Goal: Communication & Community: Connect with others

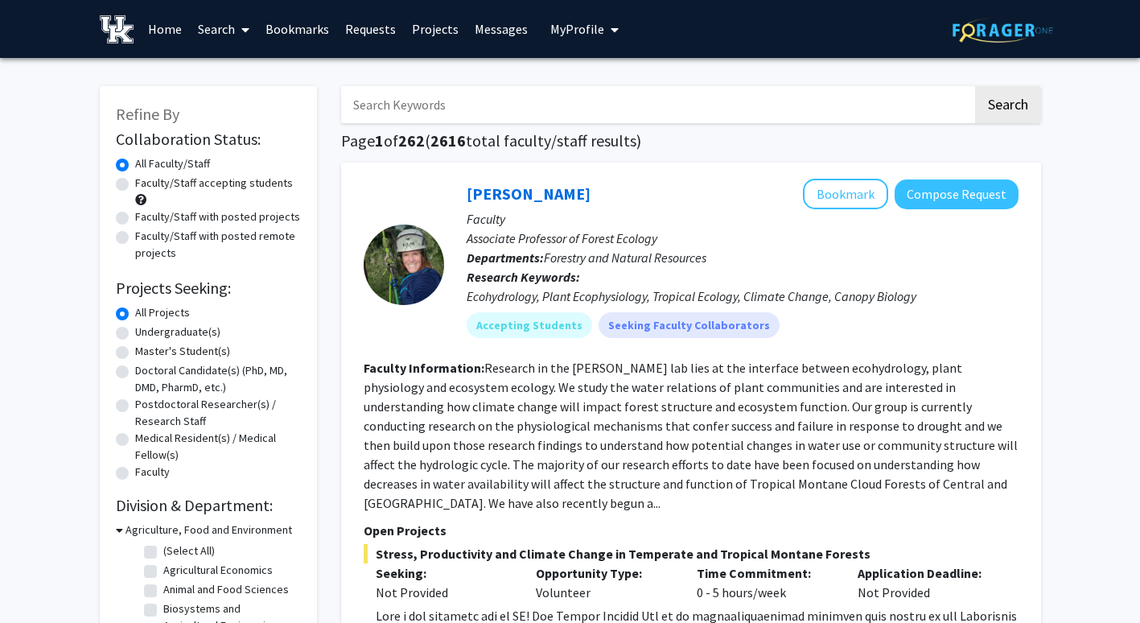
click at [124, 33] on img at bounding box center [117, 29] width 35 height 28
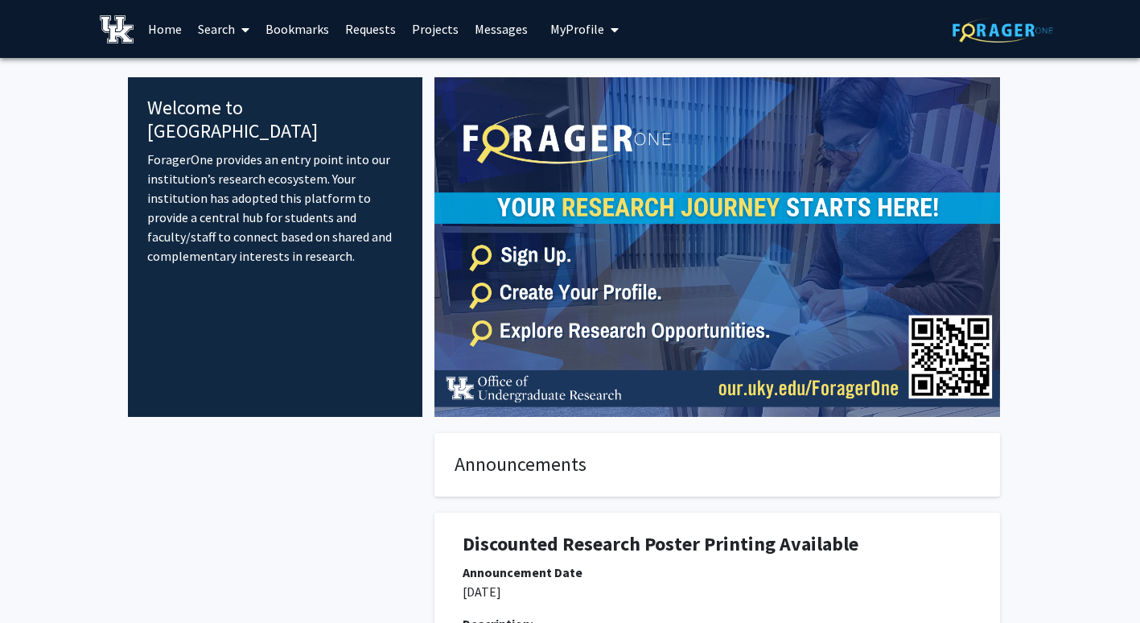
click at [588, 30] on span "My Profile" at bounding box center [577, 29] width 54 height 16
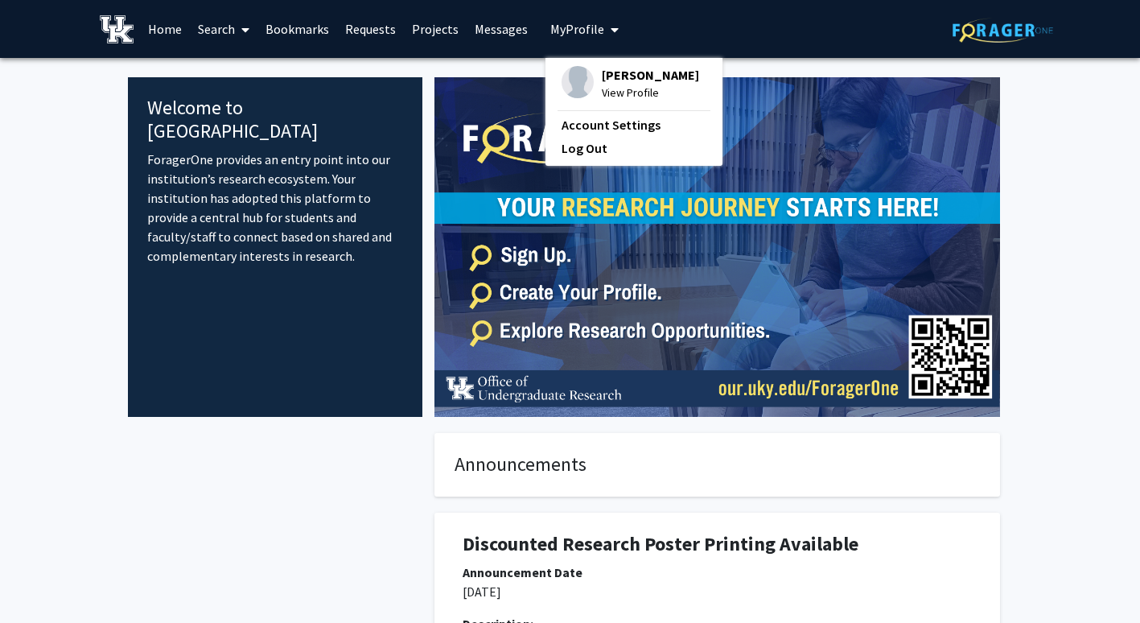
click at [369, 23] on link "Requests" at bounding box center [370, 29] width 67 height 56
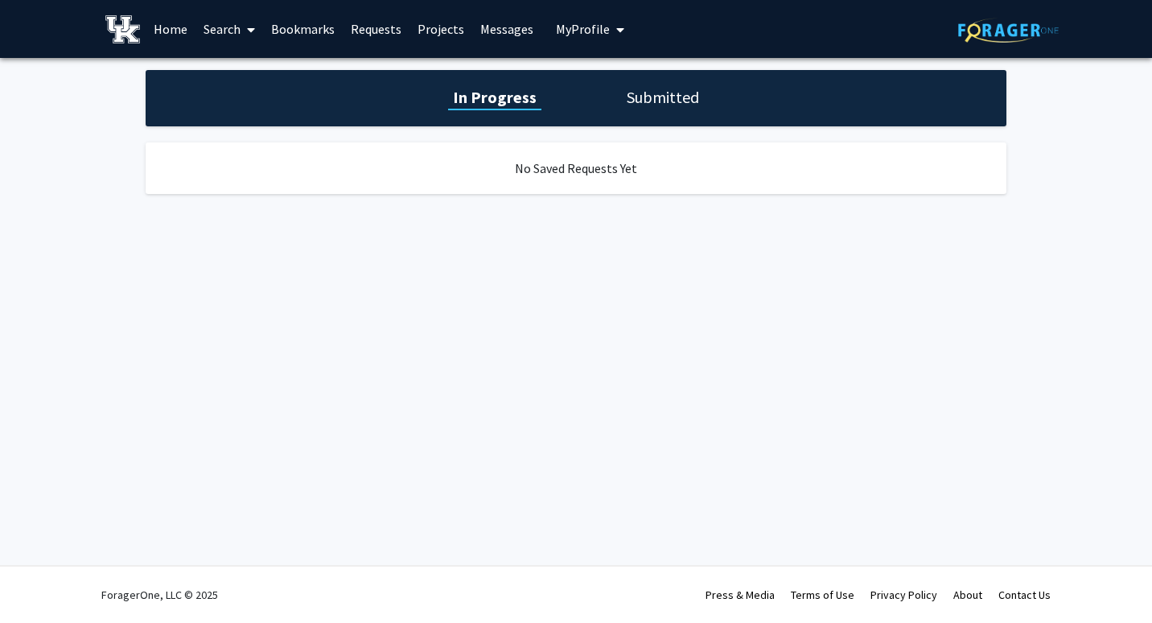
click at [439, 34] on link "Projects" at bounding box center [441, 29] width 63 height 56
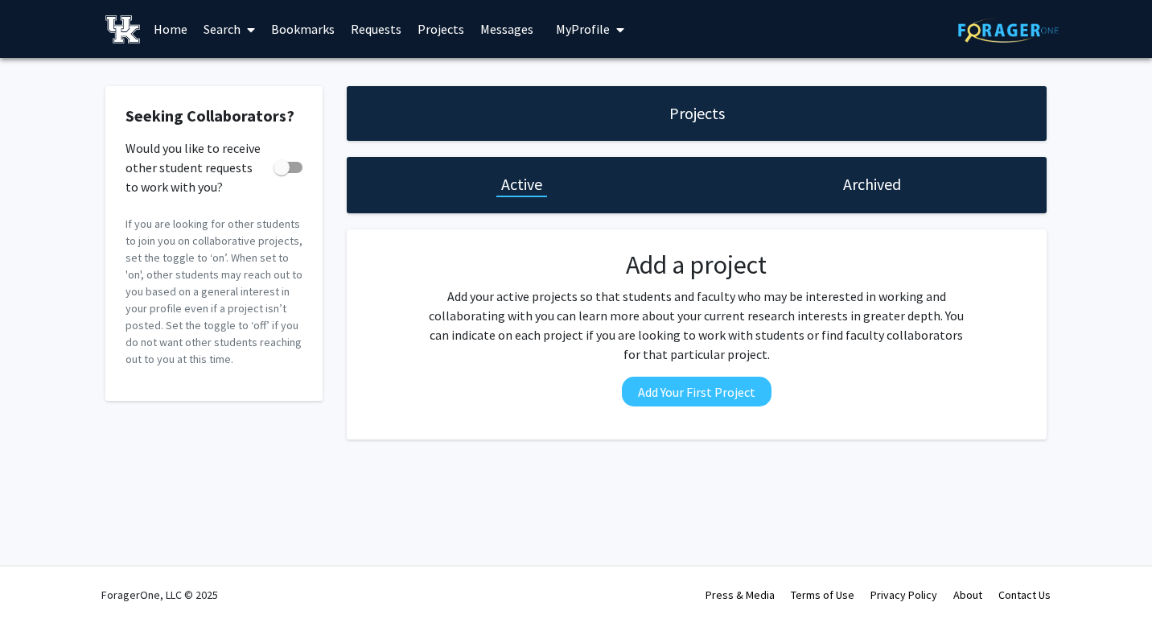
click at [169, 28] on link "Home" at bounding box center [171, 29] width 50 height 56
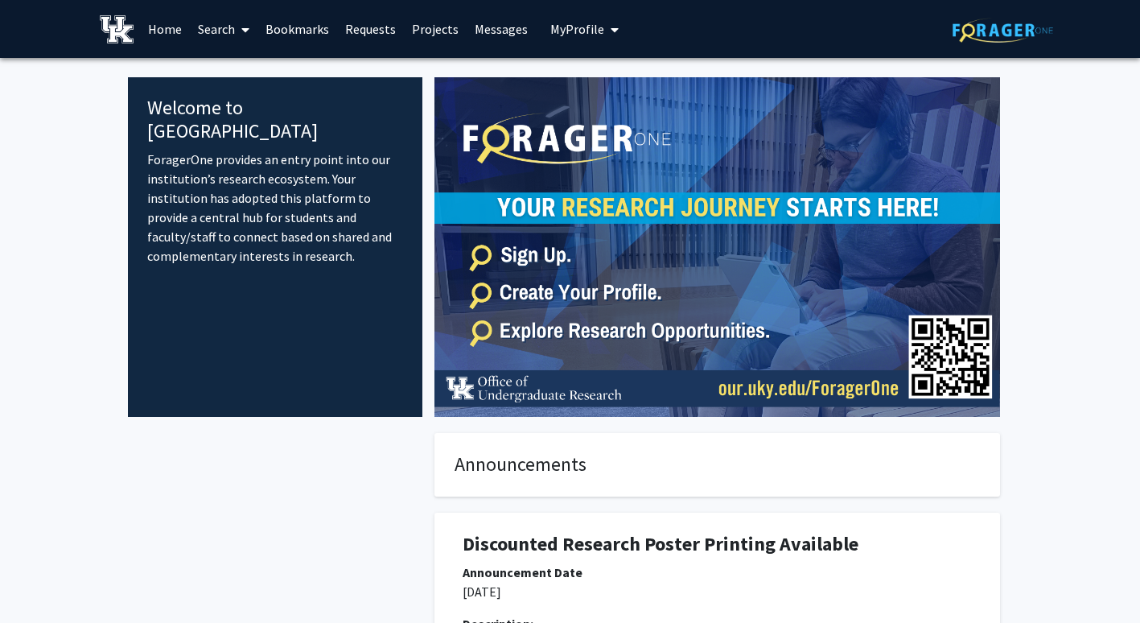
click at [225, 28] on link "Search" at bounding box center [224, 29] width 68 height 56
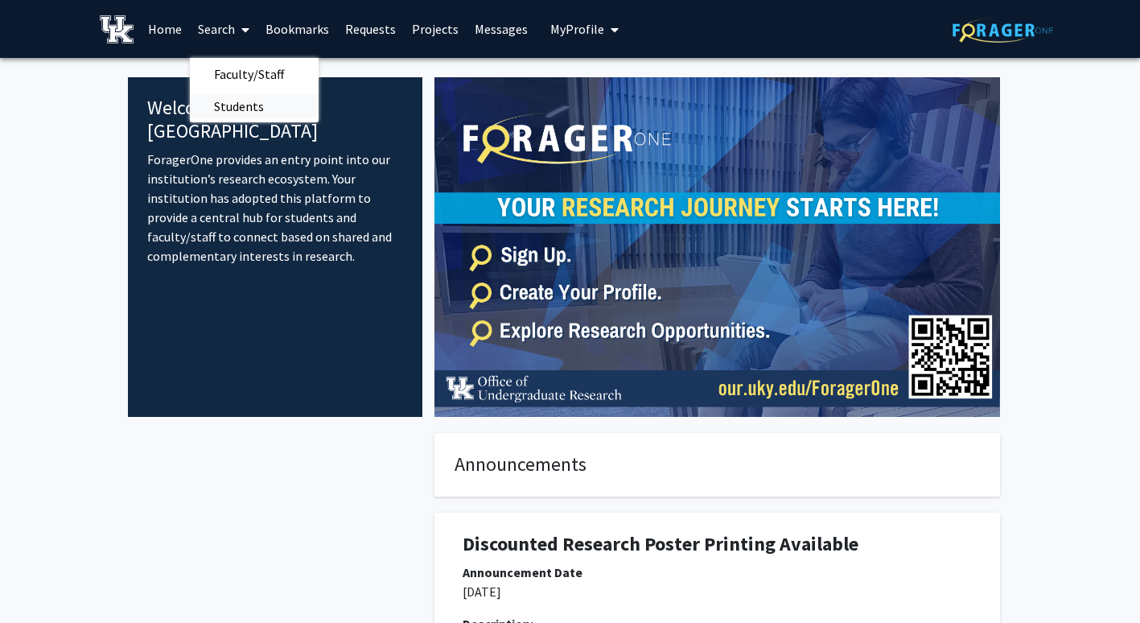
click at [267, 109] on span "Students" at bounding box center [239, 106] width 98 height 32
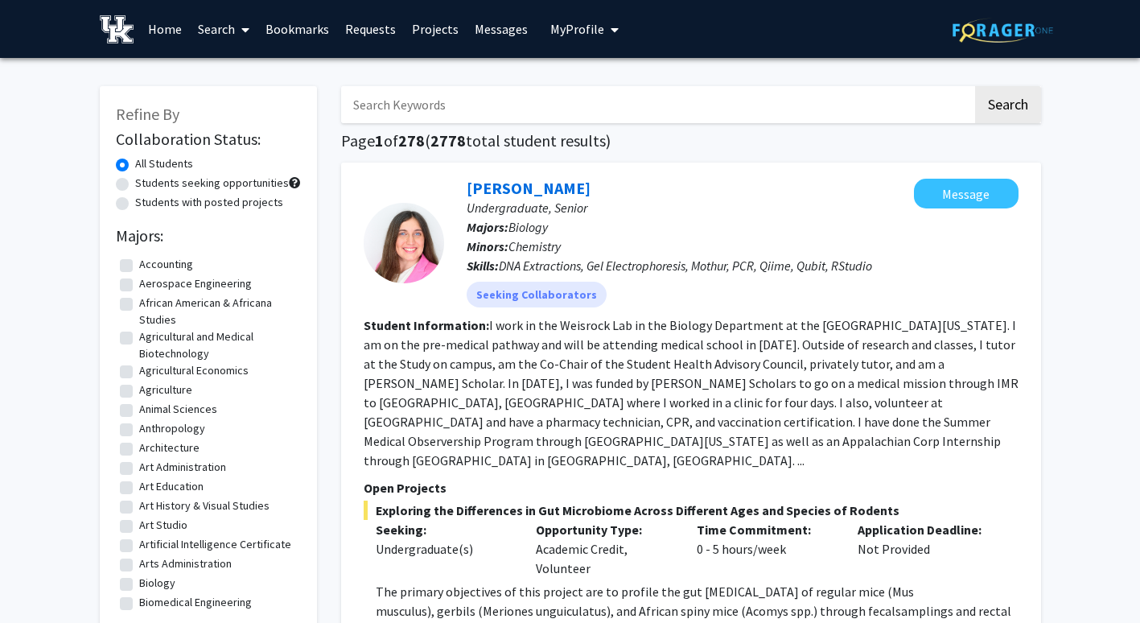
click at [234, 185] on label "Students seeking opportunities" at bounding box center [212, 183] width 154 height 17
click at [146, 185] on input "Students seeking opportunities" at bounding box center [140, 180] width 10 height 10
radio input "true"
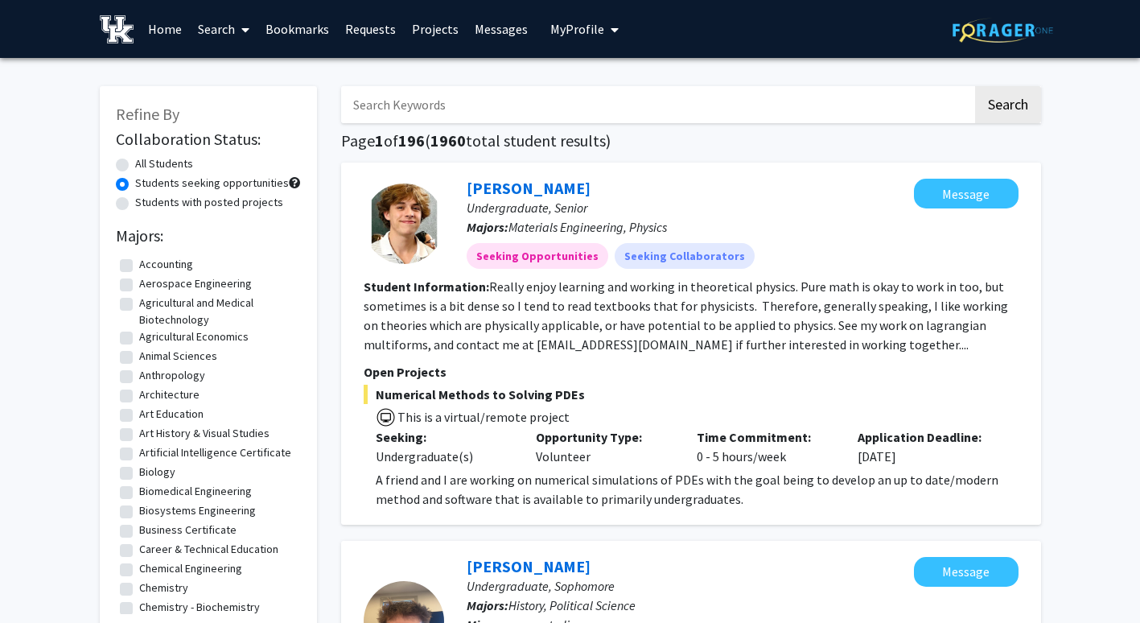
click at [171, 167] on label "All Students" at bounding box center [164, 163] width 58 height 17
click at [146, 166] on input "All Students" at bounding box center [140, 160] width 10 height 10
radio input "true"
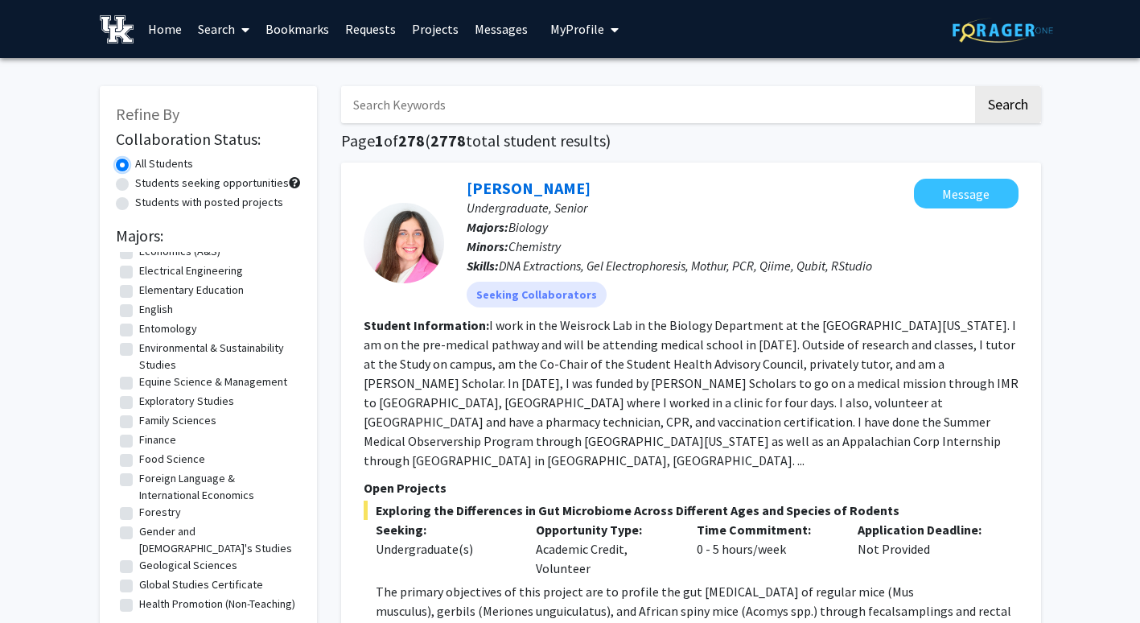
scroll to position [876, 0]
click at [438, 106] on input "Search Keywords" at bounding box center [657, 104] width 632 height 37
type input "health"
click at [975, 86] on button "Search" at bounding box center [1008, 104] width 66 height 37
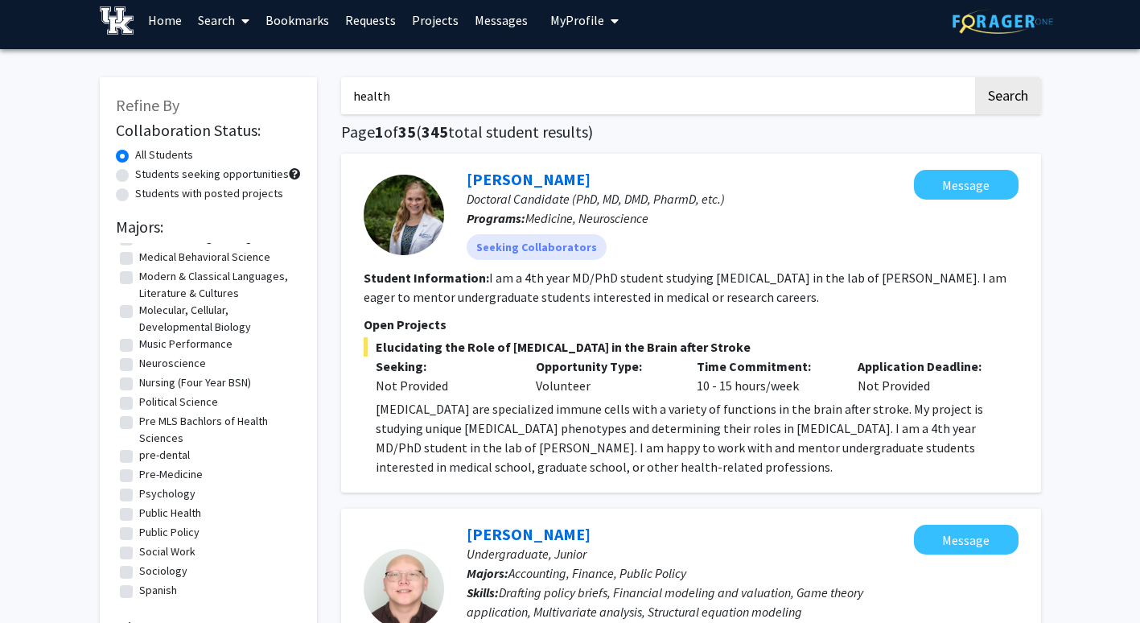
scroll to position [10, 0]
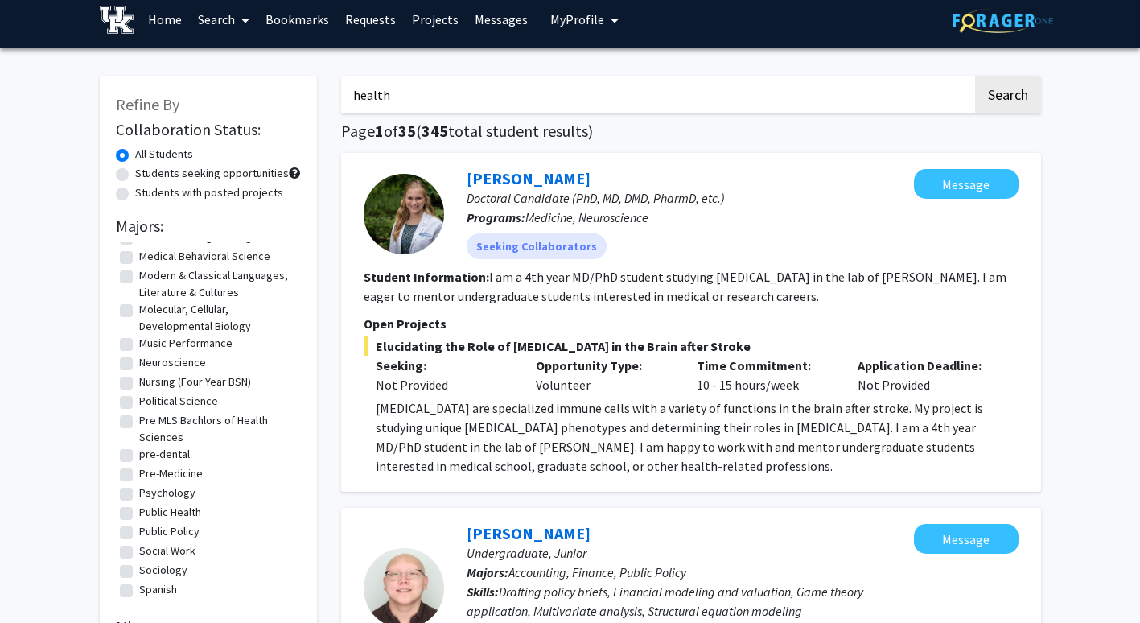
click at [531, 199] on span "Doctoral Candidate (PhD, MD, DMD, PharmD, etc.)" at bounding box center [596, 198] width 258 height 16
click at [579, 249] on mat-chip "Seeking Collaborators" at bounding box center [537, 246] width 140 height 26
click at [390, 225] on div at bounding box center [404, 214] width 80 height 80
click at [481, 365] on p "Seeking:" at bounding box center [444, 365] width 137 height 19
click at [884, 380] on div "Application Deadline: Not Provided" at bounding box center [926, 375] width 161 height 39
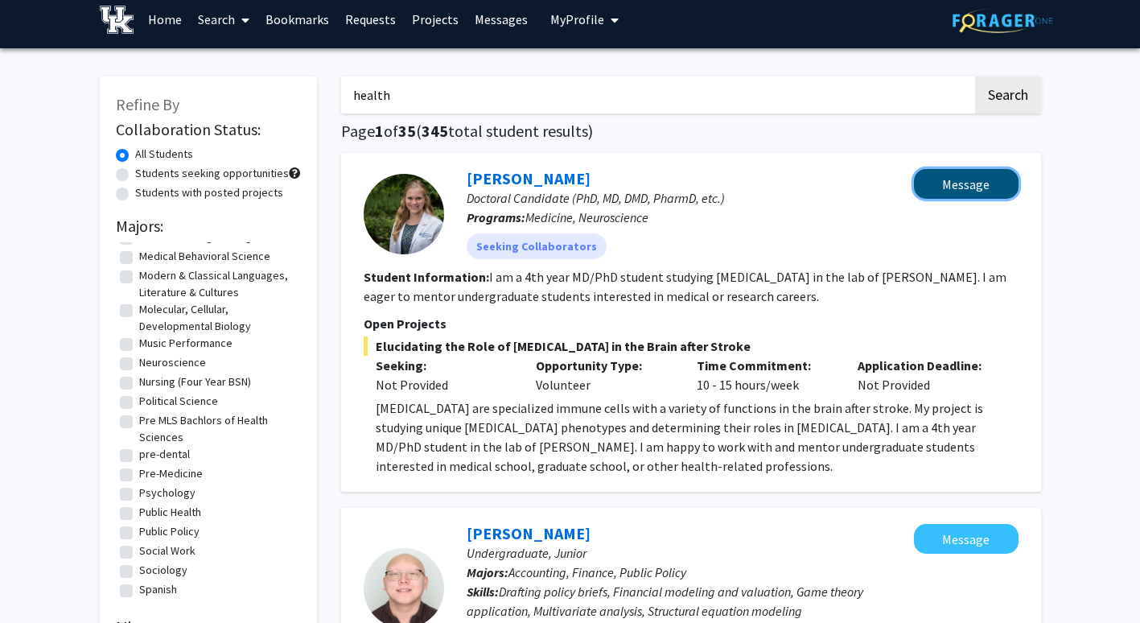
click at [924, 195] on button "Message" at bounding box center [966, 184] width 105 height 30
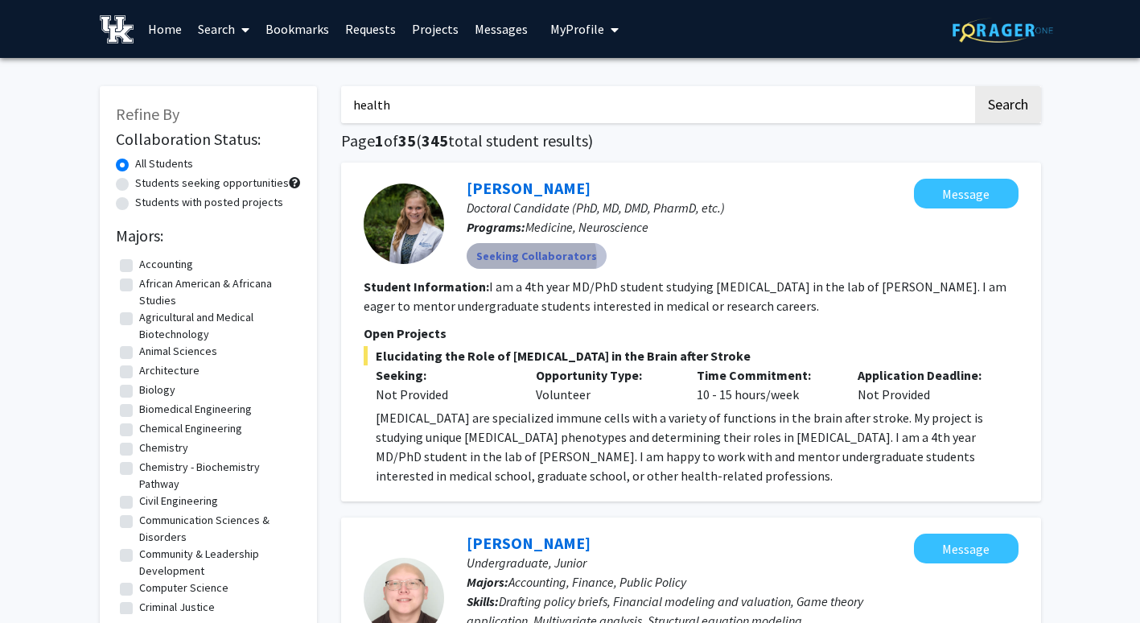
click at [530, 259] on mat-chip "Seeking Collaborators" at bounding box center [537, 256] width 140 height 26
click at [458, 234] on div "[PERSON_NAME] Doctoral Candidate (PhD, MD, DMD, PharmD, etc.) Programs: Medicin…" at bounding box center [679, 224] width 470 height 90
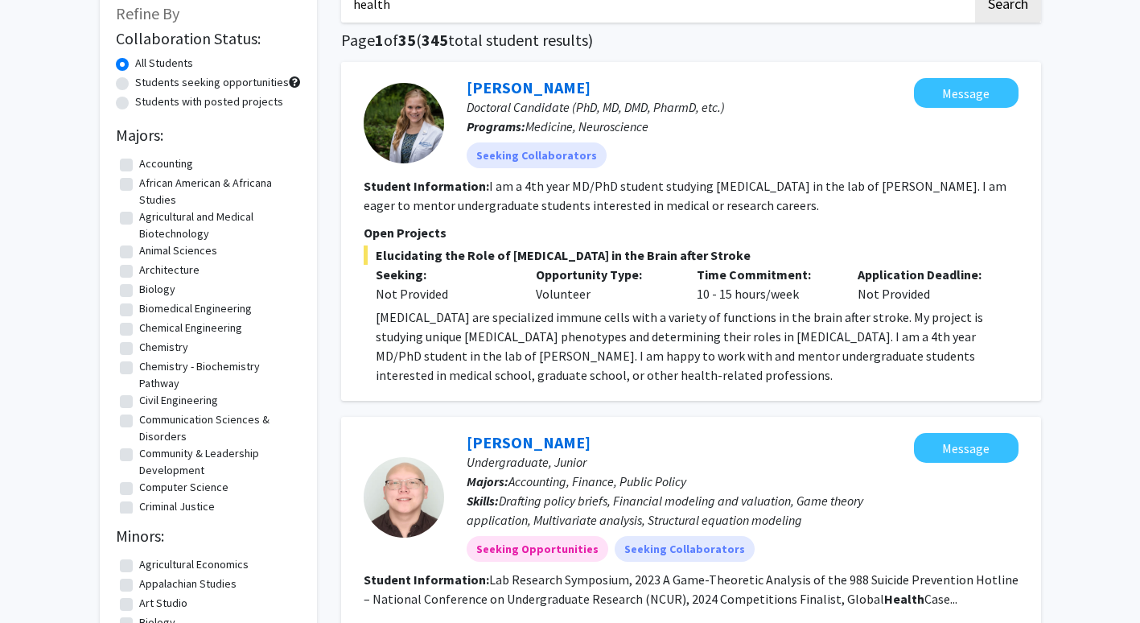
scroll to position [101, 0]
click at [418, 152] on div at bounding box center [404, 122] width 80 height 80
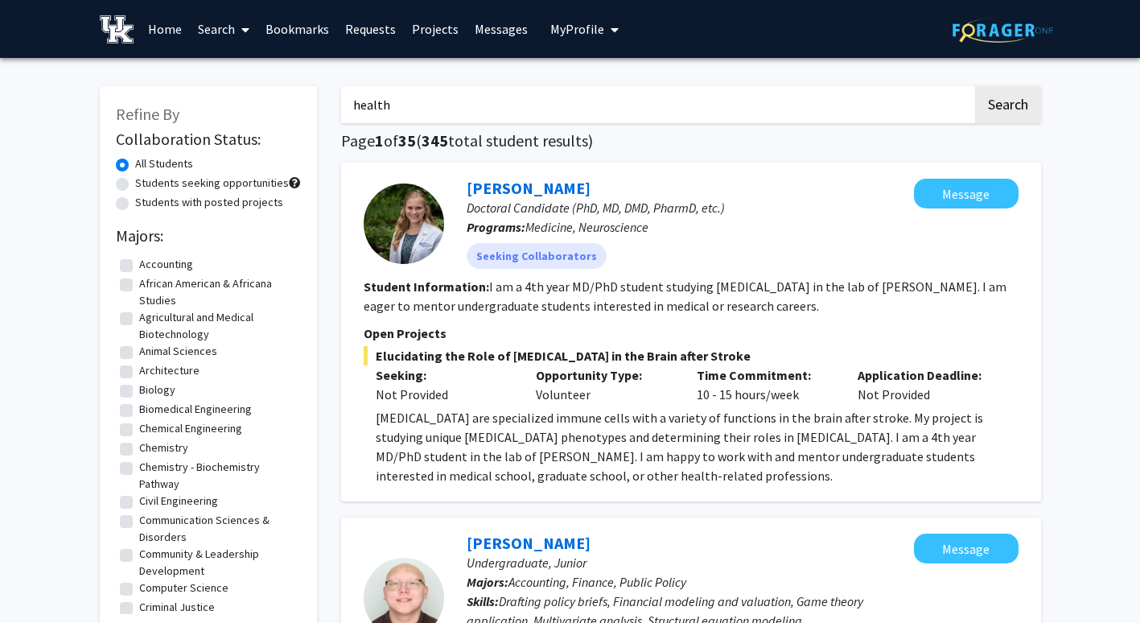
scroll to position [0, 0]
click at [669, 317] on fg-search-applicant "[PERSON_NAME] Doctoral Candidate (PhD, MD, DMD, PharmD, etc.) Programs: Medicin…" at bounding box center [691, 332] width 655 height 307
click at [402, 233] on div at bounding box center [404, 223] width 80 height 80
click at [414, 214] on div at bounding box center [404, 223] width 80 height 80
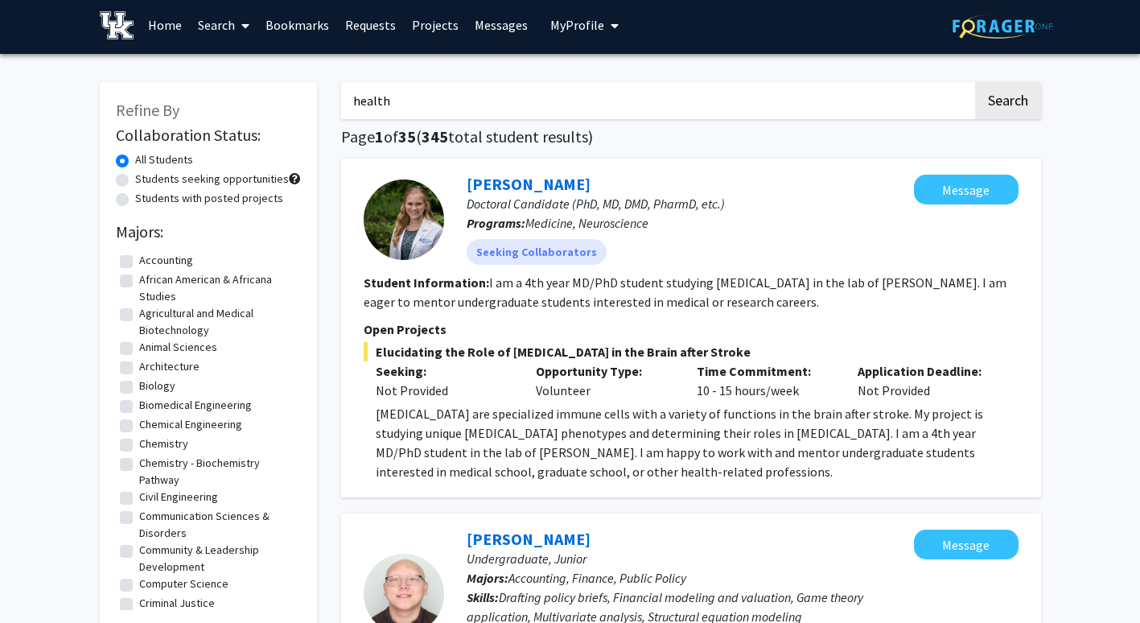
scroll to position [5, 0]
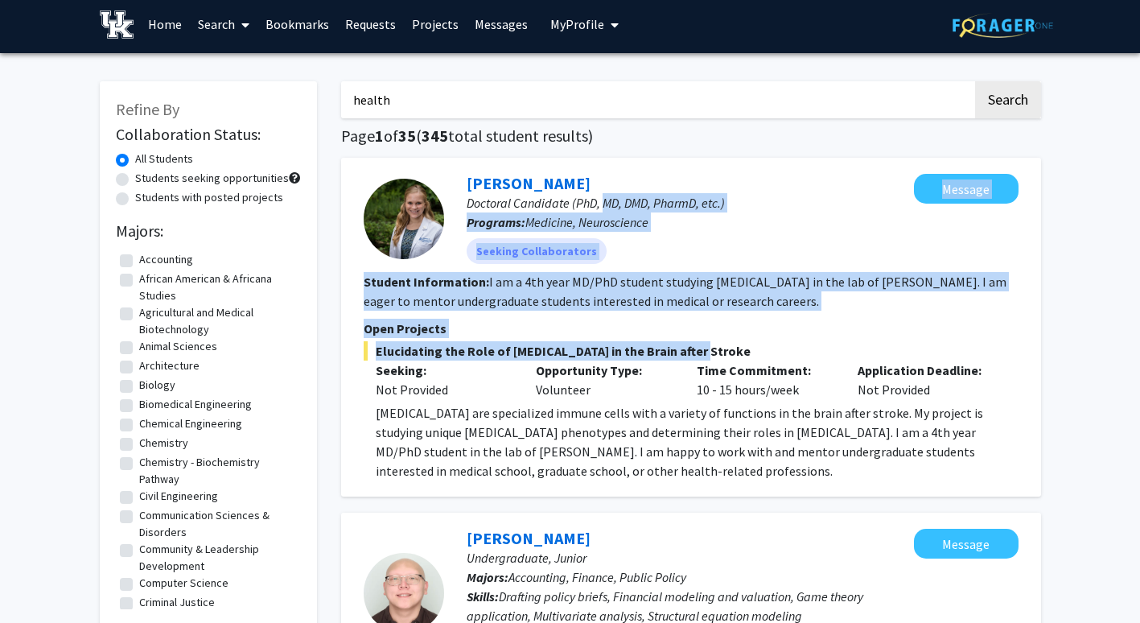
drag, startPoint x: 868, startPoint y: 347, endPoint x: 596, endPoint y: 188, distance: 315.3
click at [596, 188] on fg-search-applicant "[PERSON_NAME] Doctoral Candidate (PhD, MD, DMD, PharmD, etc.) Programs: Medicin…" at bounding box center [691, 327] width 655 height 307
click at [115, 37] on img at bounding box center [117, 24] width 35 height 28
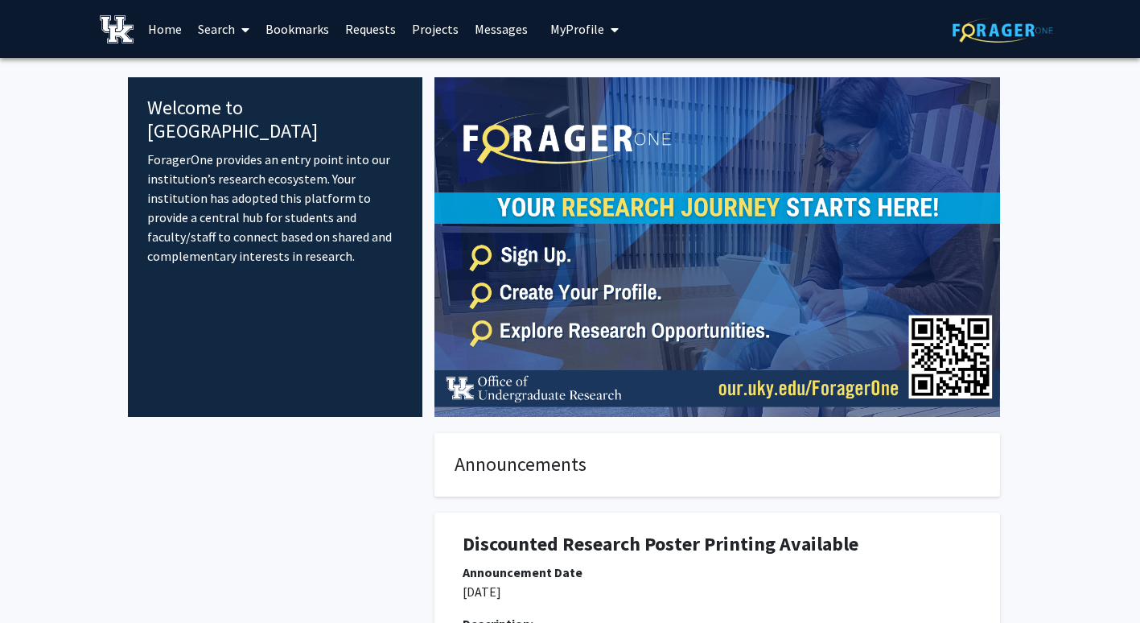
click at [552, 24] on span "My Profile" at bounding box center [577, 29] width 54 height 16
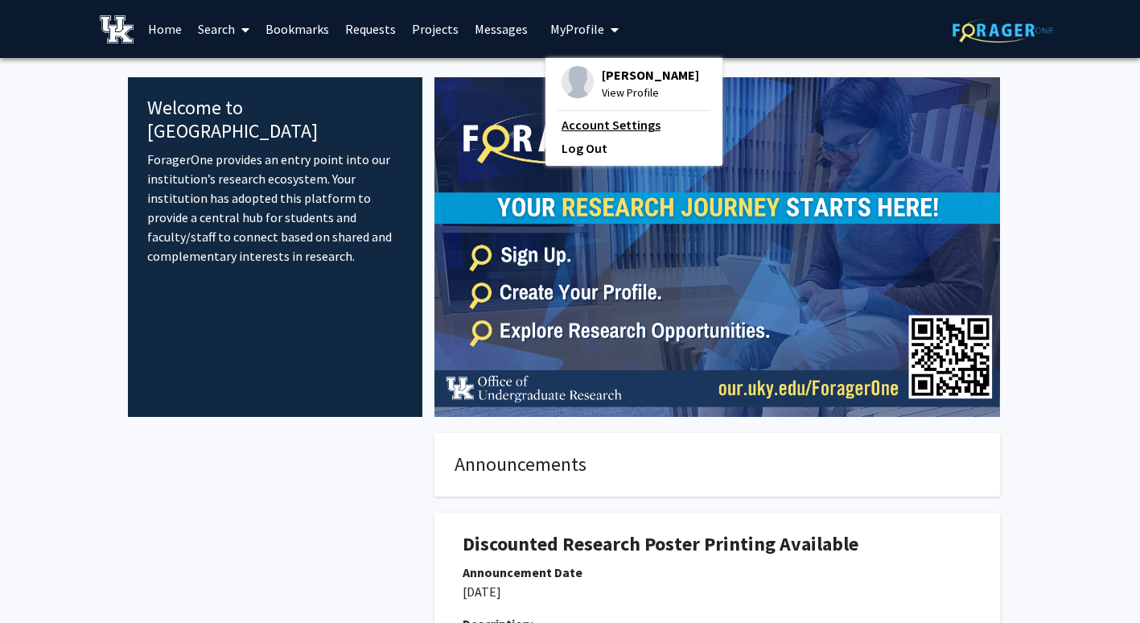
click at [567, 125] on link "Account Settings" at bounding box center [634, 124] width 145 height 19
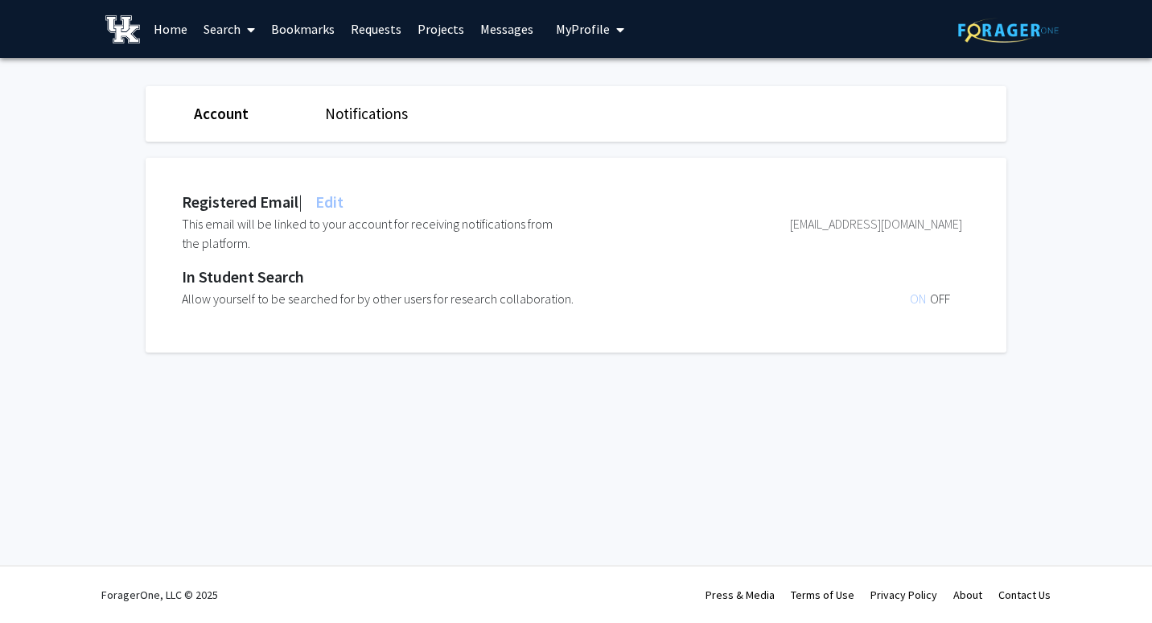
click at [371, 115] on link "Notifications" at bounding box center [366, 113] width 83 height 19
click at [162, 96] on div "Account Notifications" at bounding box center [576, 114] width 885 height 56
click at [194, 109] on link "Account" at bounding box center [220, 113] width 53 height 19
click at [566, 29] on span "My Profile" at bounding box center [583, 29] width 54 height 16
click at [591, 87] on fg-profile-picture at bounding box center [583, 83] width 32 height 35
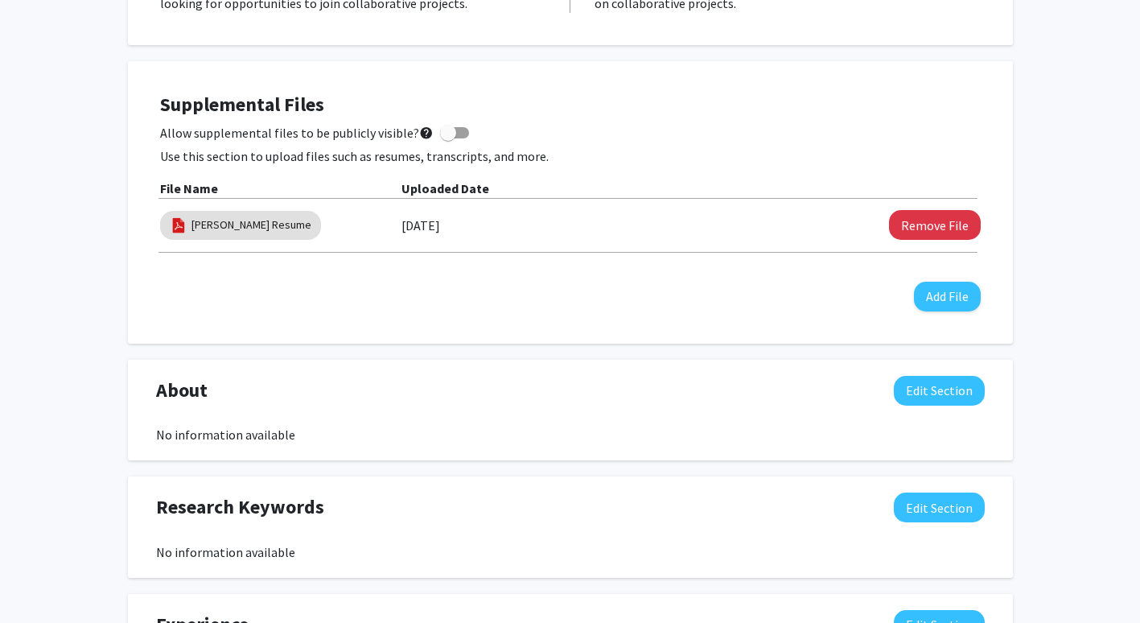
scroll to position [390, 0]
click at [951, 392] on button "Edit Section" at bounding box center [939, 390] width 91 height 30
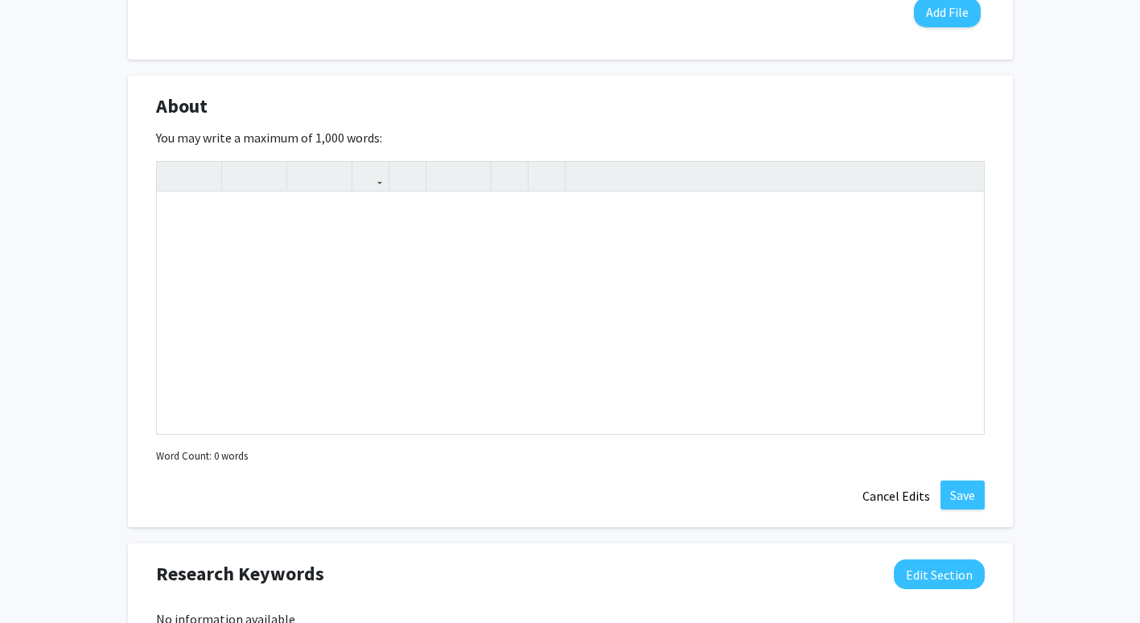
scroll to position [680, 0]
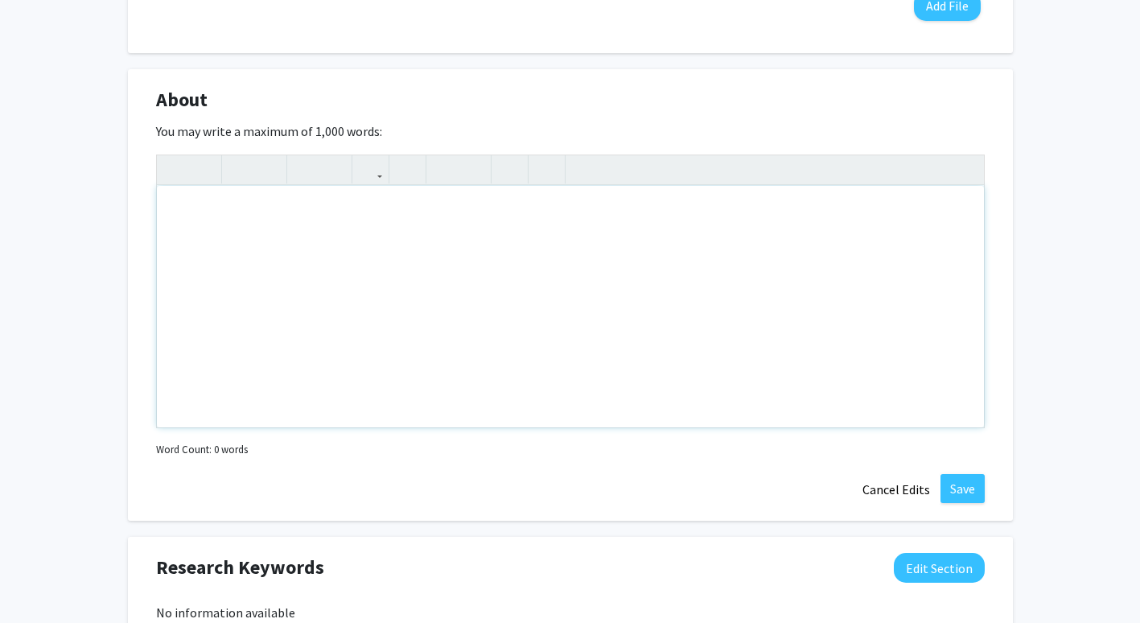
click at [600, 282] on div "Note to users with screen readers: Please deactivate our accessibility plugin f…" at bounding box center [570, 306] width 827 height 241
paste div "Note to users with screen readers: Please deactivate our accessibility plugin f…"
type textarea "<p>Hi, I’m [PERSON_NAME], a Human Health Sciences major on the pre-PA track. I’…"
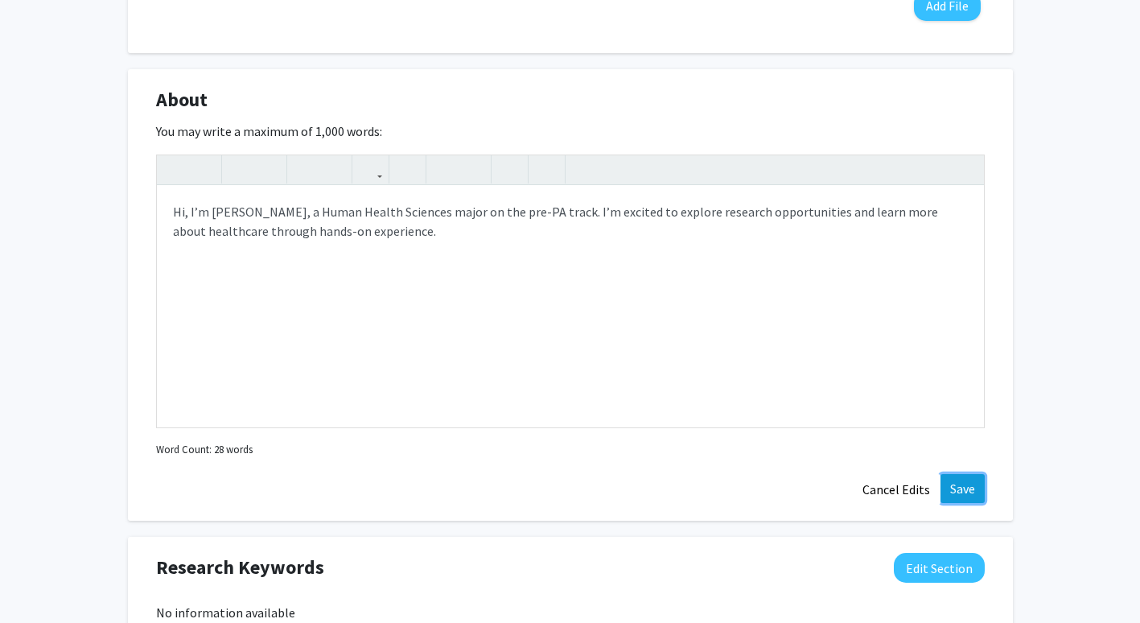
click at [952, 493] on button "Save" at bounding box center [963, 488] width 44 height 29
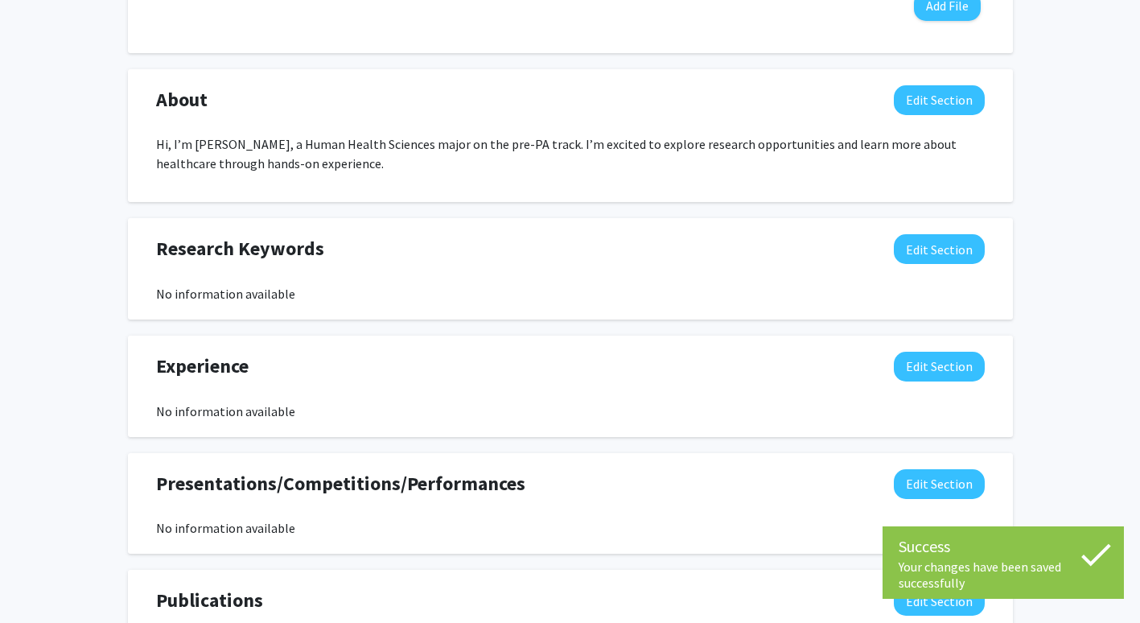
scroll to position [690, 0]
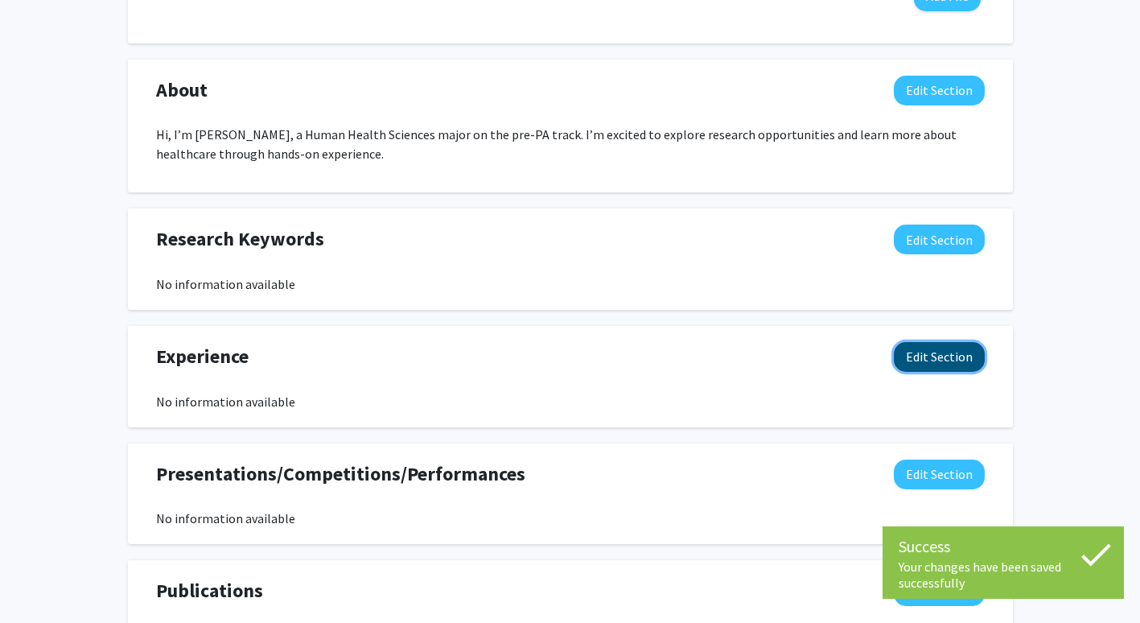
click at [939, 351] on button "Edit Section" at bounding box center [939, 357] width 91 height 30
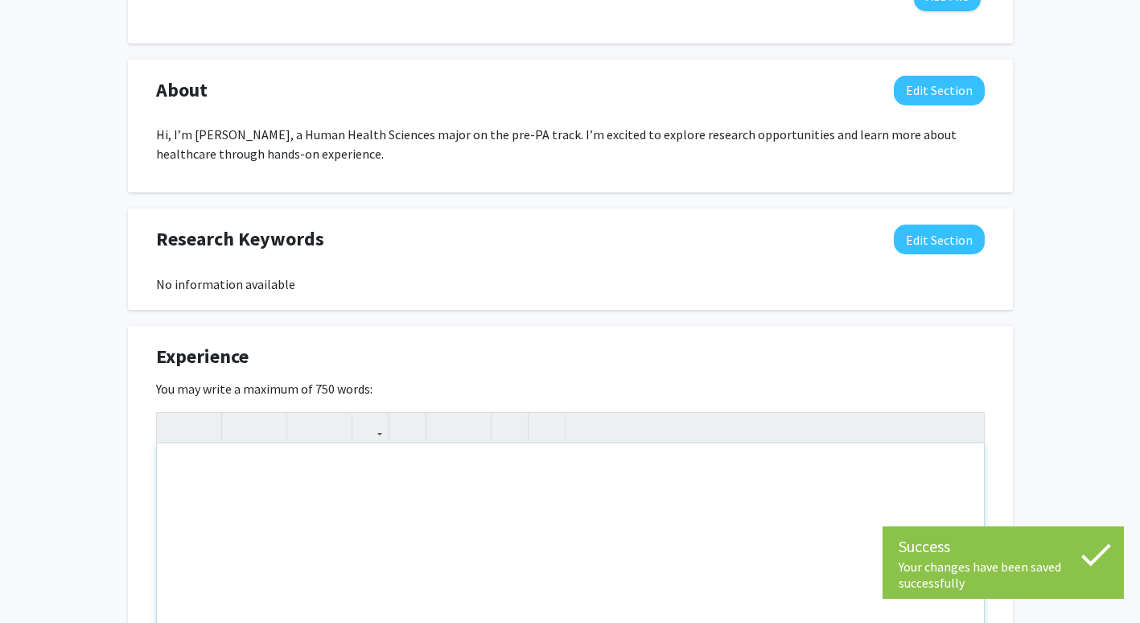
click at [740, 467] on div "Note to users with screen readers: Please deactivate our accessibility plugin f…" at bounding box center [570, 563] width 827 height 241
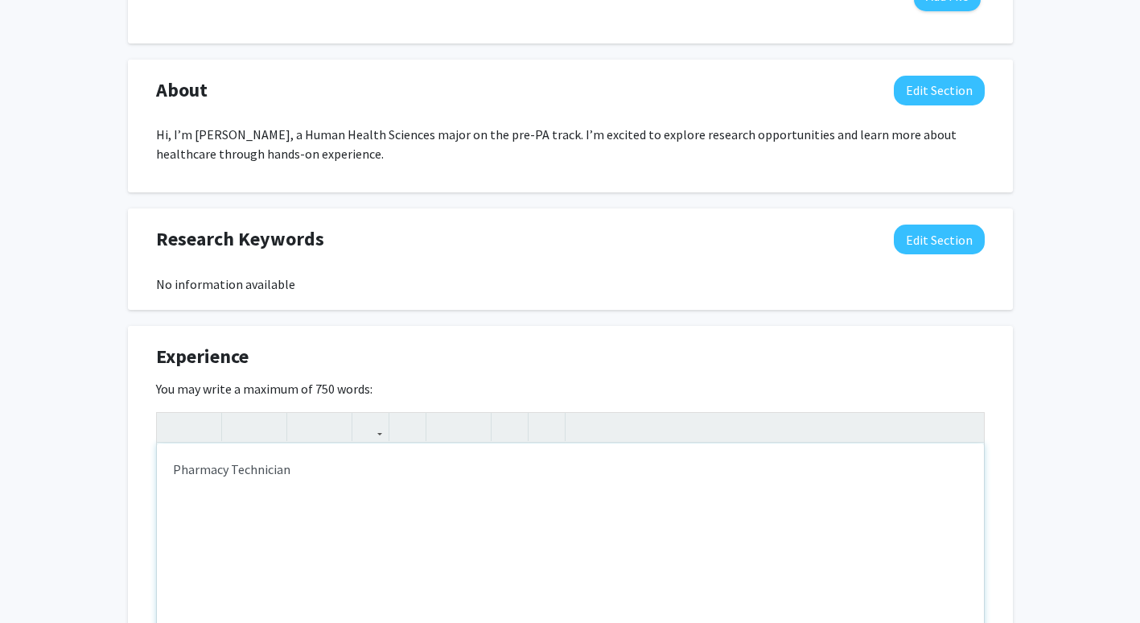
type textarea "Pharmacy Technicia"
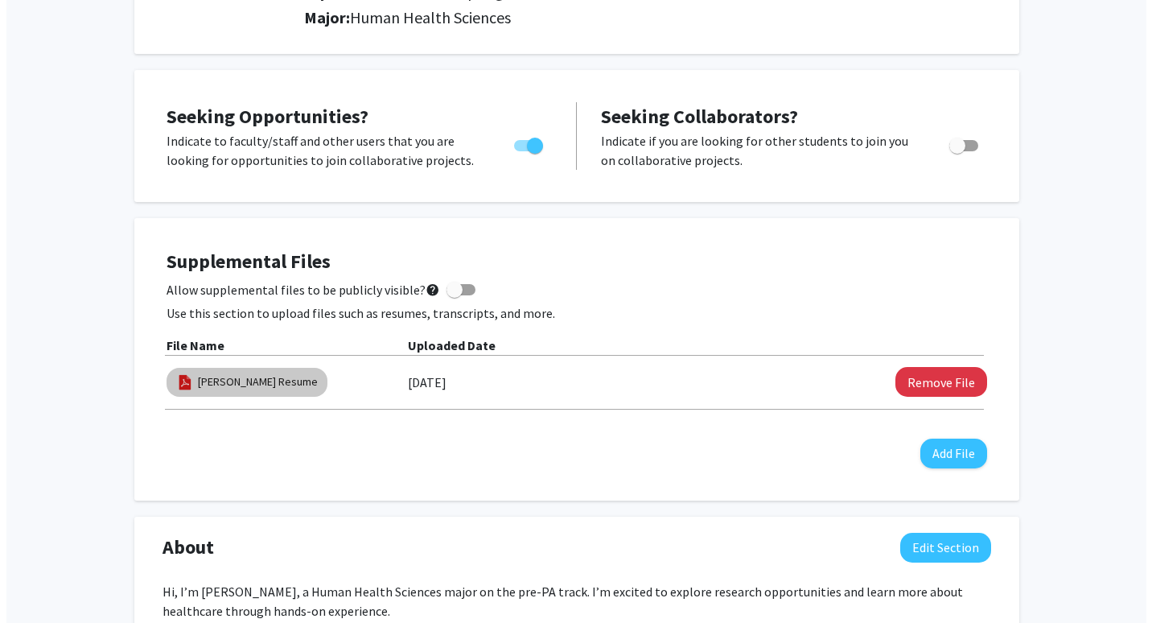
scroll to position [229, 0]
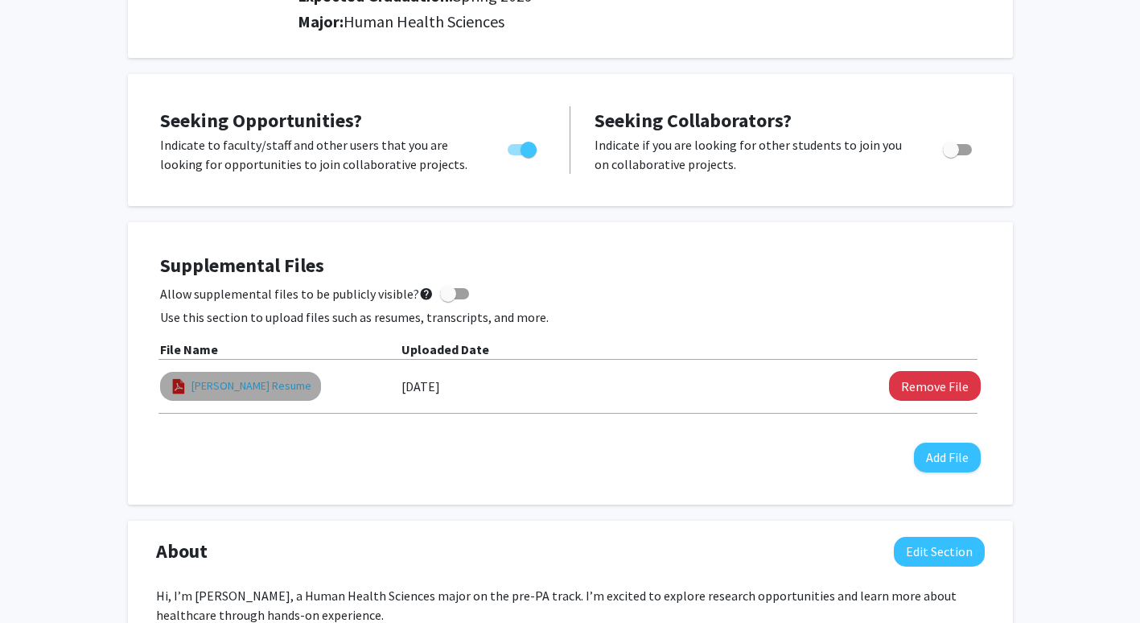
click at [221, 387] on link "[PERSON_NAME] Resume" at bounding box center [252, 385] width 120 height 17
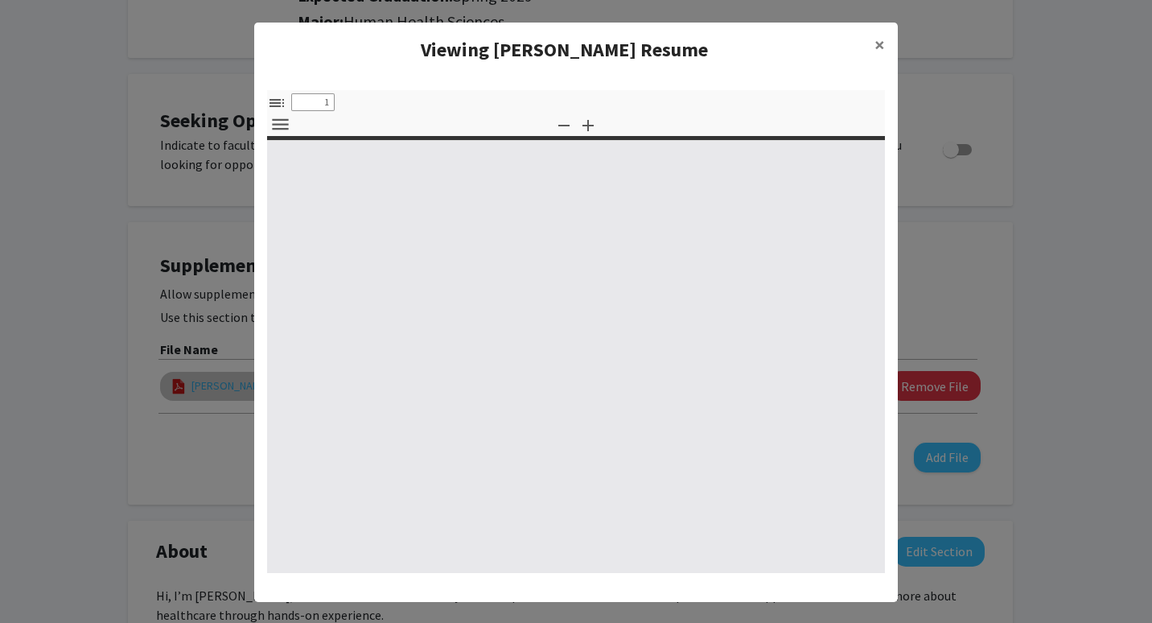
select select "custom"
type input "0"
select select "custom"
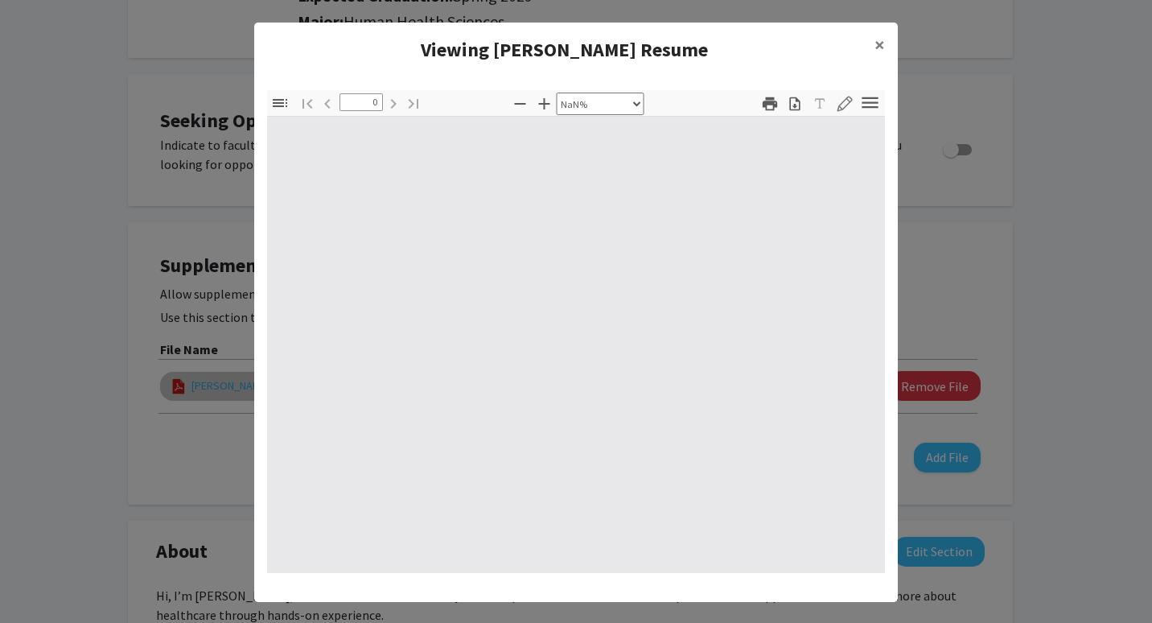
type input "1"
select select "auto"
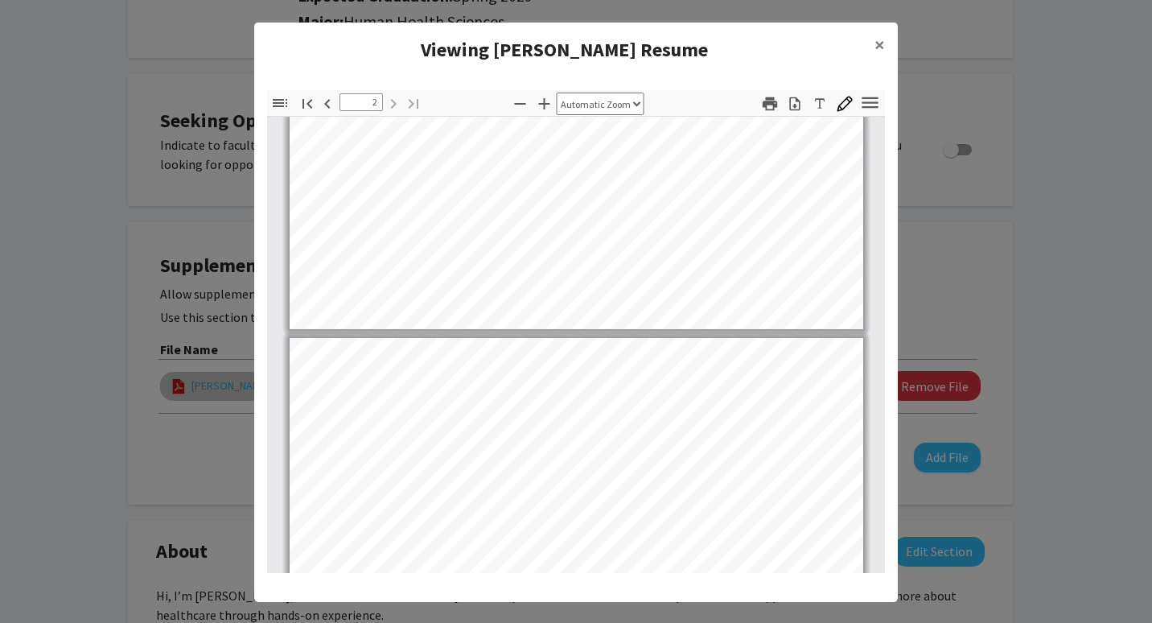
scroll to position [540, 0]
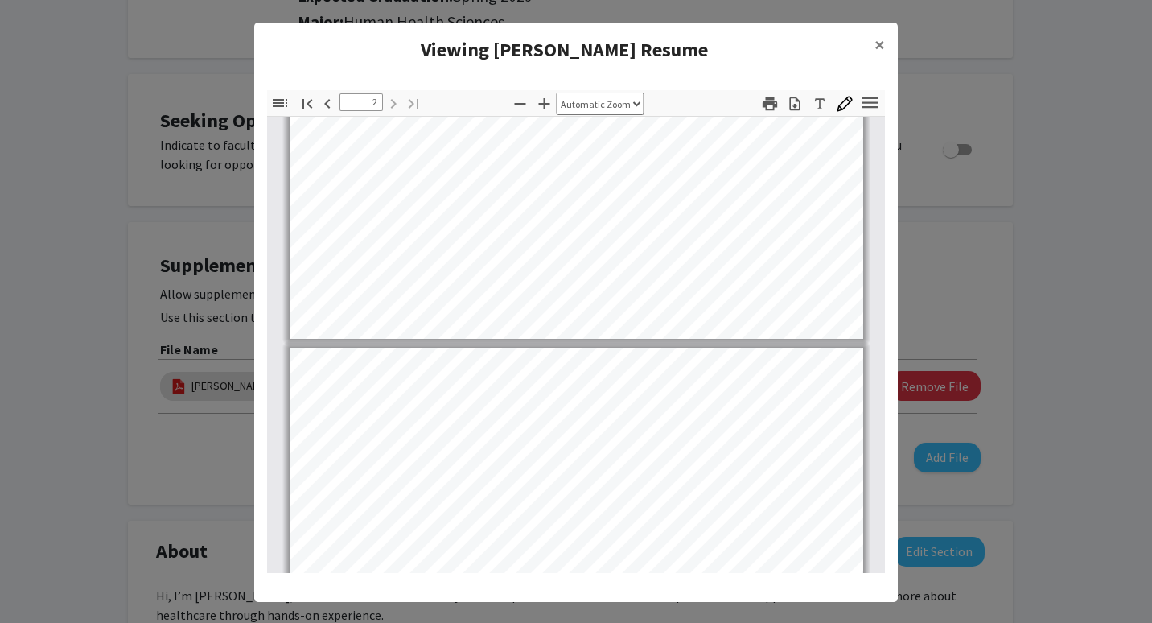
type input "1"
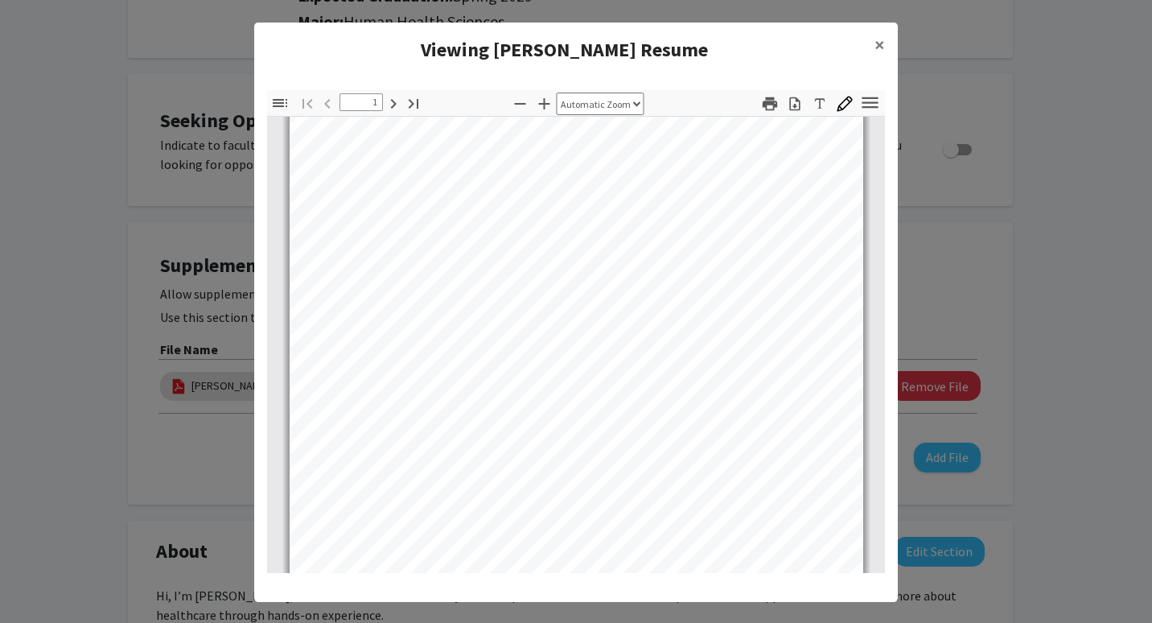
scroll to position [106, 0]
click at [865, 48] on button "×" at bounding box center [880, 45] width 36 height 45
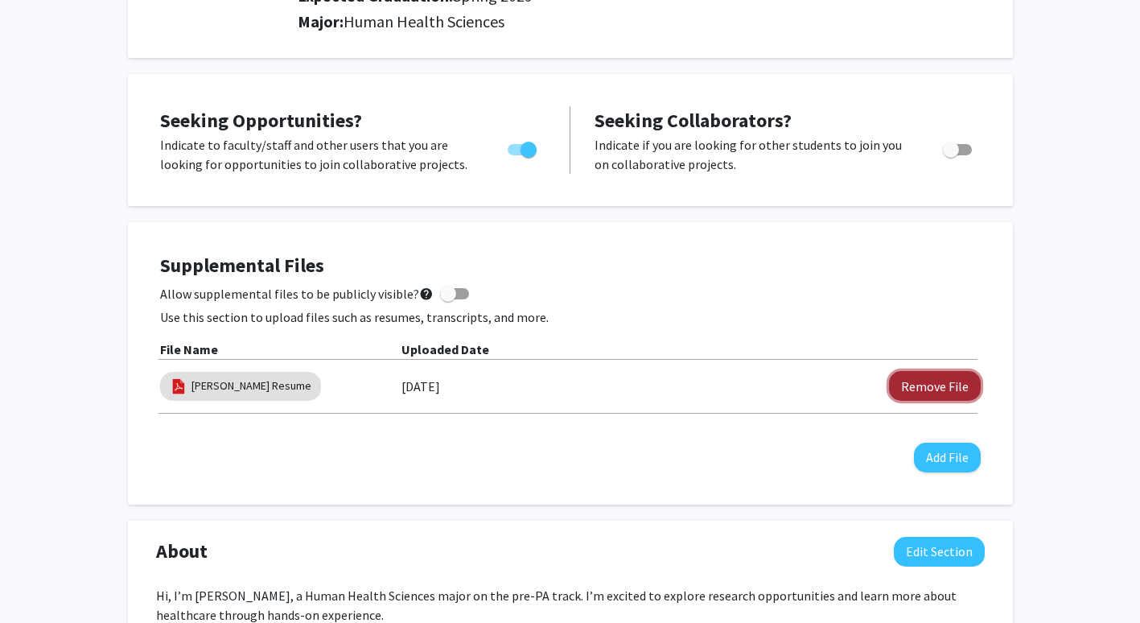
click at [907, 392] on button "Remove File" at bounding box center [935, 386] width 92 height 30
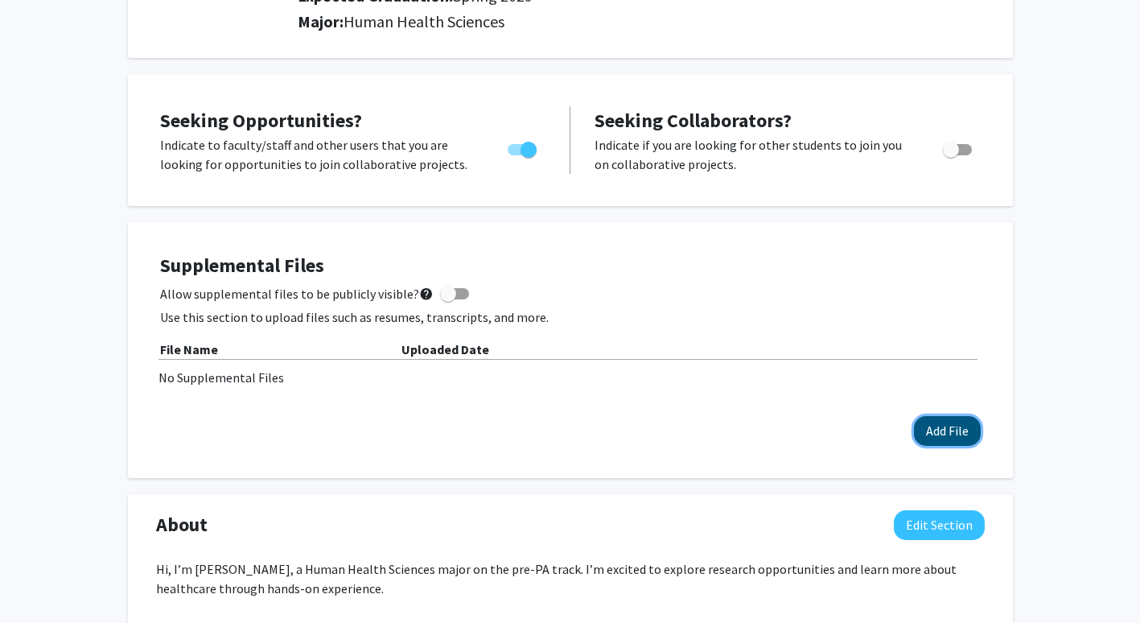
click at [964, 427] on button "Add File" at bounding box center [947, 431] width 67 height 30
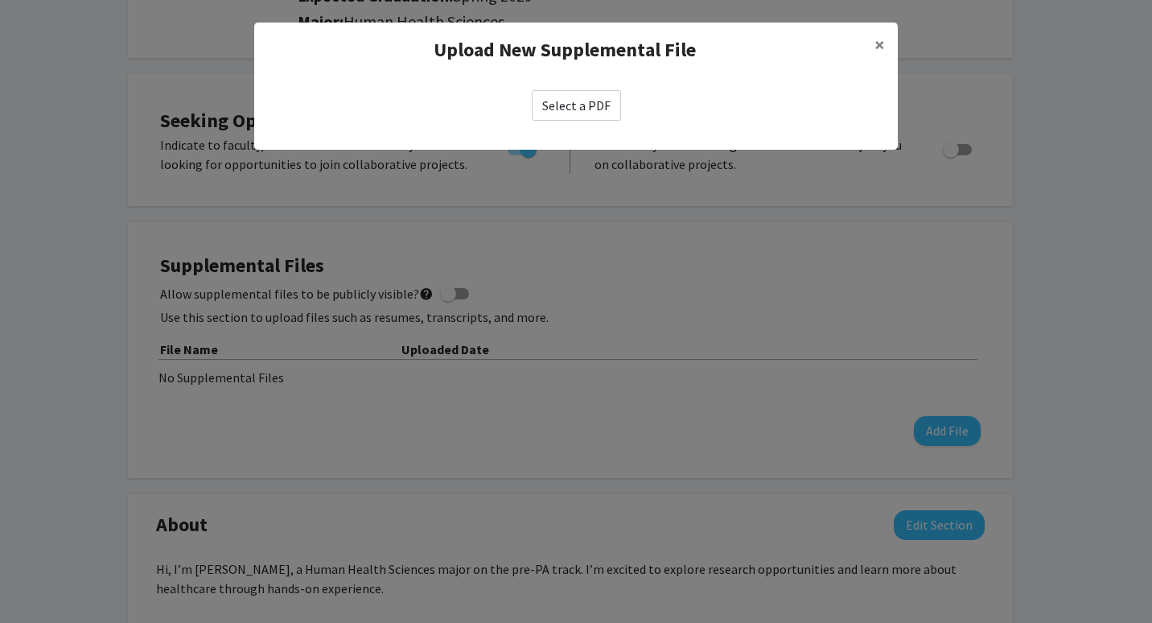
click at [582, 114] on label "Select a PDF" at bounding box center [576, 105] width 89 height 31
click at [0, 0] on input "Select a PDF" at bounding box center [0, 0] width 0 height 0
select select "custom"
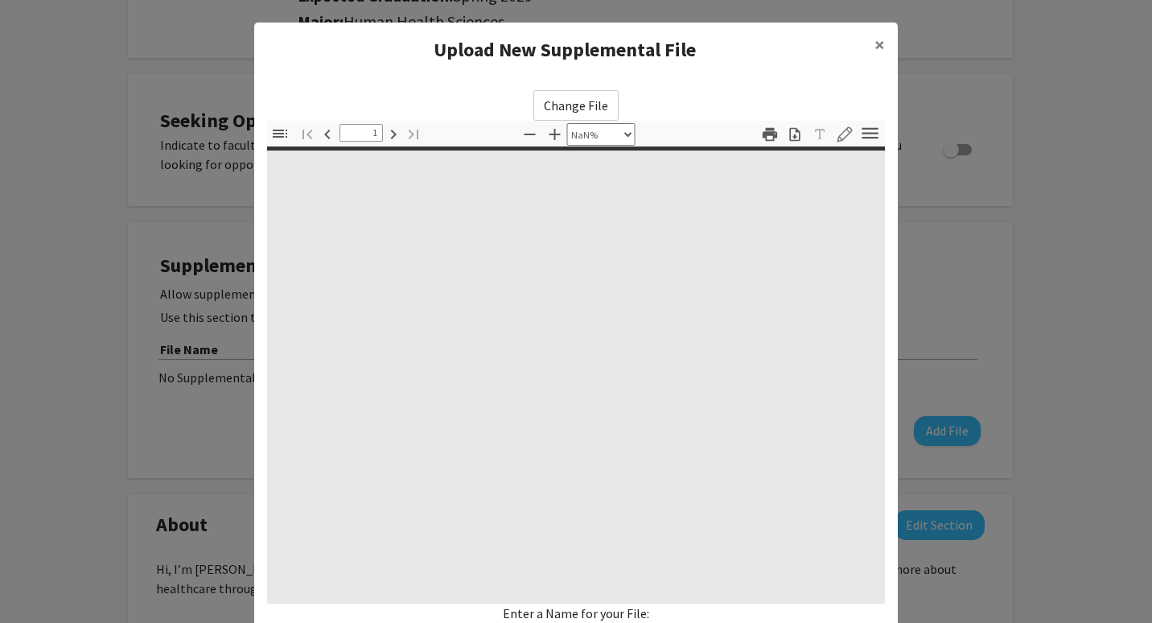
type input "0"
select select "custom"
type input "1"
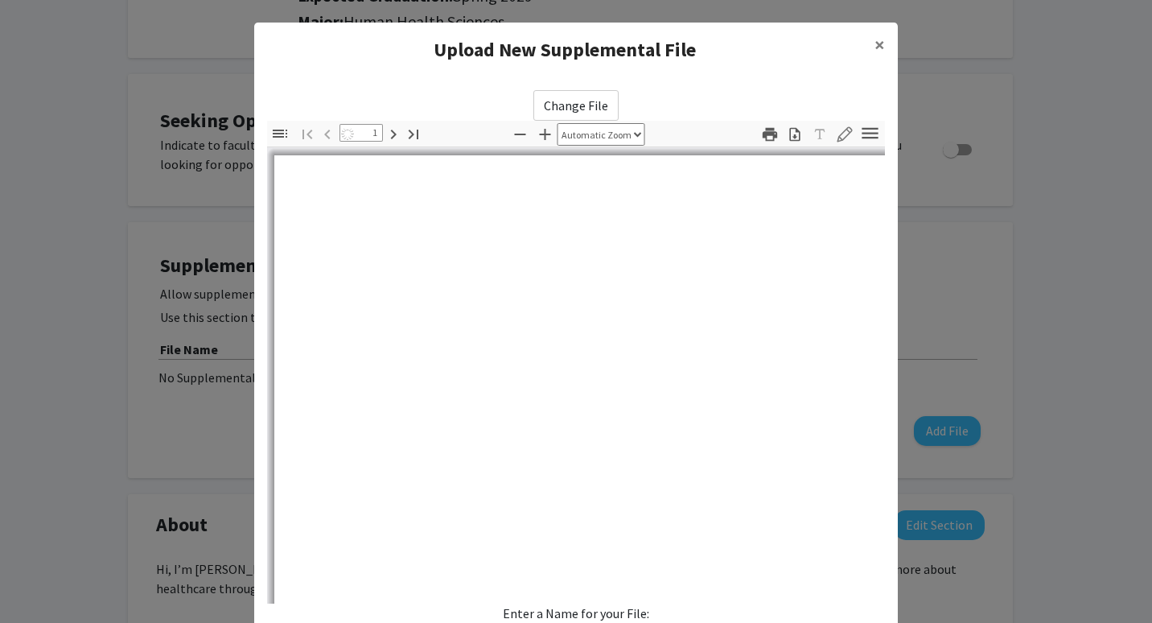
select select "auto"
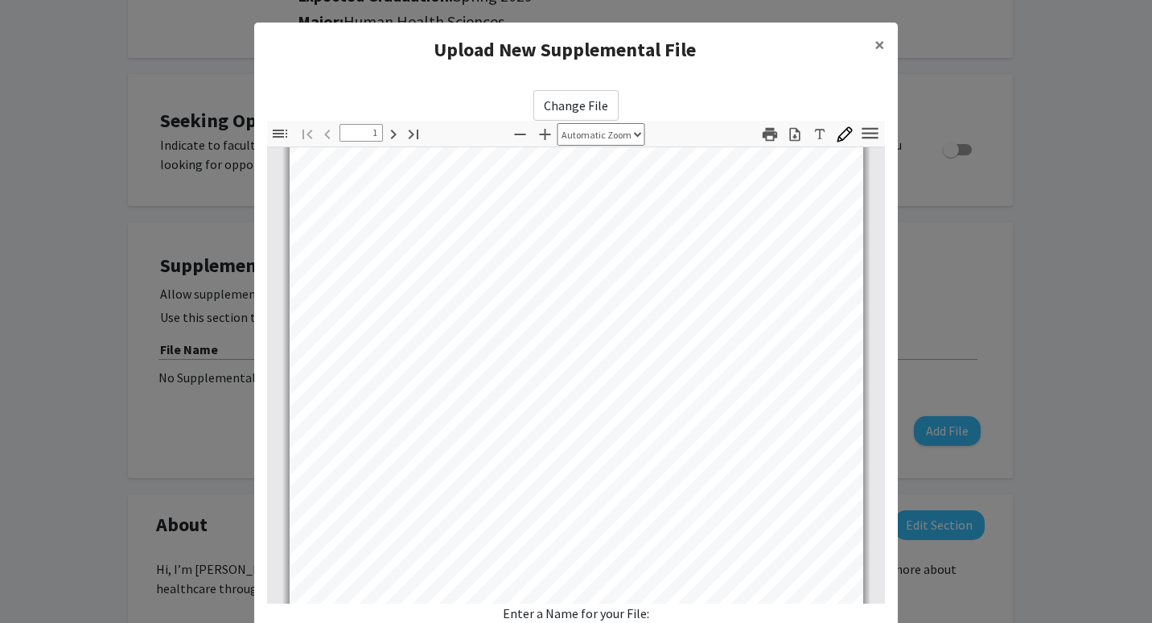
scroll to position [215, 0]
click at [877, 47] on span "×" at bounding box center [880, 44] width 10 height 25
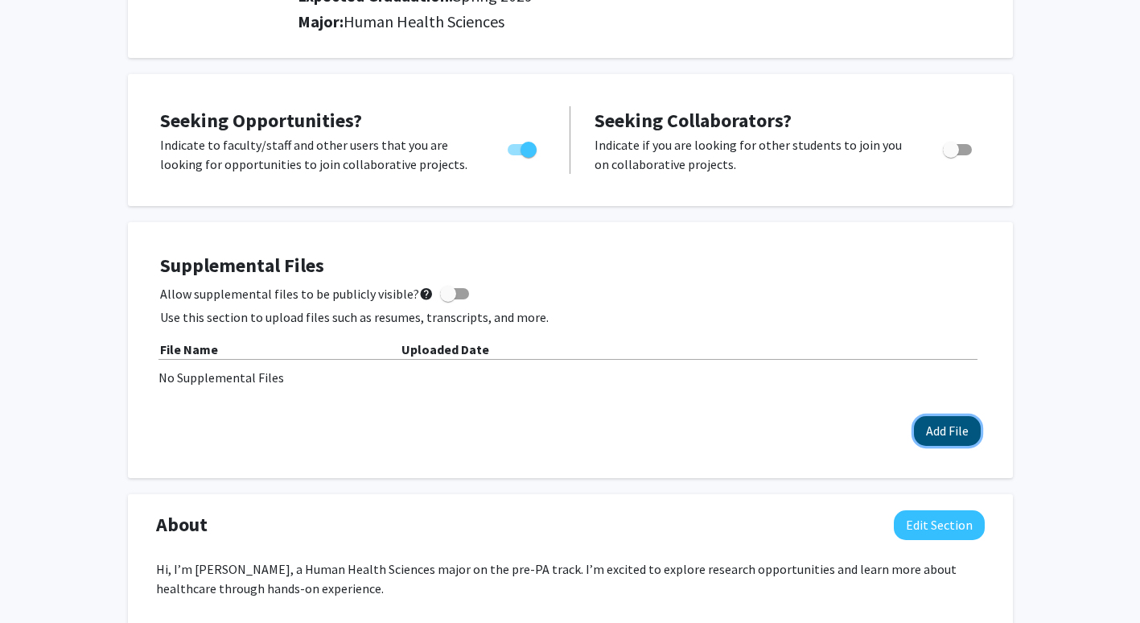
click at [946, 439] on button "Add File" at bounding box center [947, 431] width 67 height 30
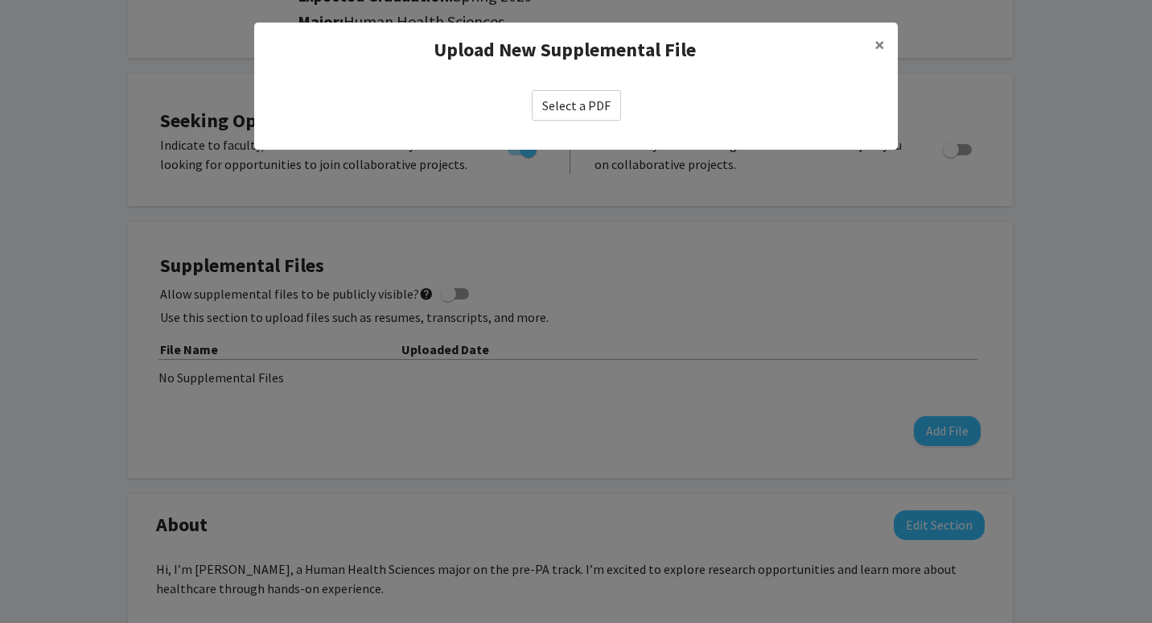
click at [560, 116] on label "Select a PDF" at bounding box center [576, 105] width 89 height 31
click at [0, 0] on input "Select a PDF" at bounding box center [0, 0] width 0 height 0
select select "custom"
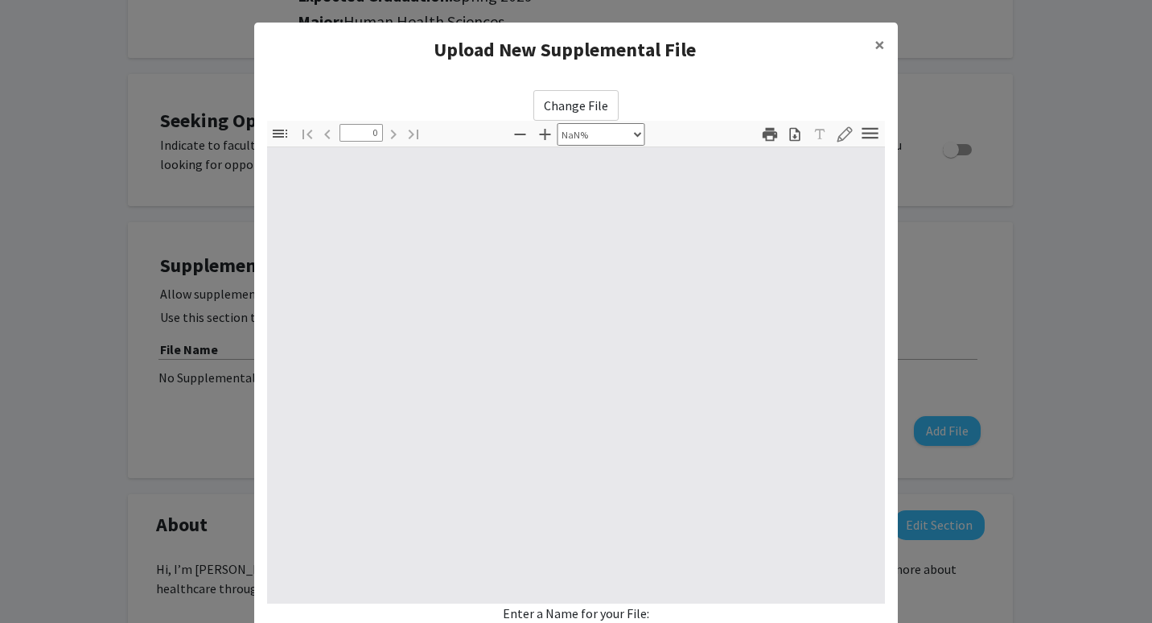
type input "1"
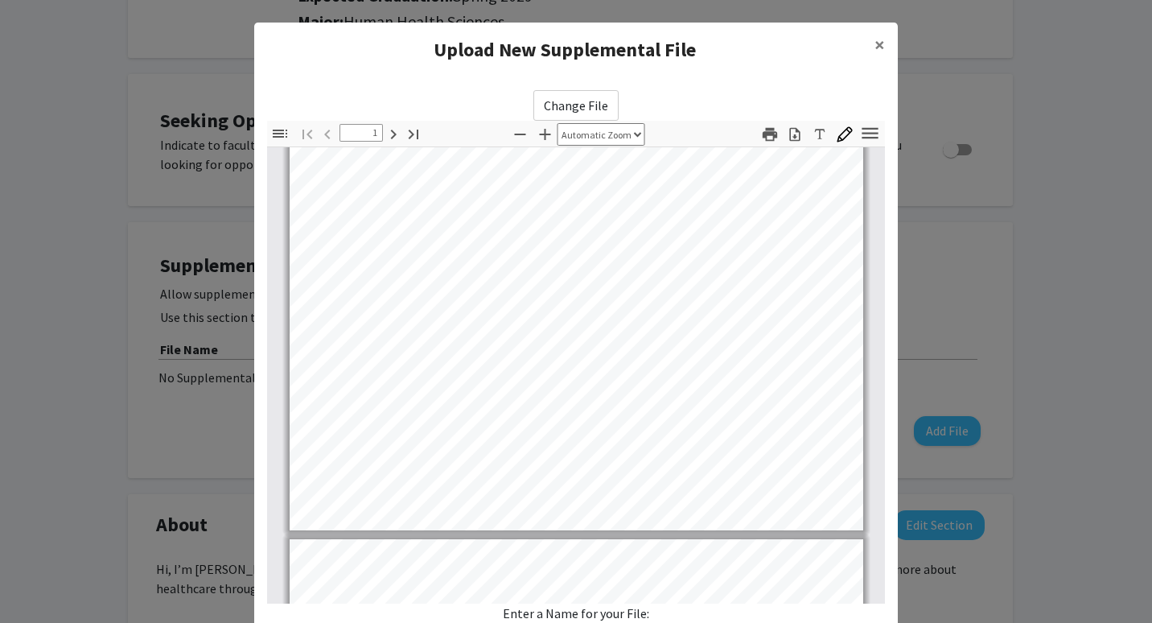
select select "custom"
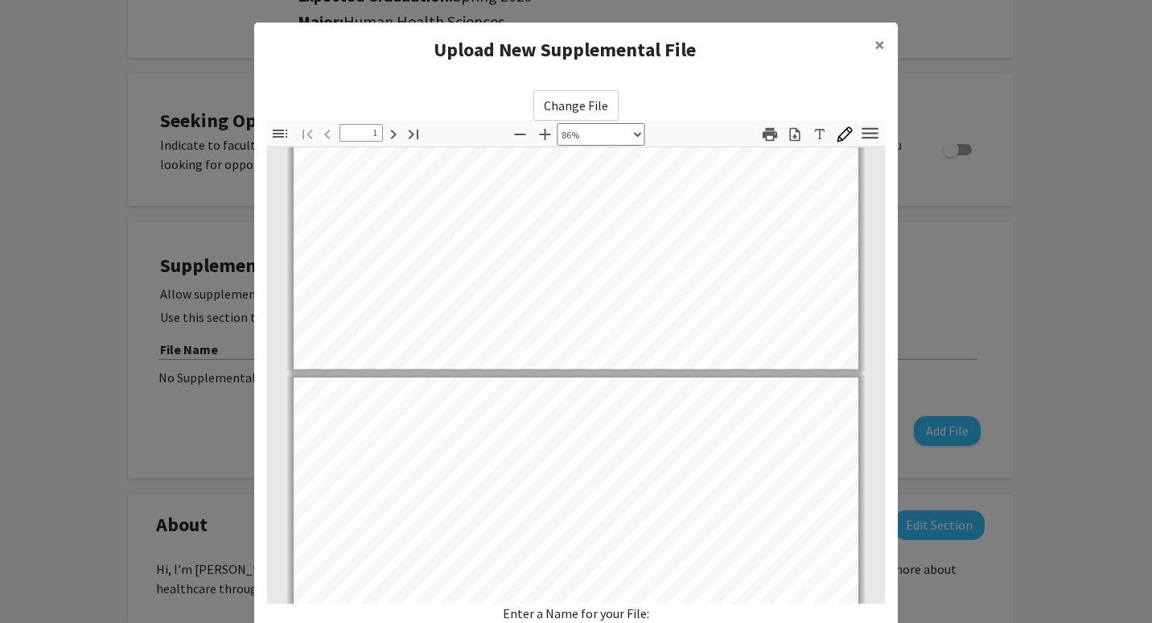
type input "2"
select select "custom"
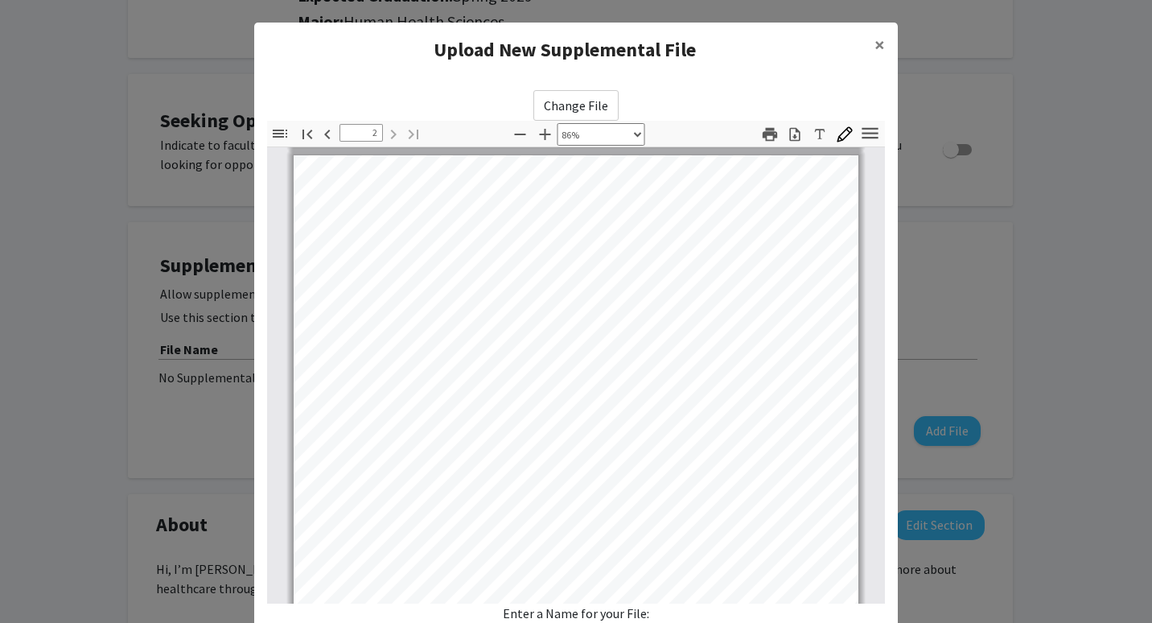
scroll to position [742, 0]
click at [615, 611] on div "Enter a Name for your File:" at bounding box center [576, 629] width 618 height 50
click at [607, 616] on div "Enter a Name for your File:" at bounding box center [576, 629] width 618 height 50
click at [546, 612] on div "Enter a Name for your File:" at bounding box center [576, 629] width 618 height 50
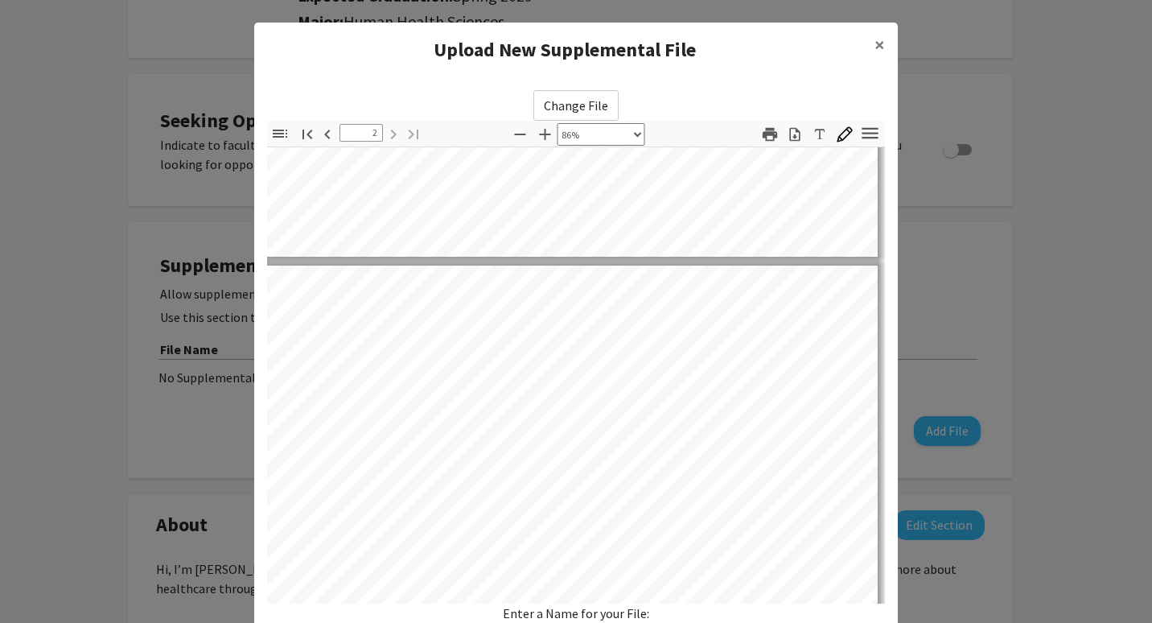
scroll to position [461, 139]
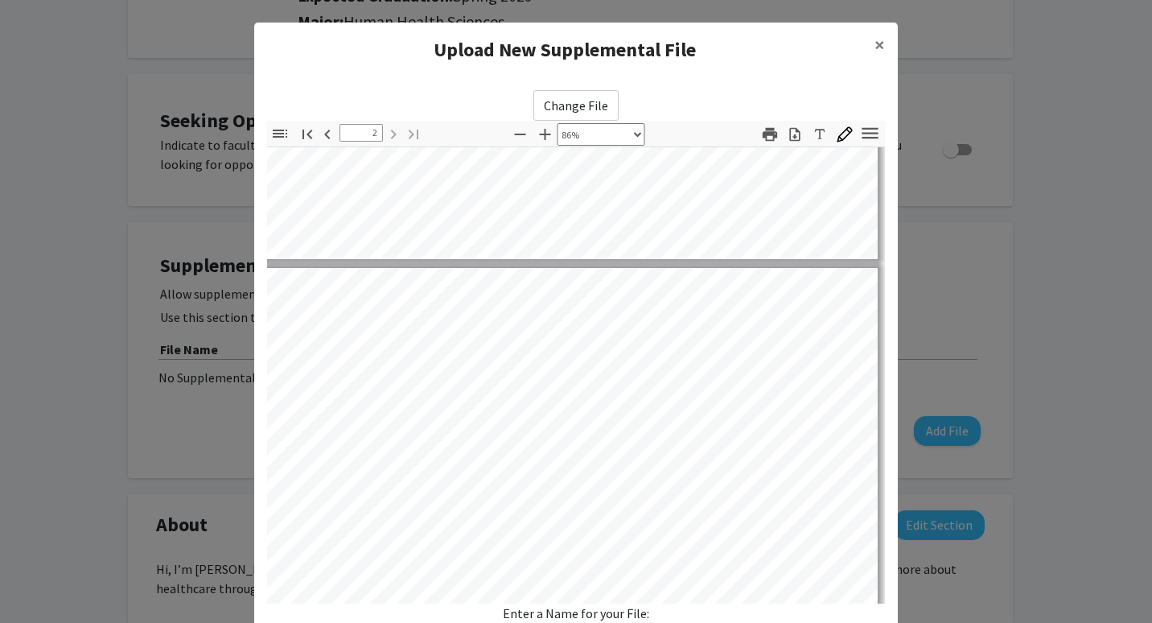
type input "1"
select select "custom"
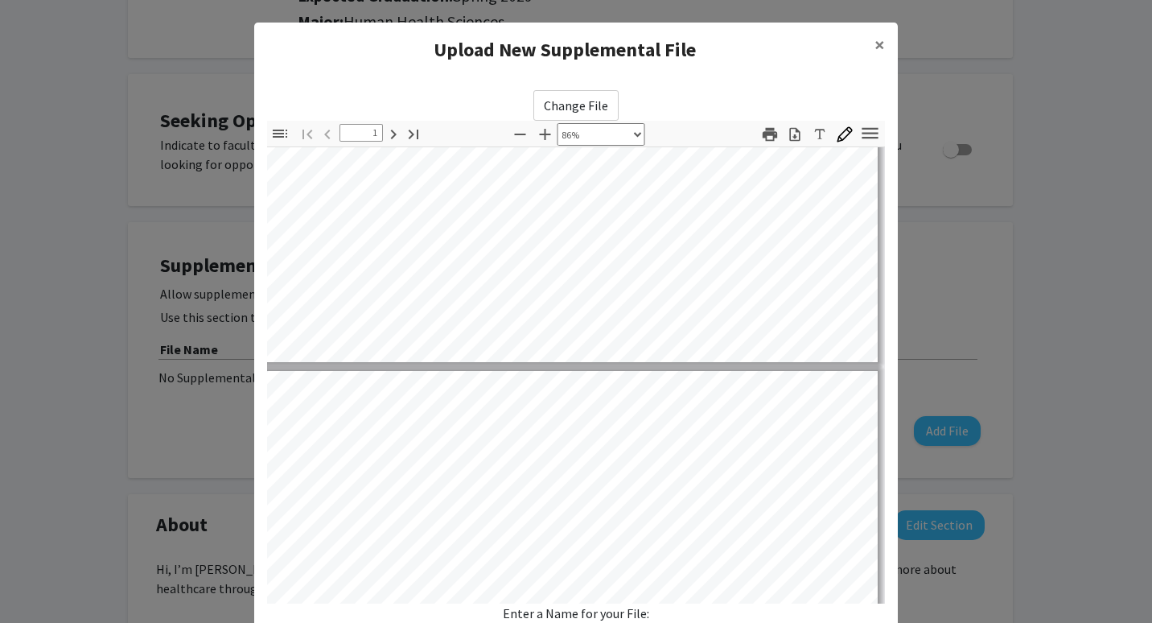
type input "2"
select select "custom"
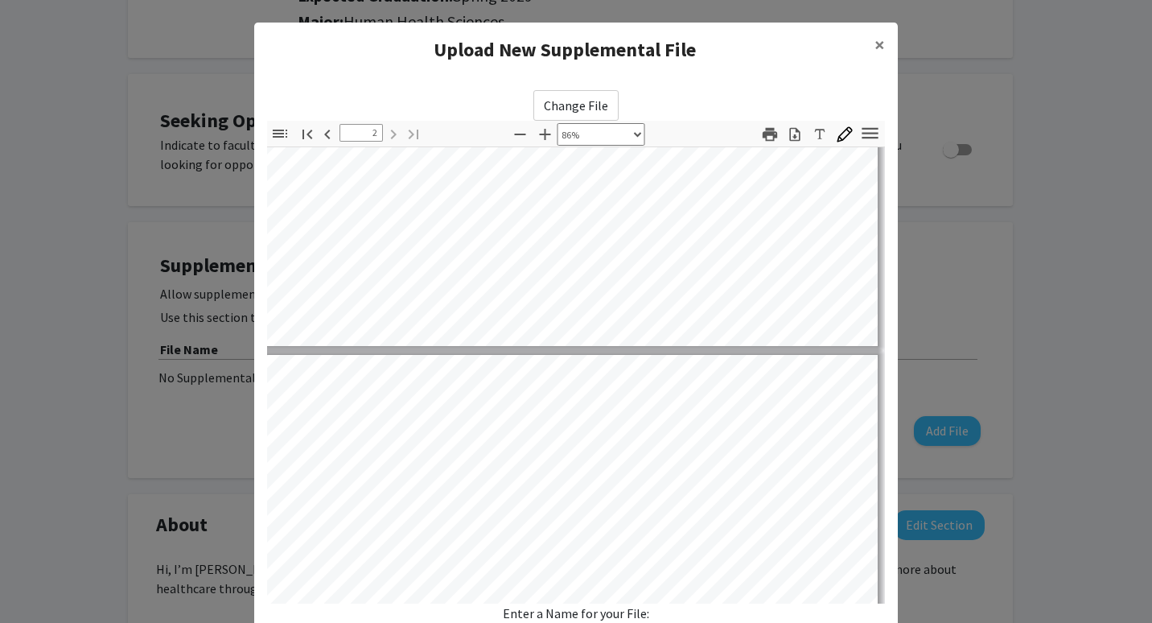
type input "1"
select select "custom"
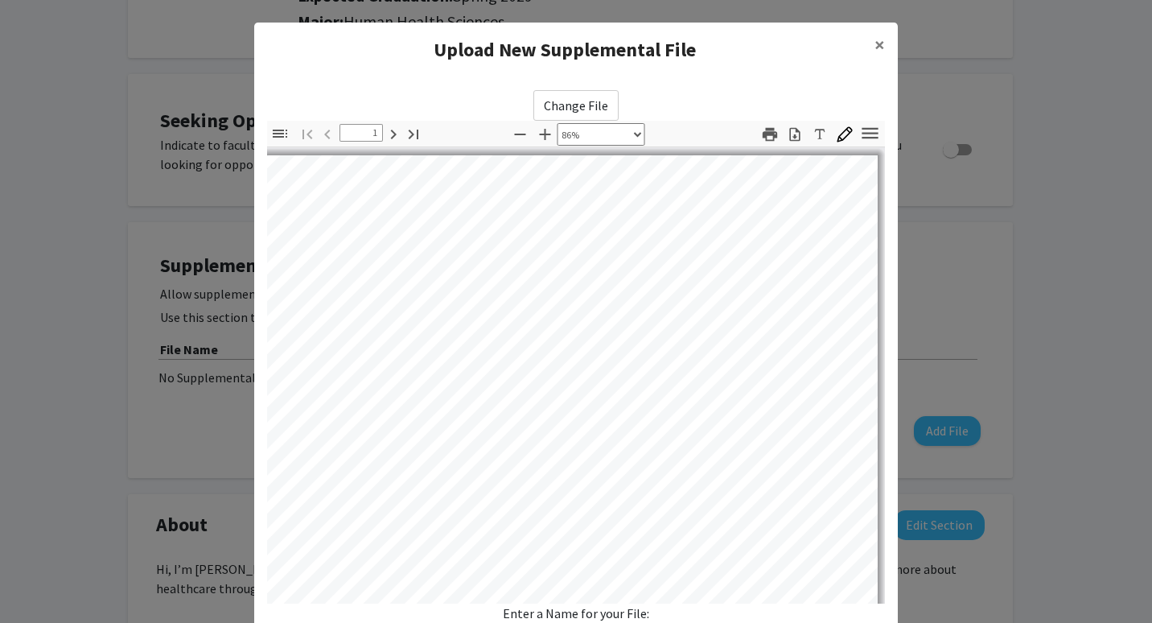
type input "2"
select select "custom"
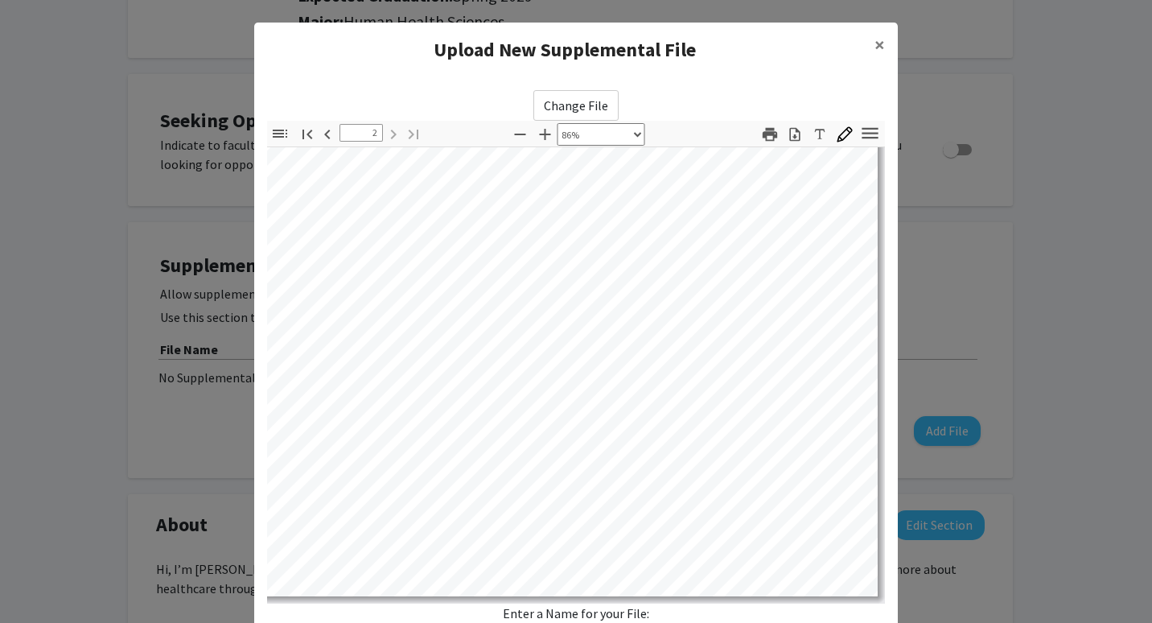
scroll to position [139, 0]
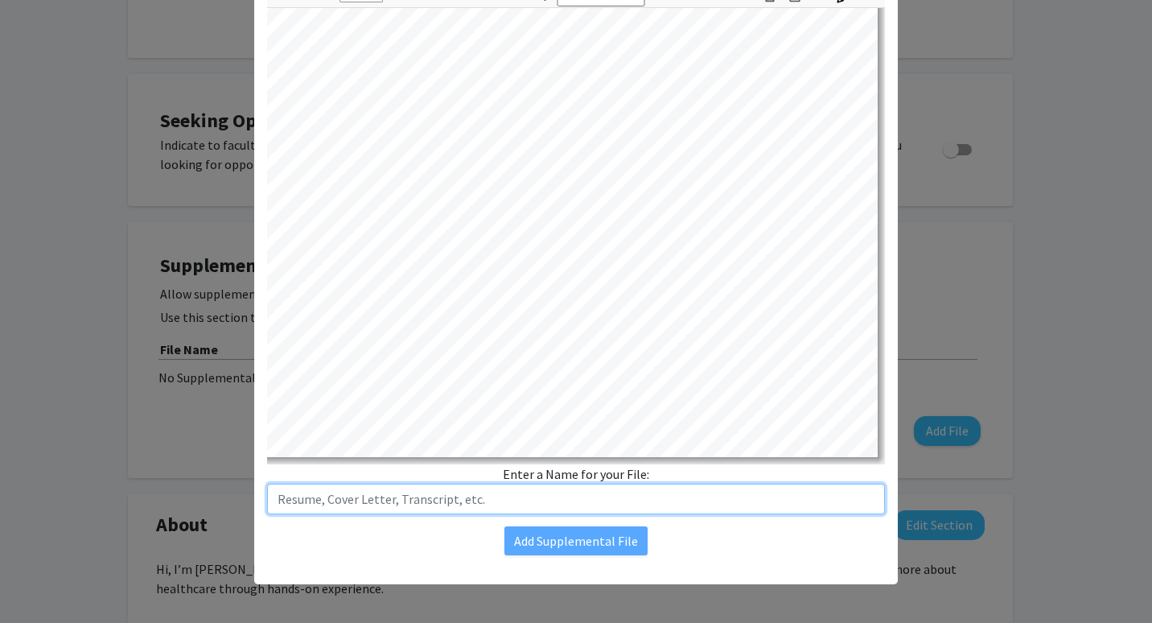
click at [675, 496] on input "text" at bounding box center [576, 499] width 618 height 31
type input "[PERSON_NAME] Resume"
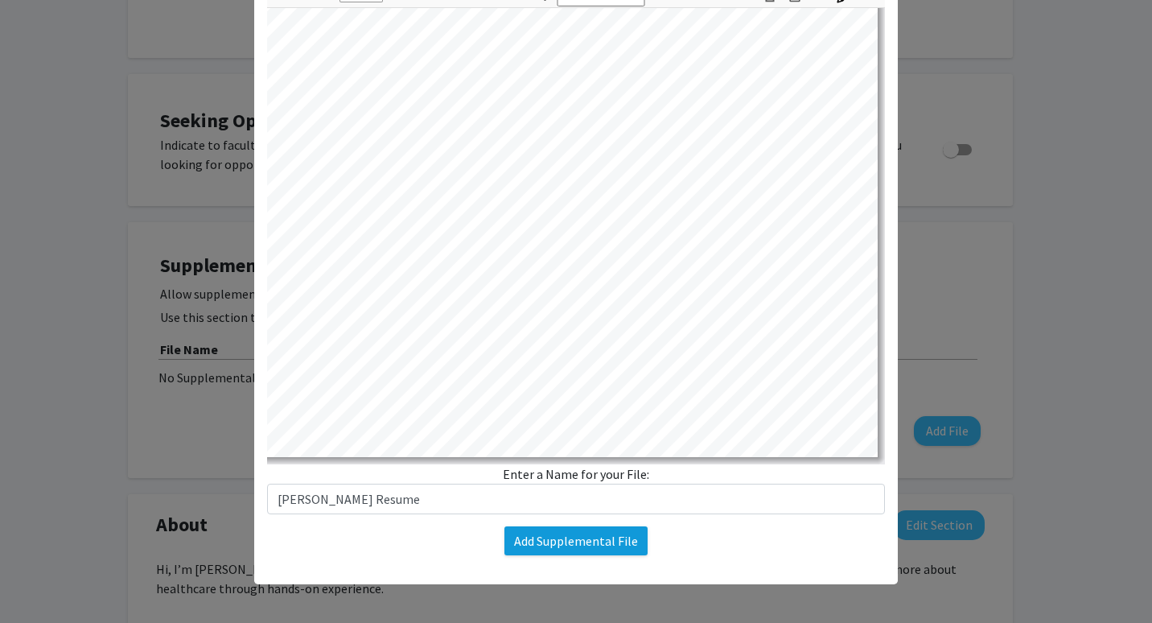
click at [574, 555] on button "Add Supplemental File" at bounding box center [576, 540] width 143 height 29
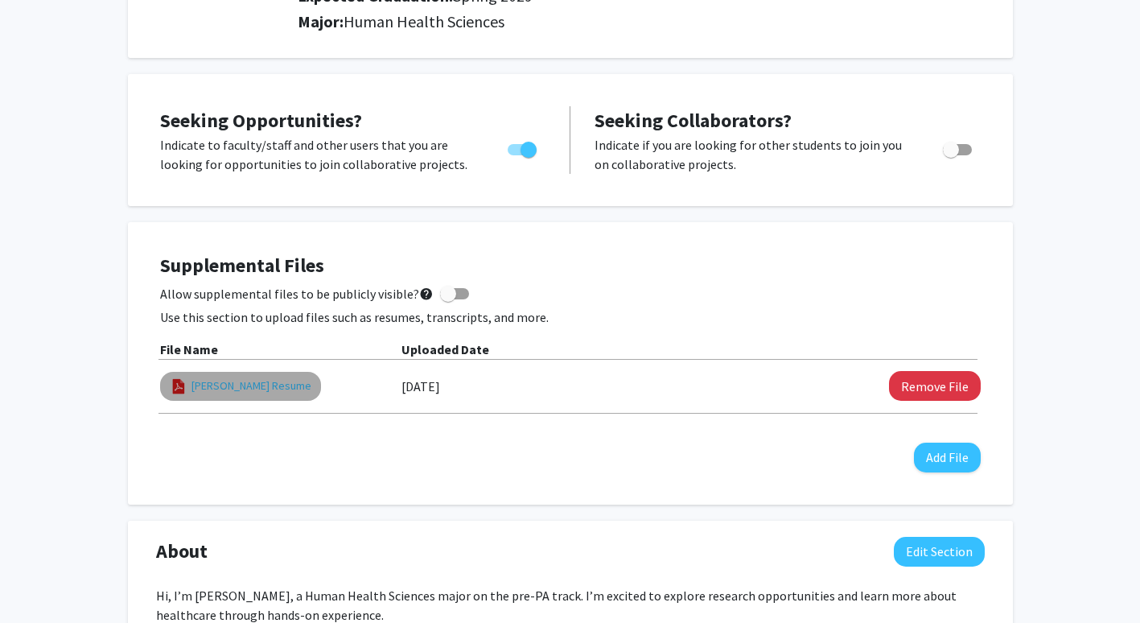
click at [245, 379] on link "[PERSON_NAME] Resume" at bounding box center [252, 385] width 120 height 17
select select "custom"
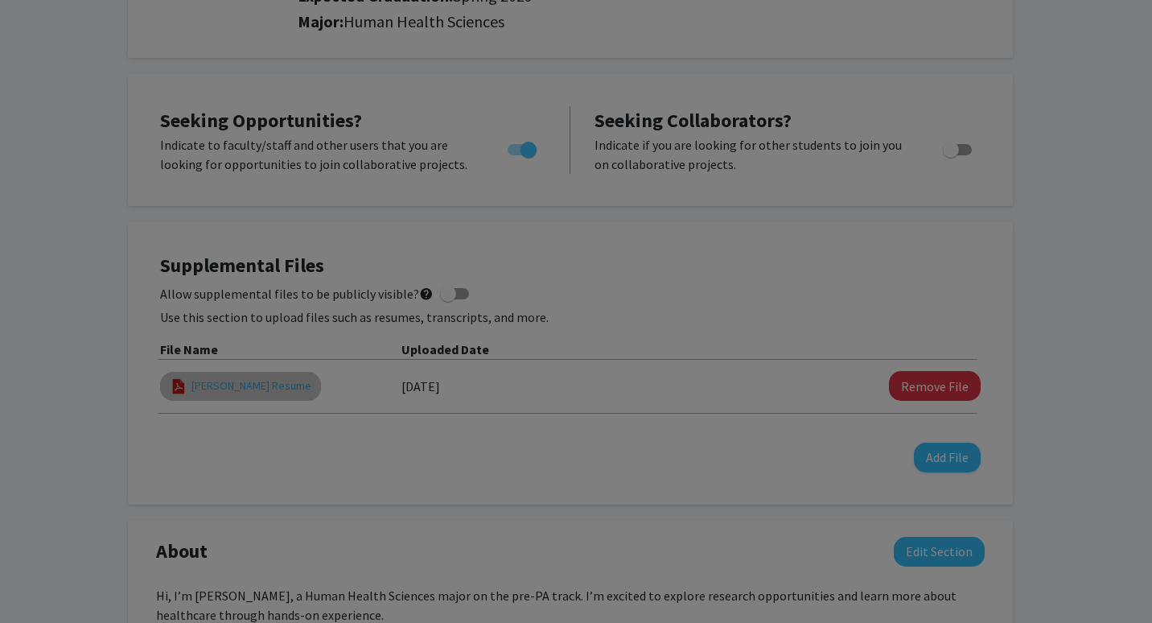
type input "0"
select select "custom"
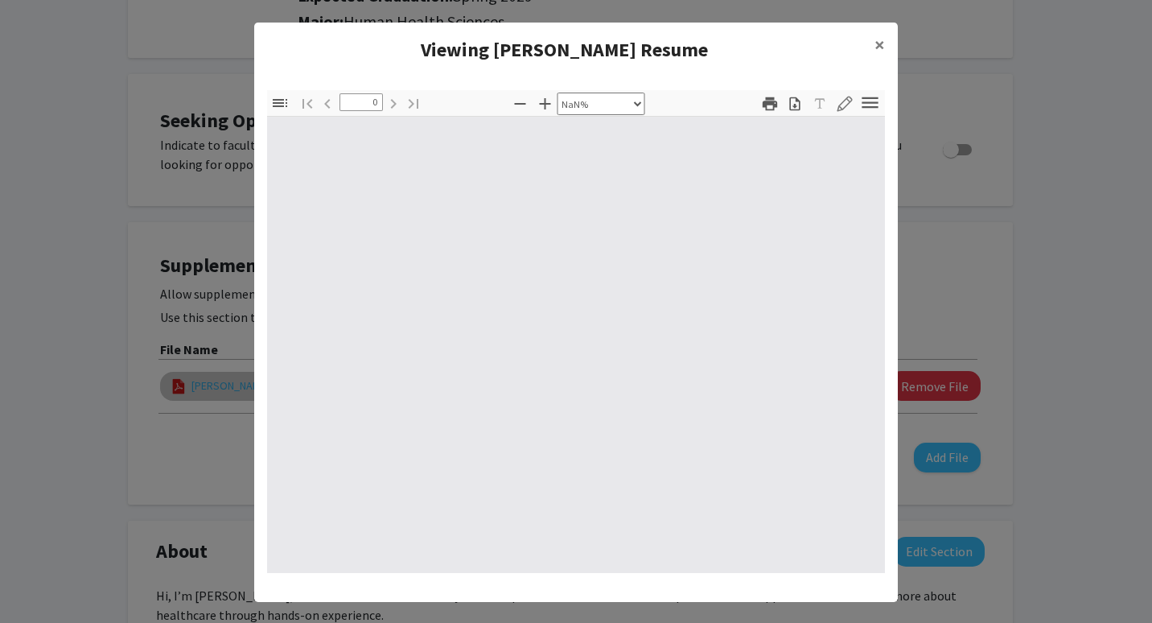
type input "1"
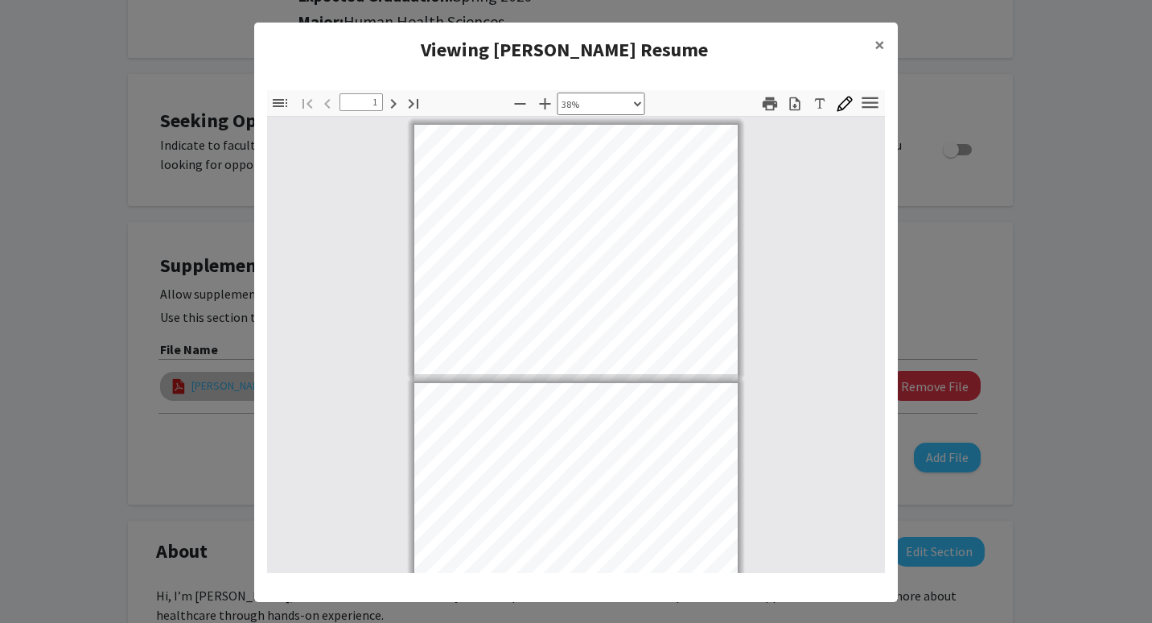
scroll to position [0, 0]
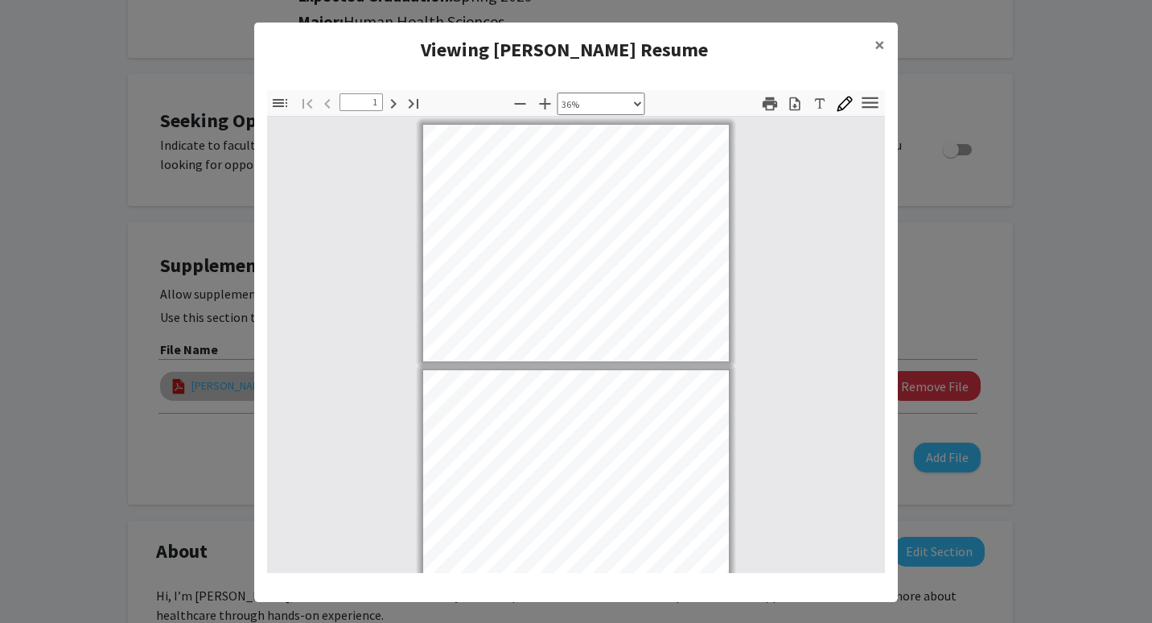
select select "custom"
type input "2"
select select "custom"
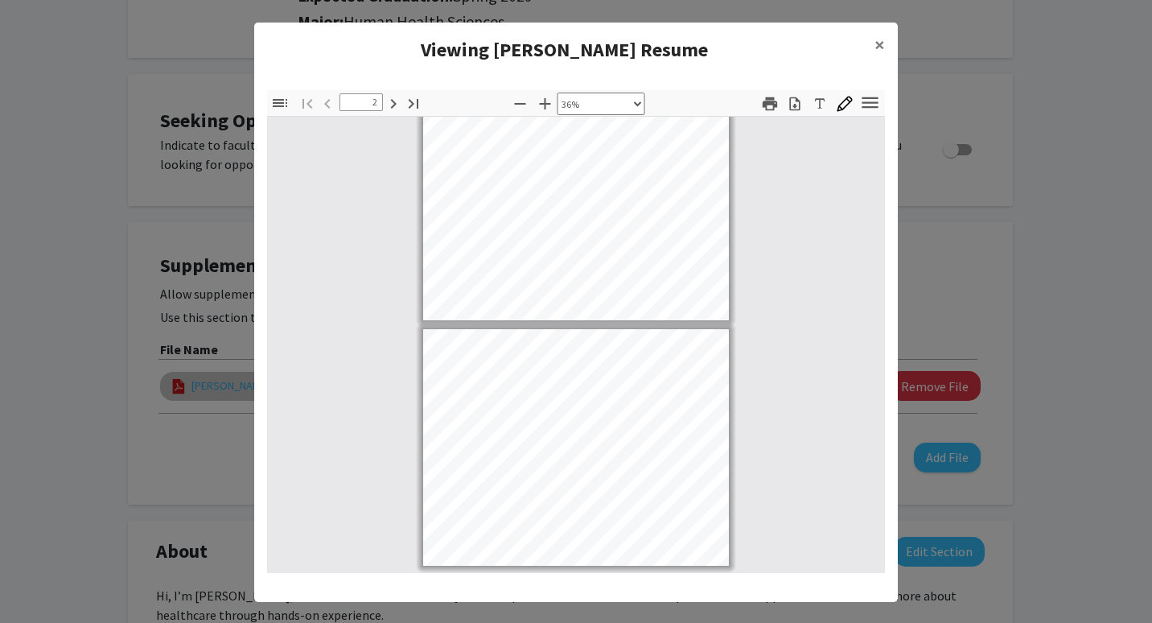
type input "2"
select select "custom"
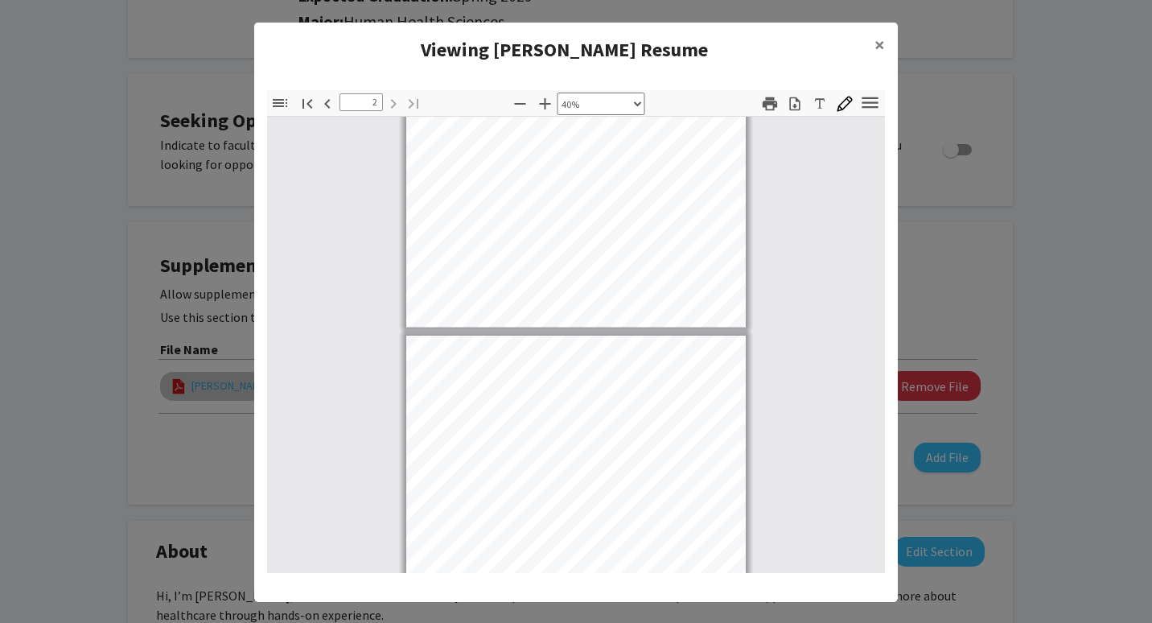
type input "2"
select select "custom"
type input "2"
select select "custom"
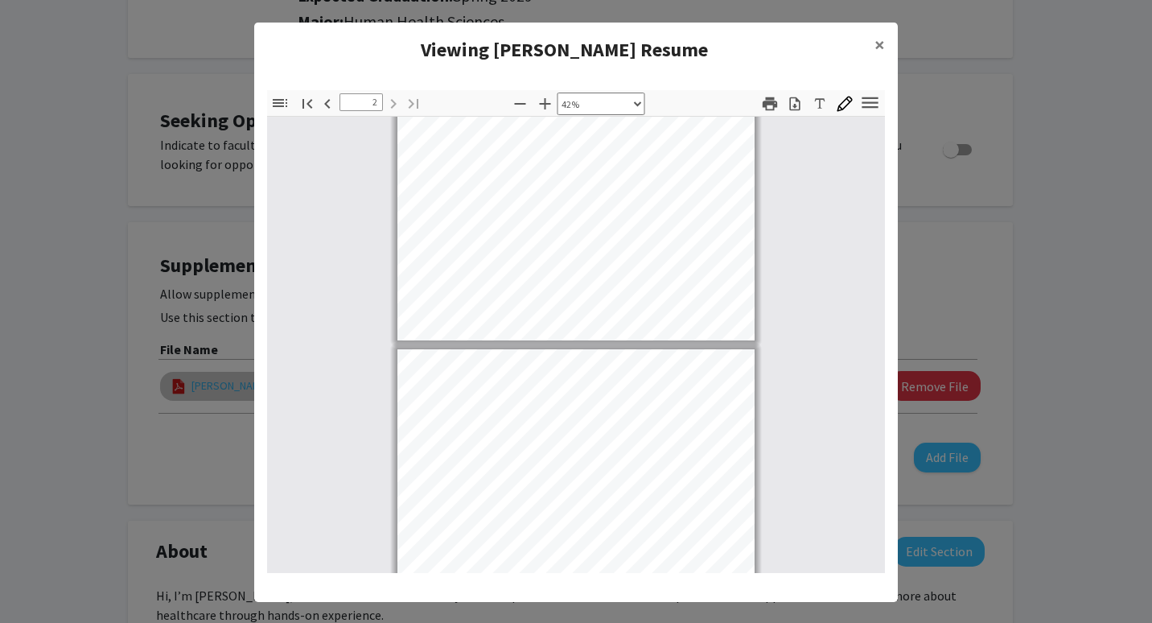
scroll to position [91, 0]
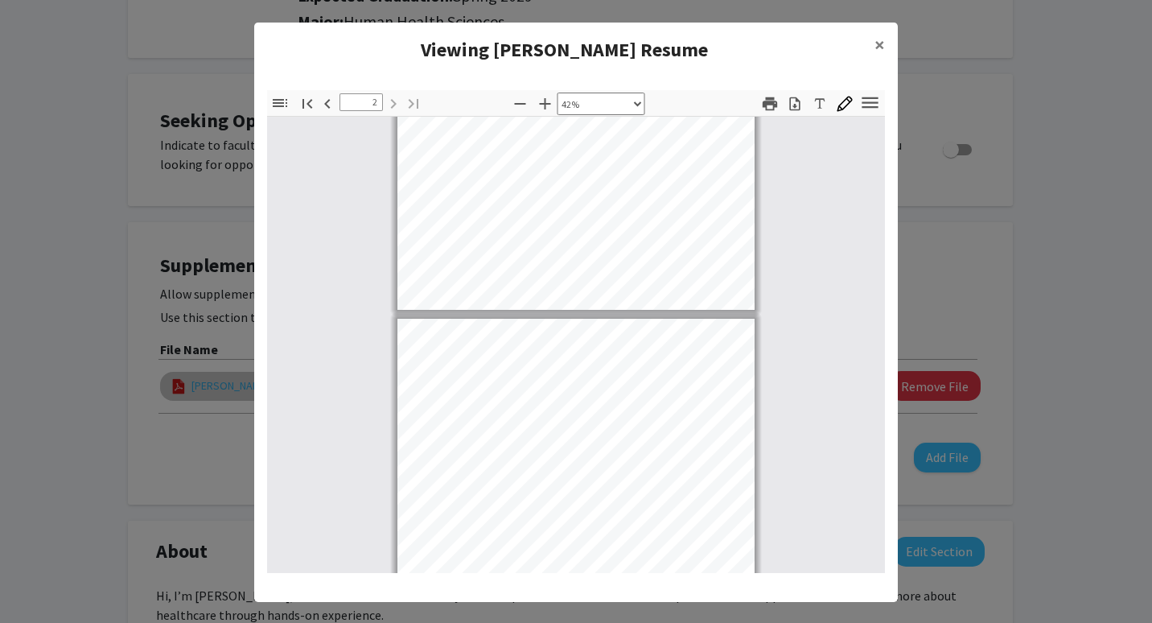
type input "1"
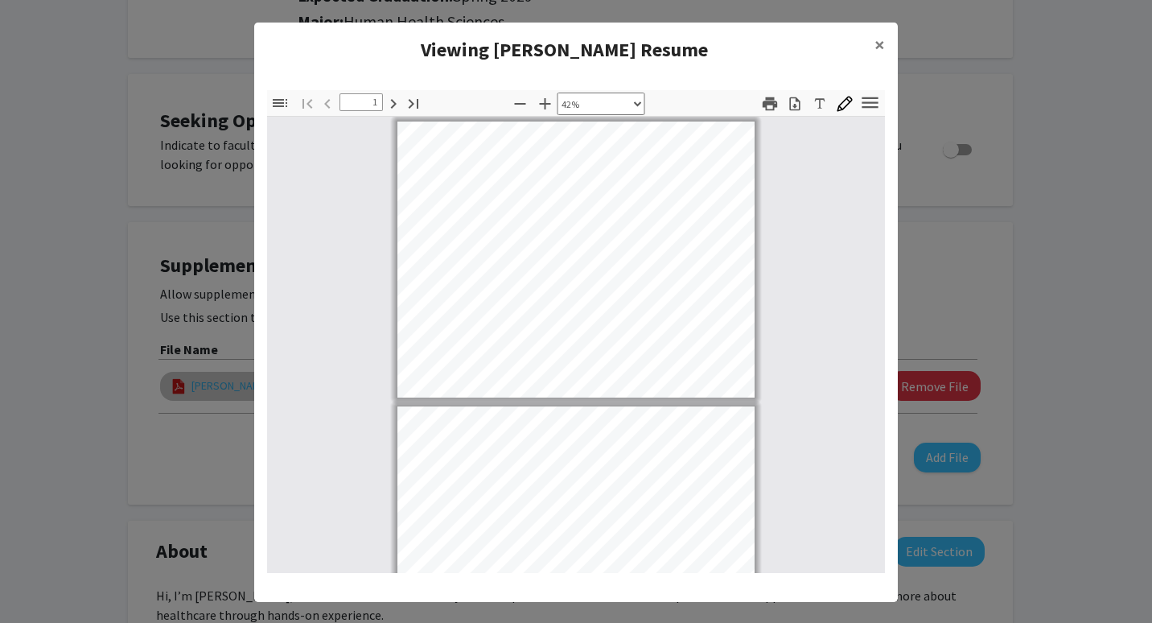
select select "custom"
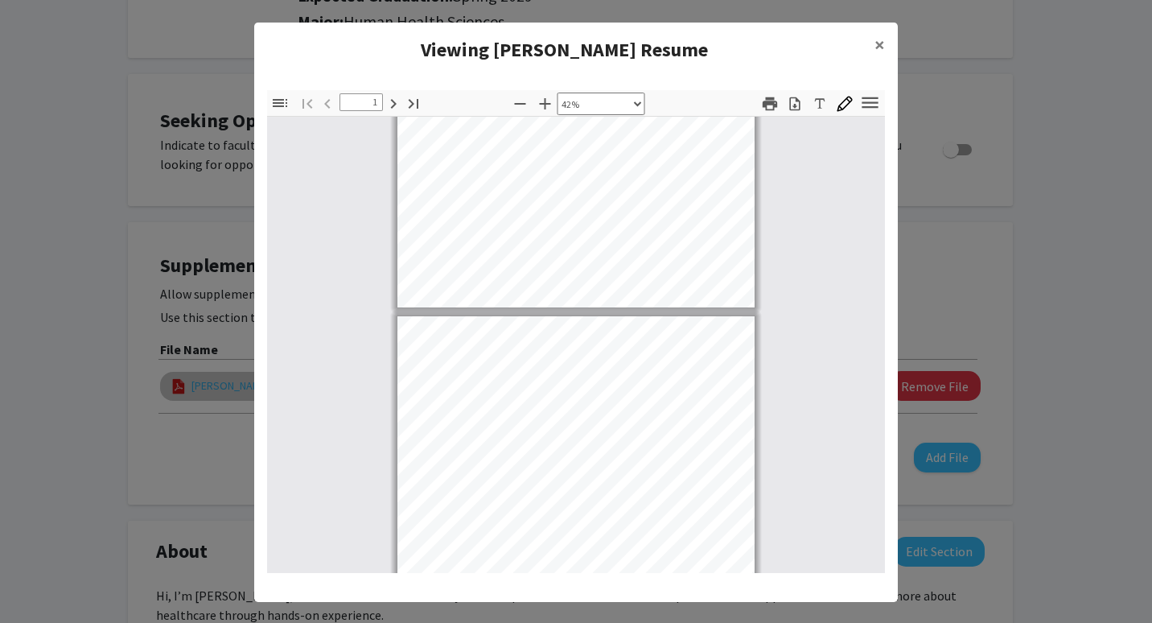
type input "2"
select select "custom"
type input "2"
select select "custom"
type input "2"
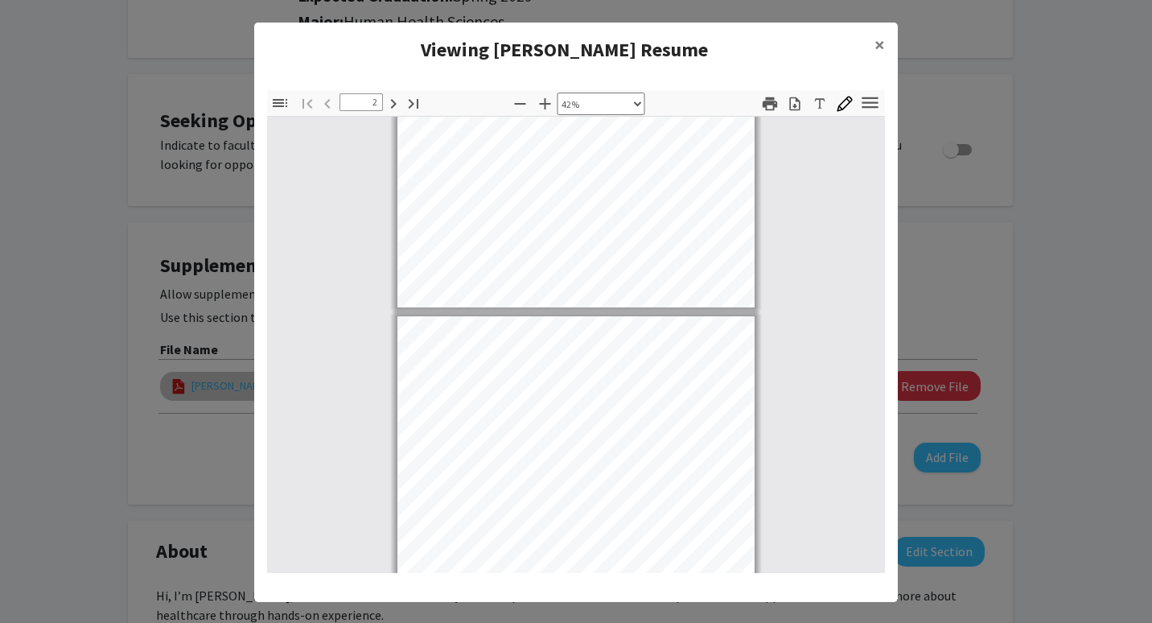
select select "custom"
type input "2"
select select "custom"
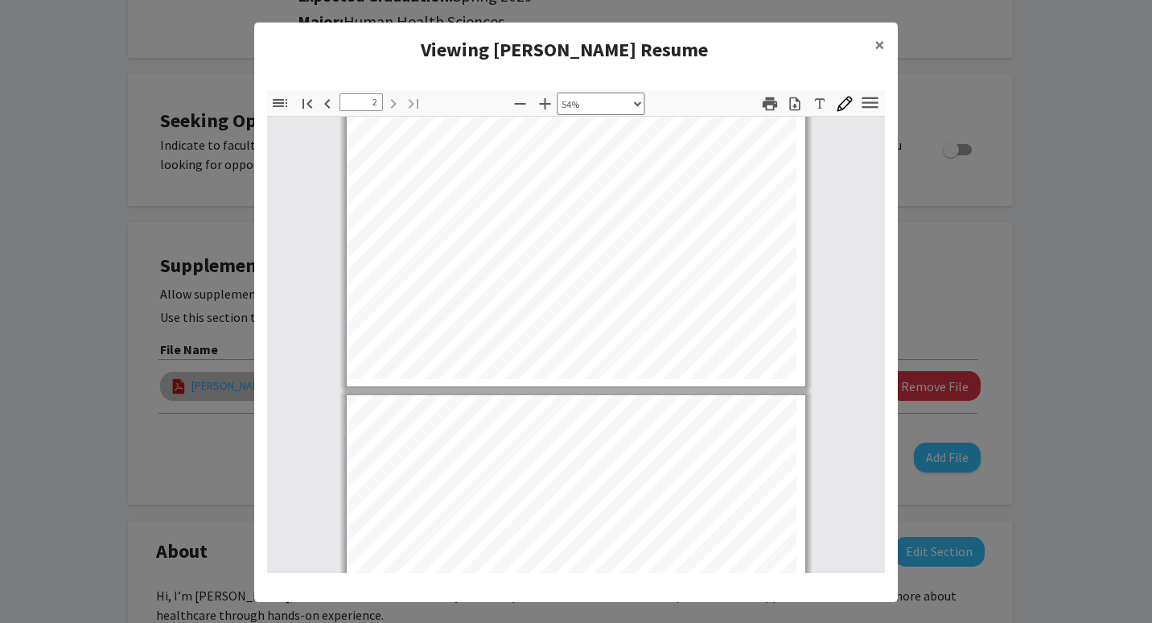
type input "2"
select select "custom"
type input "2"
select select "custom"
type input "2"
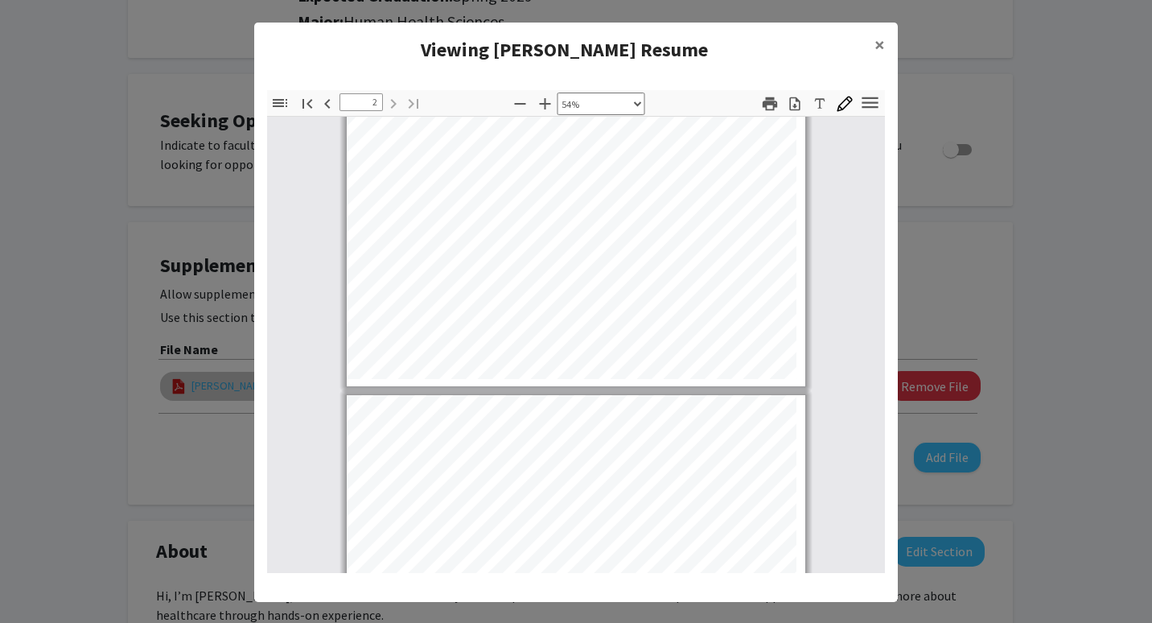
select select "custom"
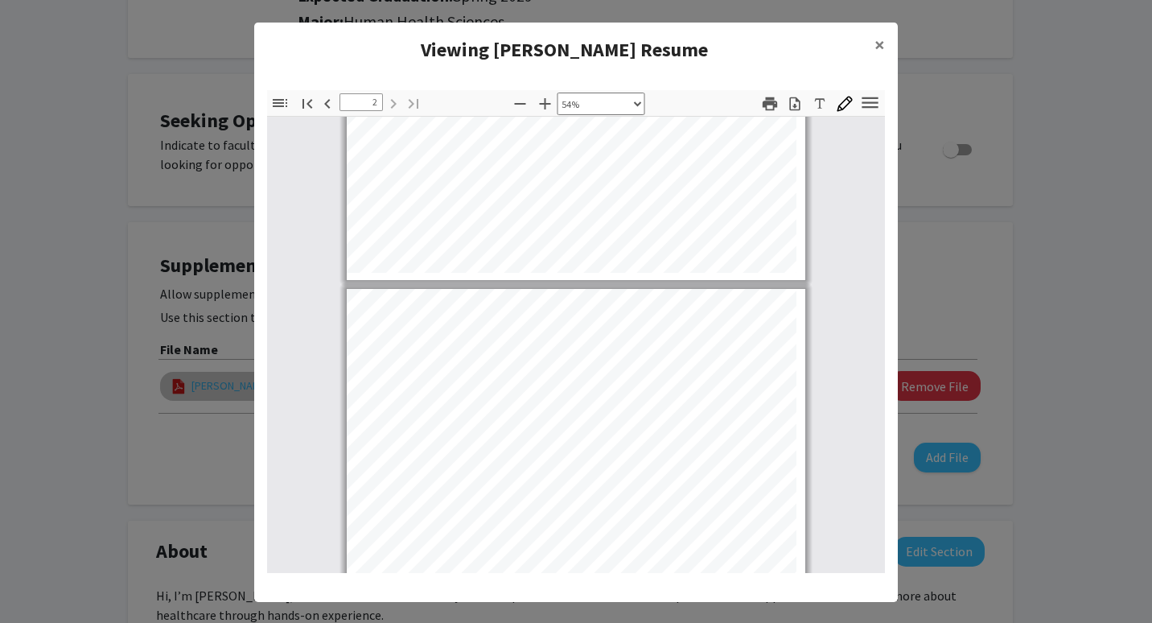
type input "2"
select select "custom"
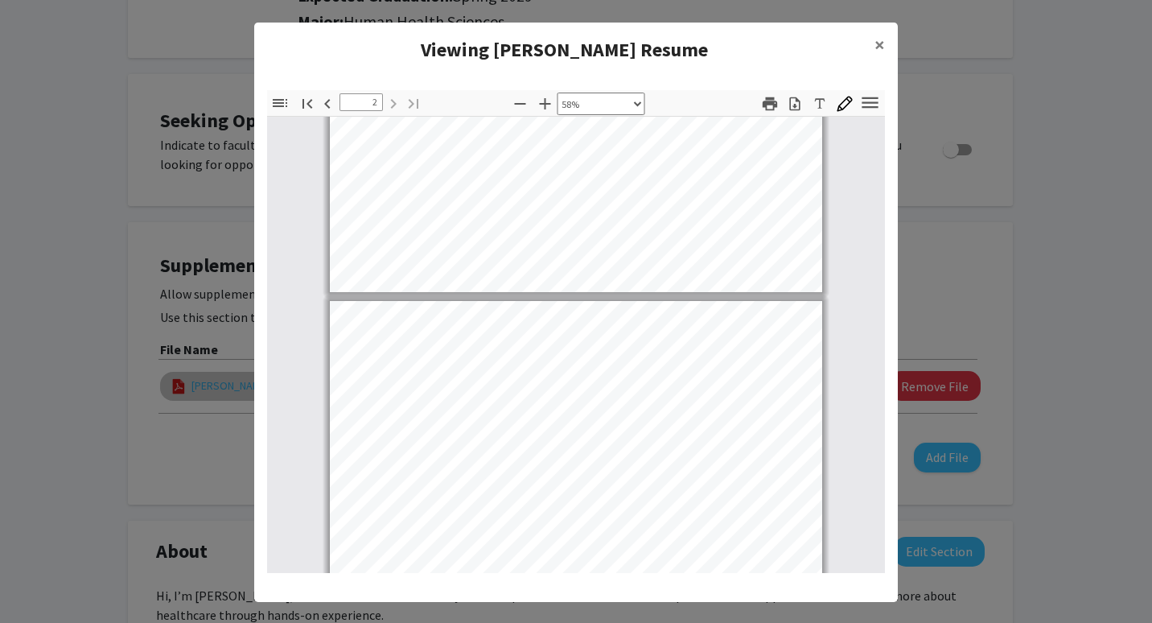
type input "1"
select select "custom"
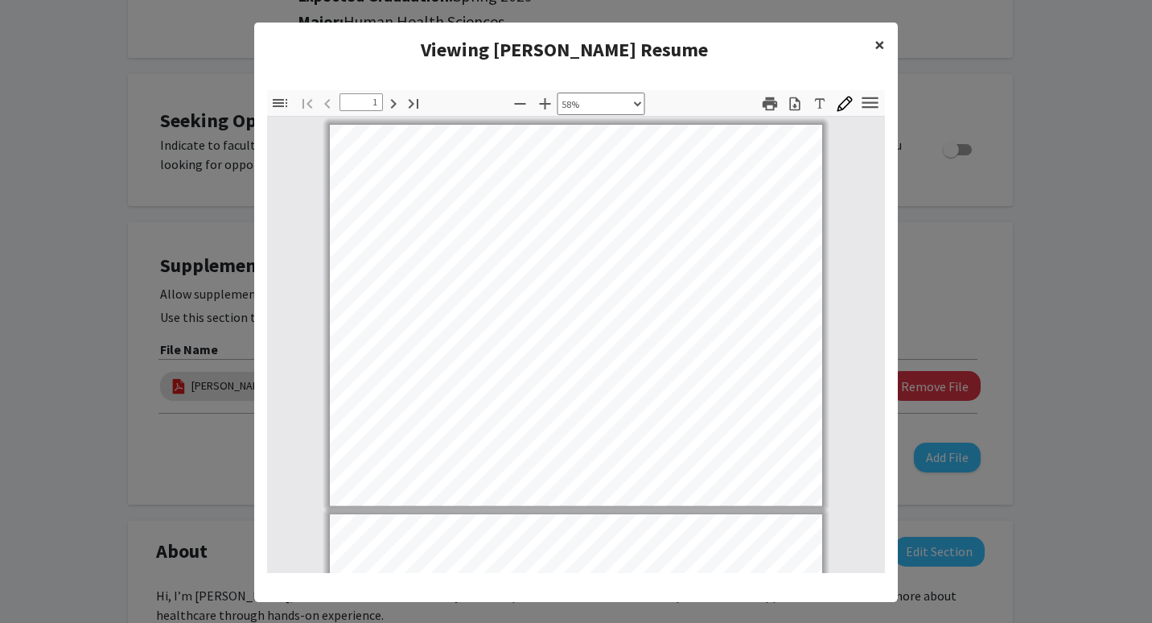
click at [876, 37] on span "×" at bounding box center [880, 44] width 10 height 25
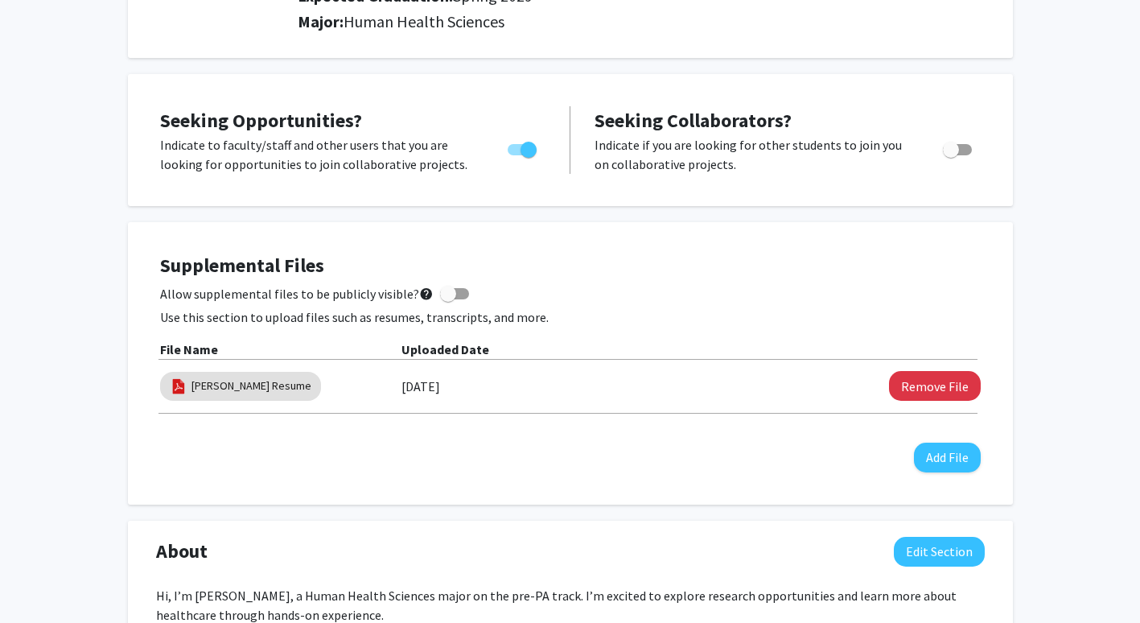
click at [925, 378] on button "Remove File" at bounding box center [935, 386] width 92 height 30
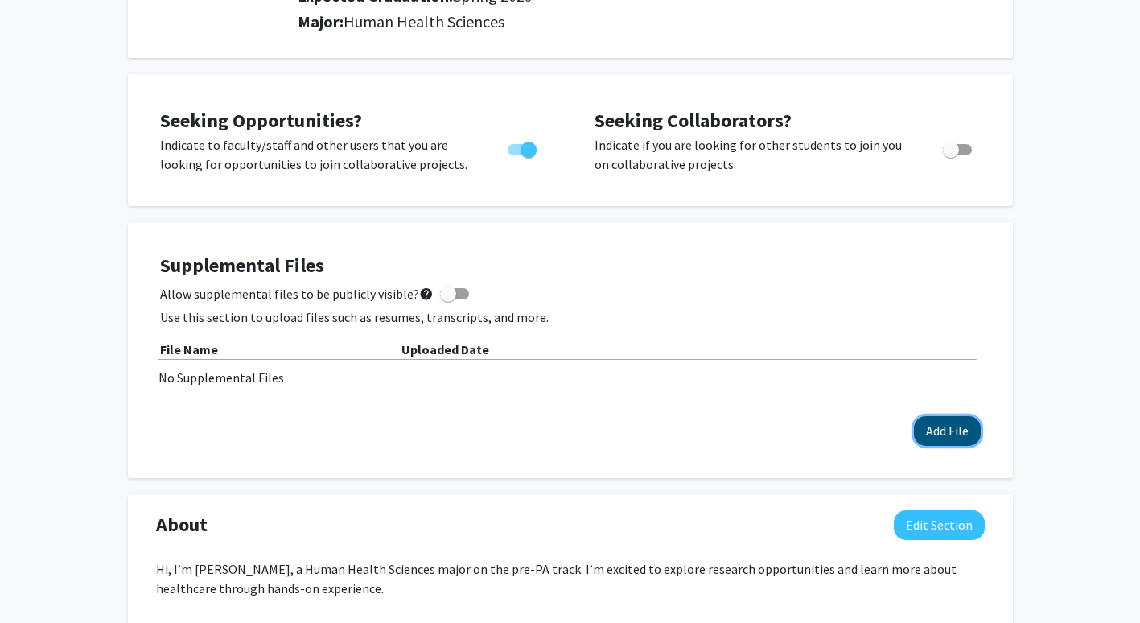
click at [953, 428] on button "Add File" at bounding box center [947, 431] width 67 height 30
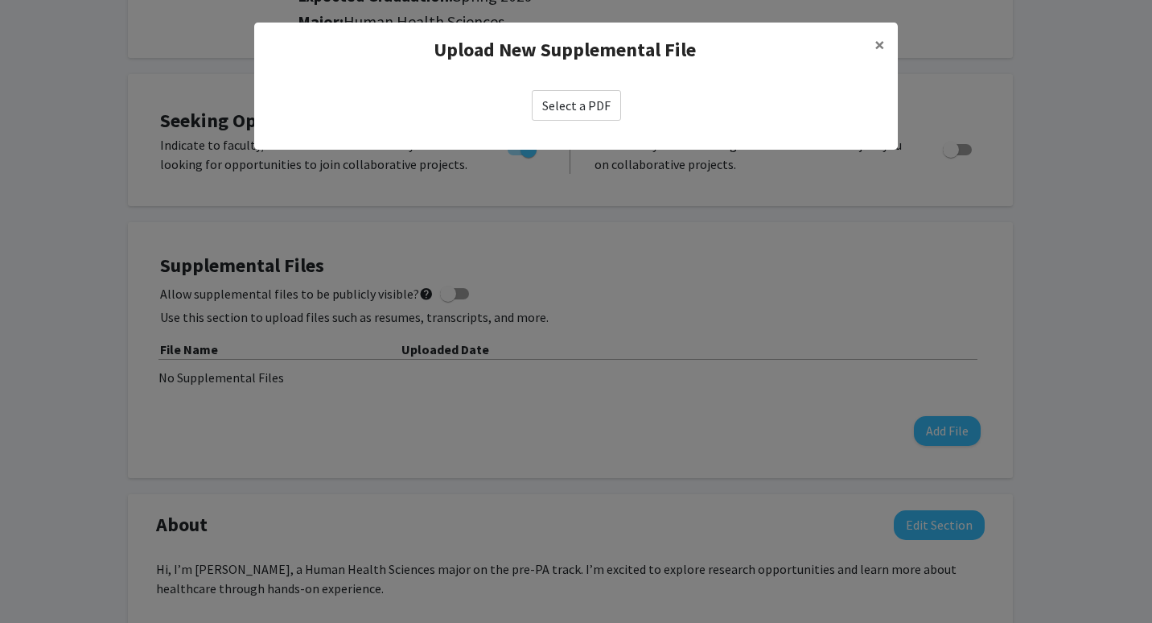
click at [592, 97] on label "Select a PDF" at bounding box center [576, 105] width 89 height 31
click at [0, 0] on input "Select a PDF" at bounding box center [0, 0] width 0 height 0
select select "custom"
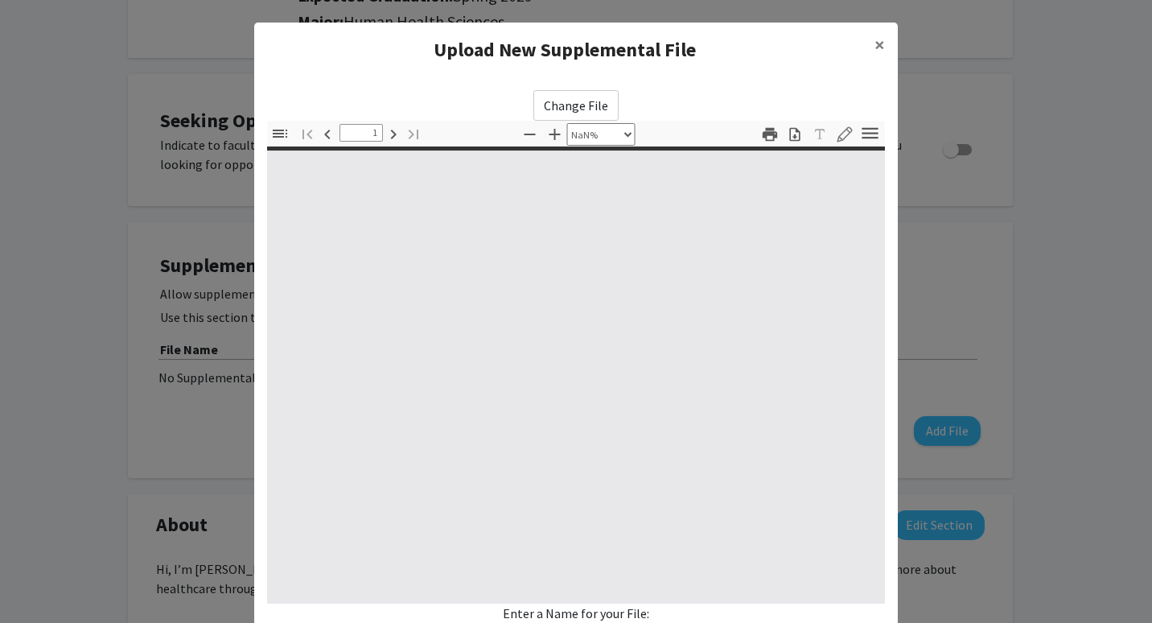
type input "0"
select select "custom"
type input "1"
select select "custom"
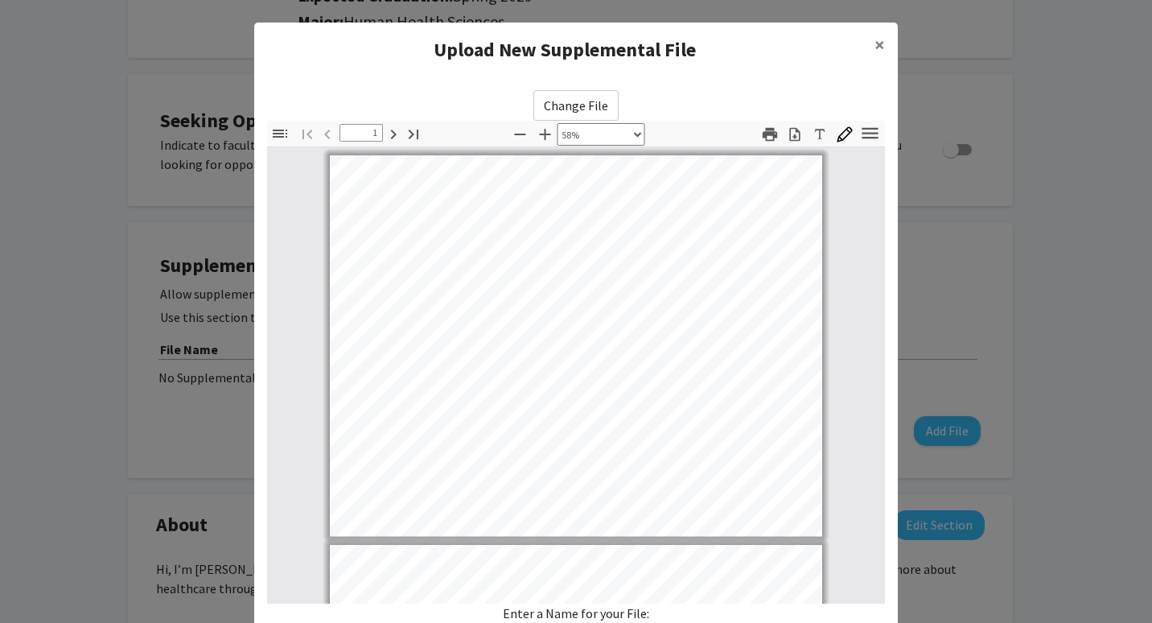
click at [867, 137] on icon "button" at bounding box center [870, 132] width 16 height 11
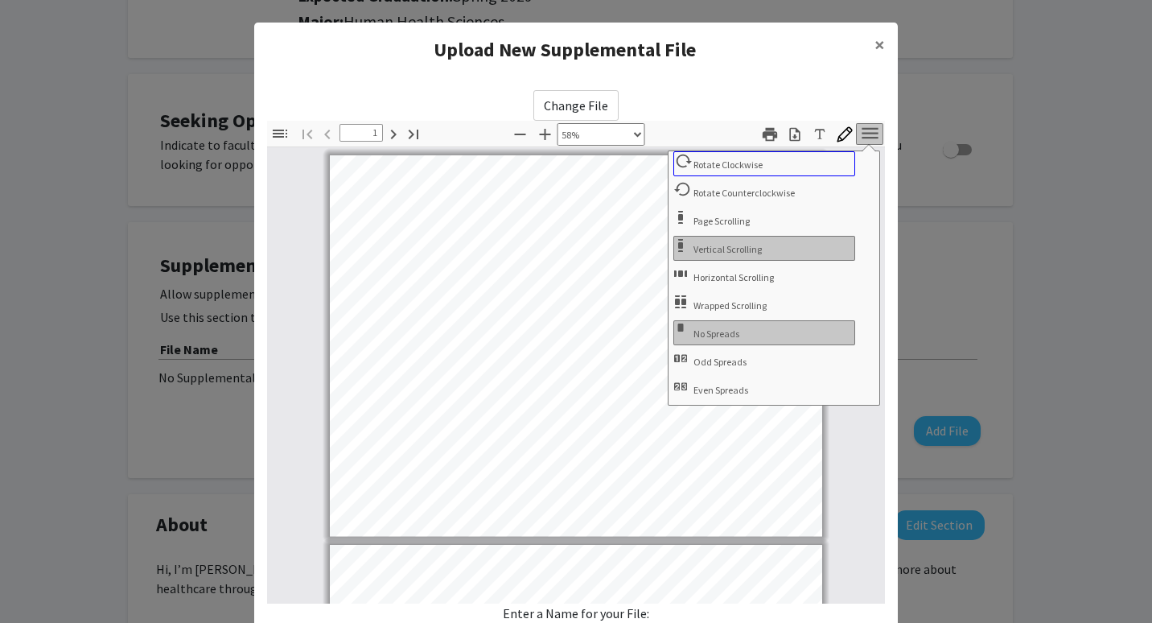
click at [800, 167] on button "Rotate Clockwise" at bounding box center [765, 163] width 182 height 25
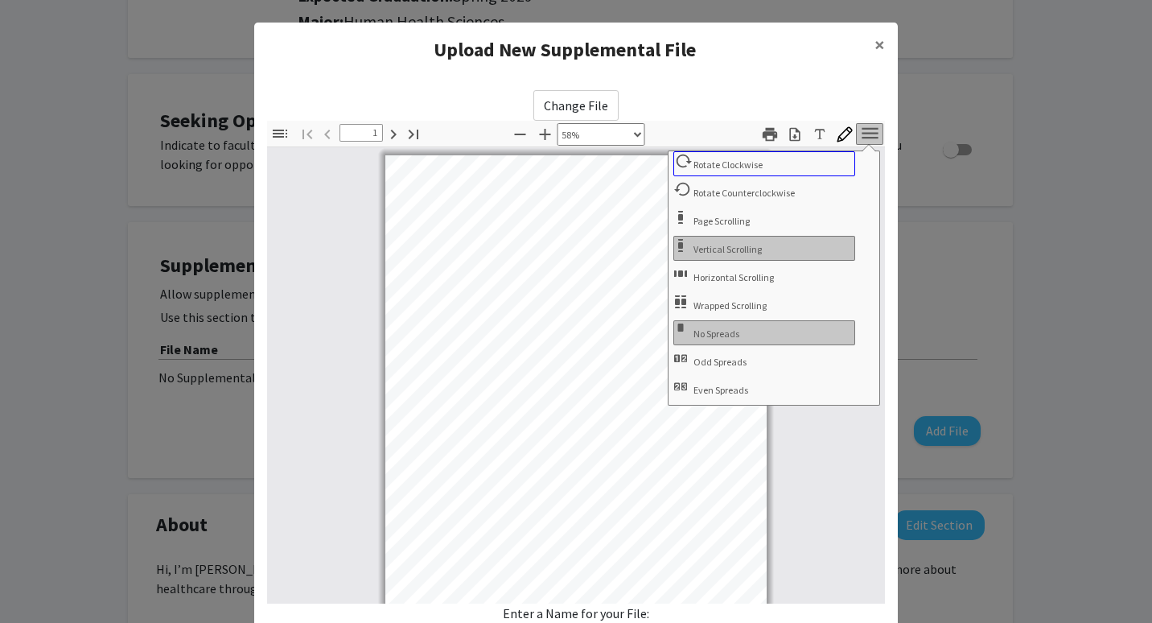
scroll to position [8, 0]
click at [798, 172] on button "Rotate Clockwise" at bounding box center [765, 163] width 182 height 25
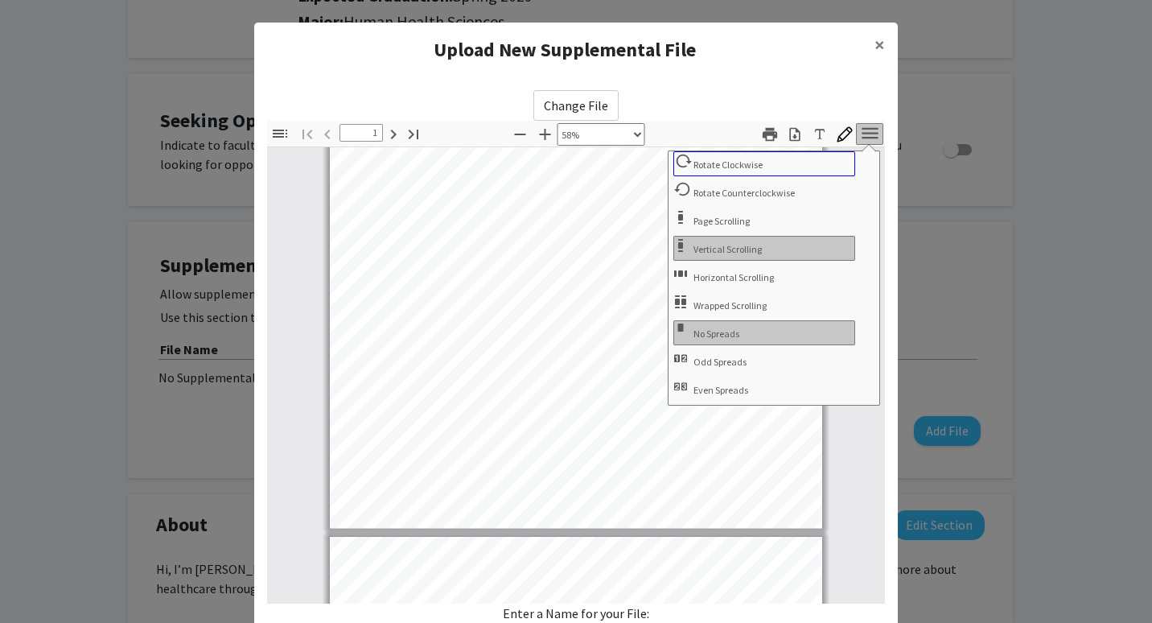
click at [798, 171] on button "Rotate Clockwise" at bounding box center [765, 163] width 182 height 25
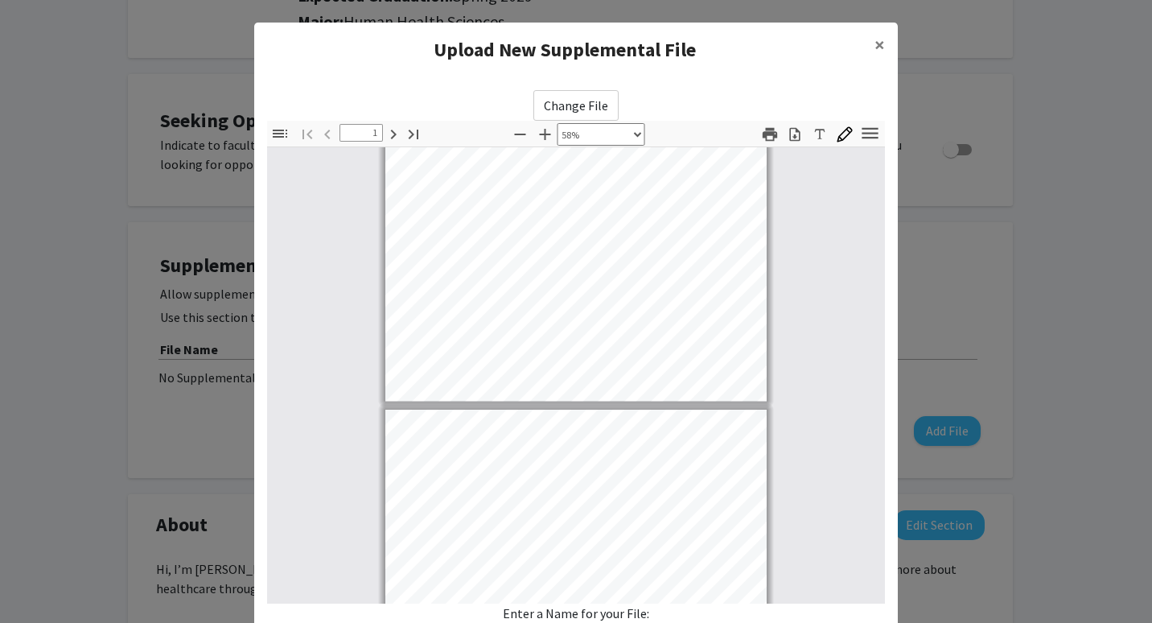
type input "2"
select select "custom"
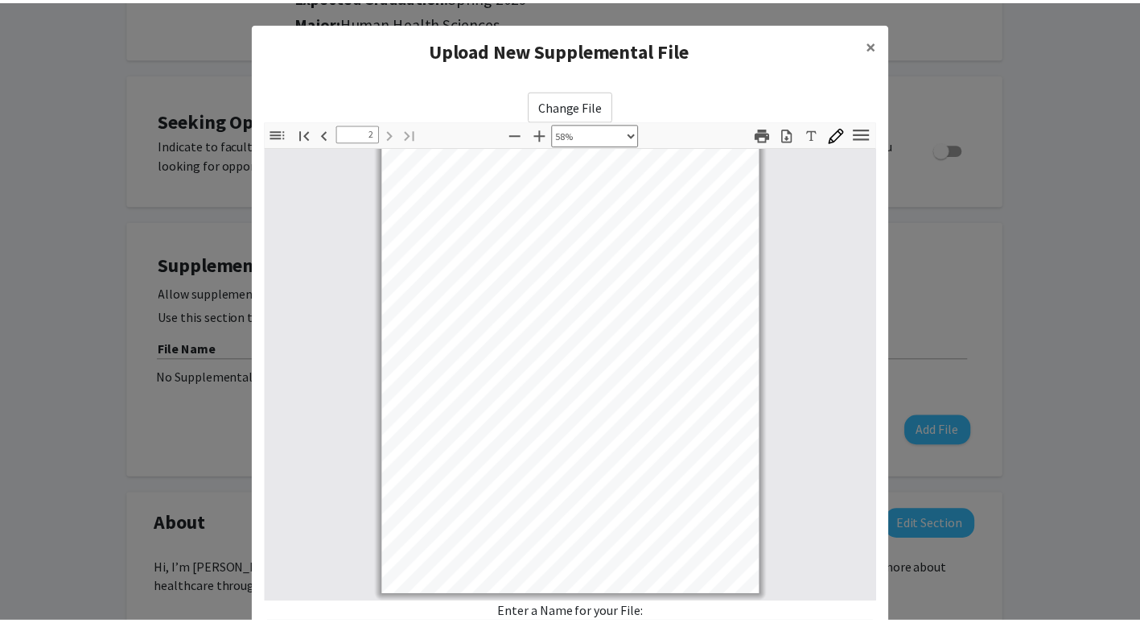
scroll to position [139, 0]
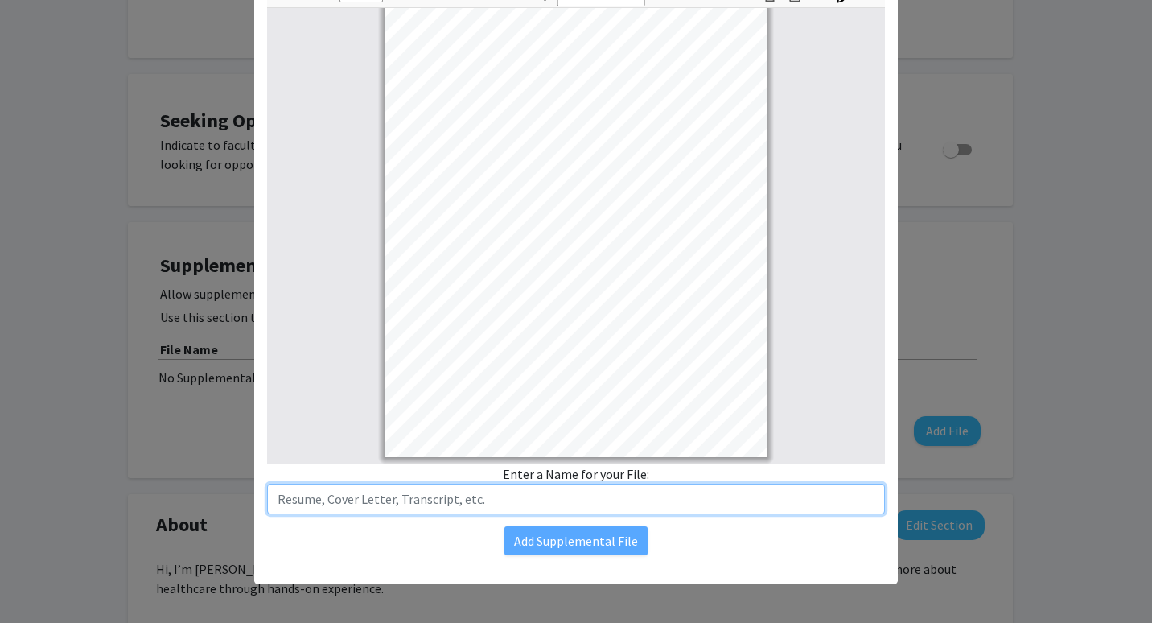
click at [729, 497] on input "text" at bounding box center [576, 499] width 618 height 31
type input "[PERSON_NAME] Resume"
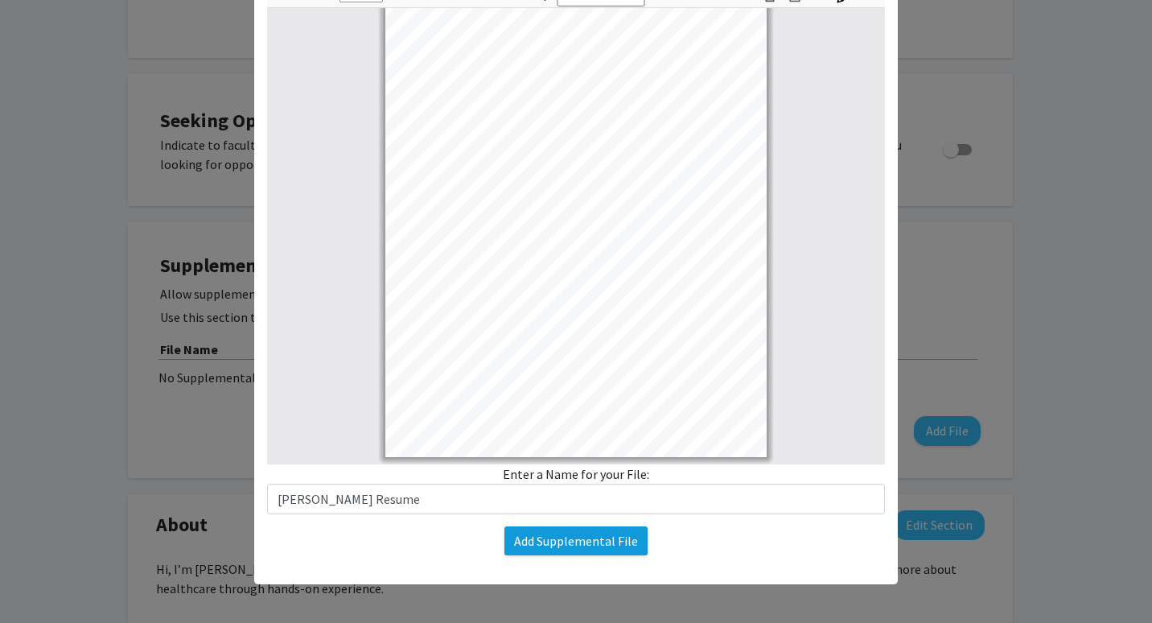
click at [573, 546] on button "Add Supplemental File" at bounding box center [576, 540] width 143 height 29
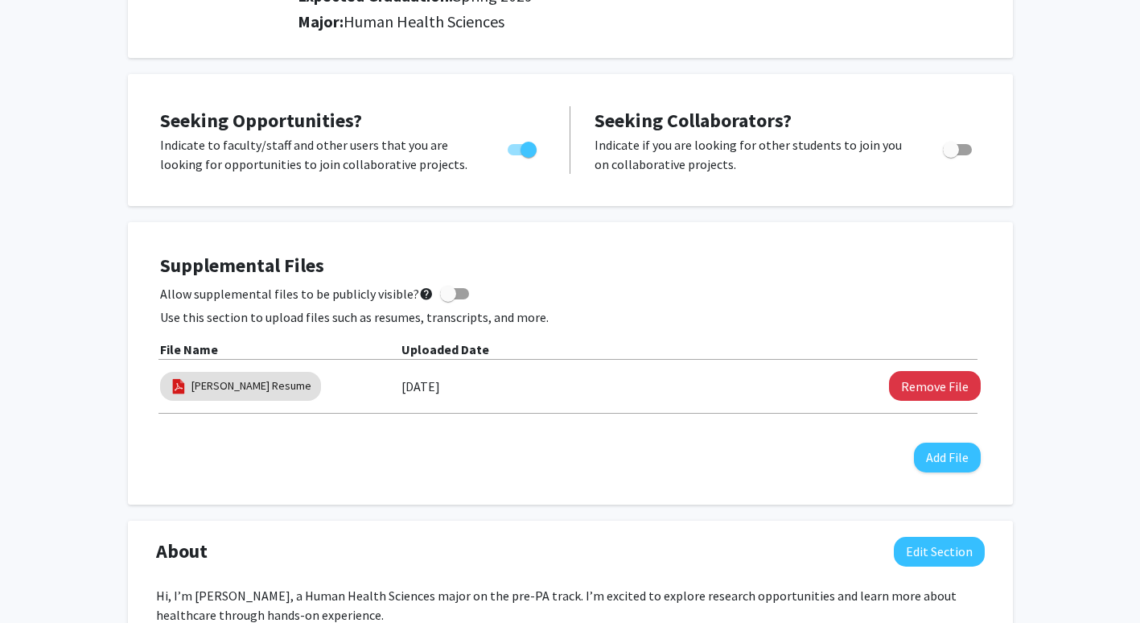
scroll to position [0, 0]
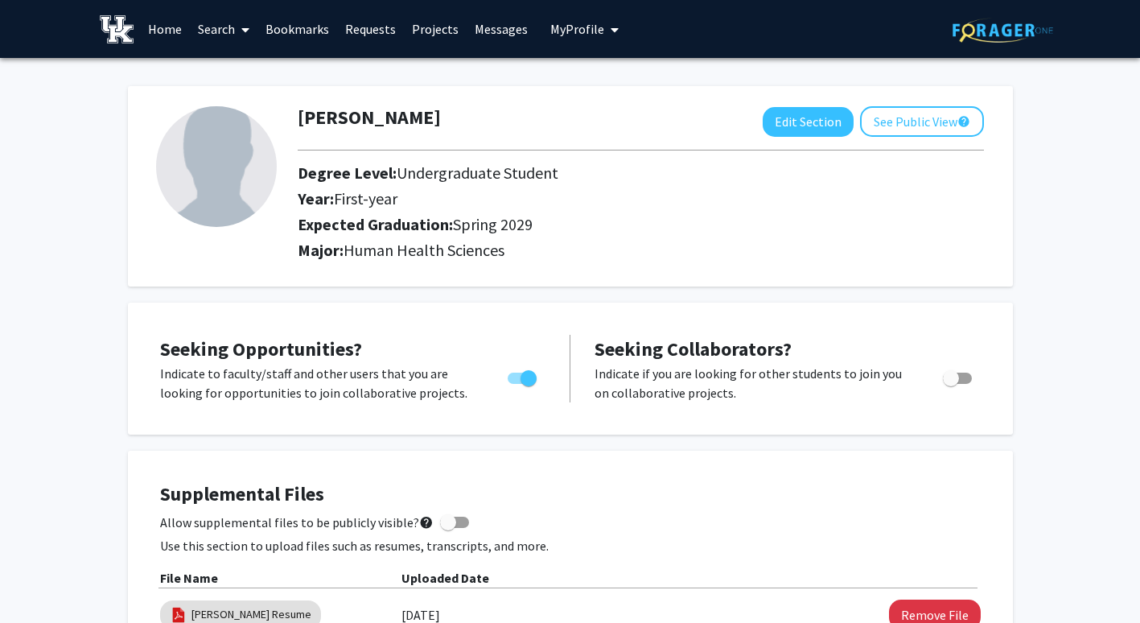
click at [397, 173] on span "Undergraduate Student" at bounding box center [478, 173] width 162 height 20
click at [404, 246] on span "Human Health Sciences" at bounding box center [424, 250] width 161 height 20
drag, startPoint x: 404, startPoint y: 246, endPoint x: 435, endPoint y: 32, distance: 216.4
click at [435, 32] on link "Projects" at bounding box center [435, 29] width 63 height 56
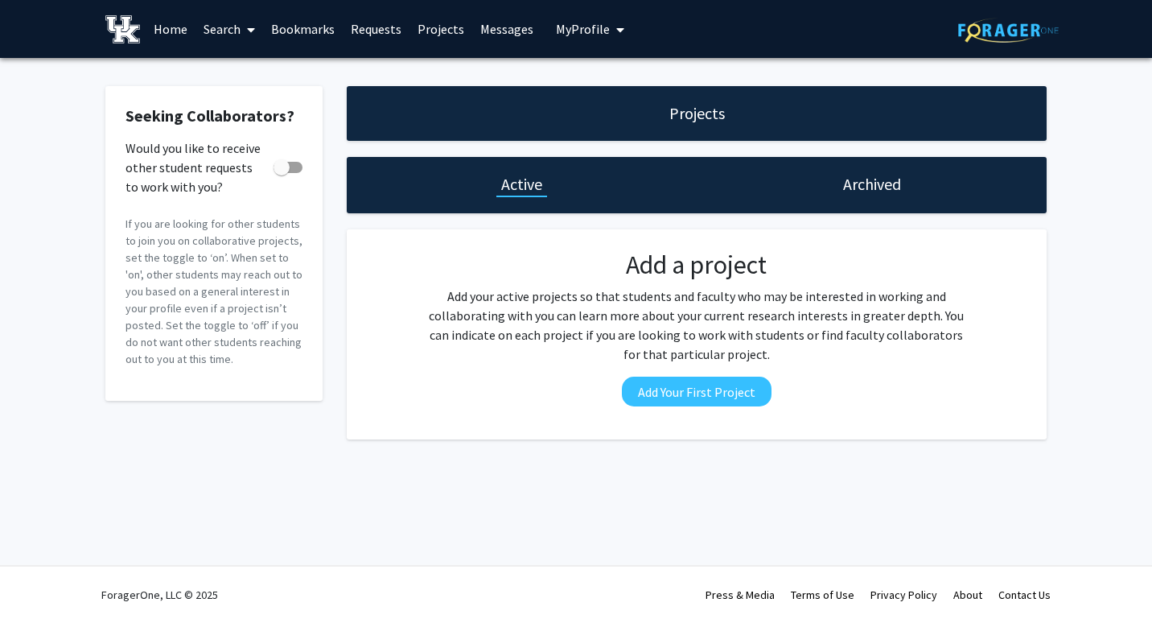
click at [245, 33] on span at bounding box center [248, 30] width 14 height 56
click at [274, 113] on span "Students" at bounding box center [245, 106] width 98 height 32
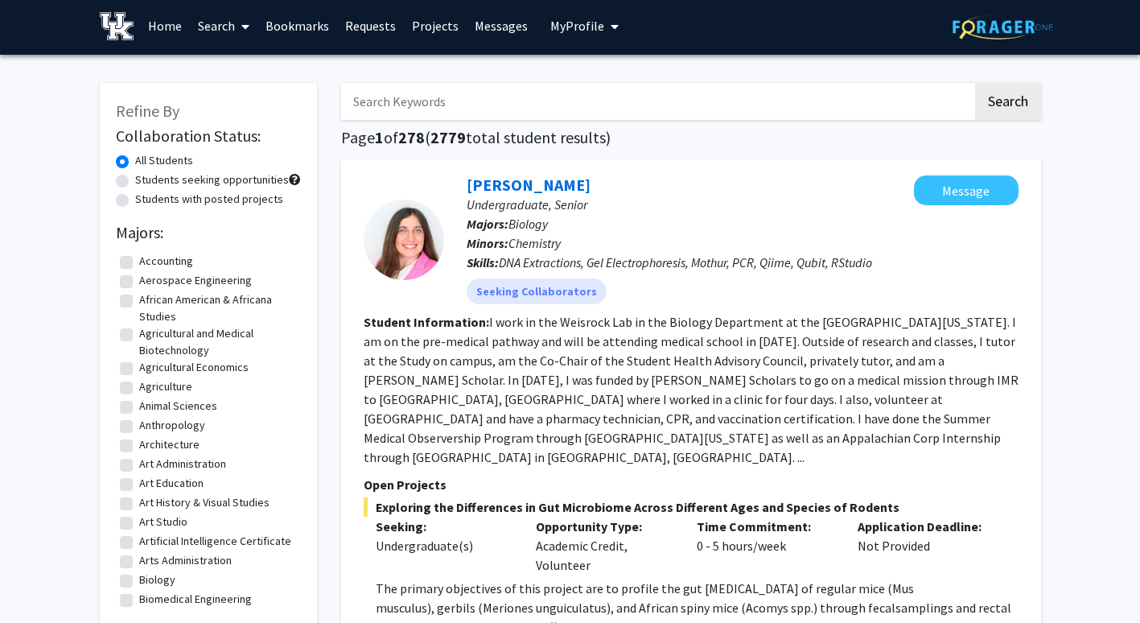
scroll to position [2, 0]
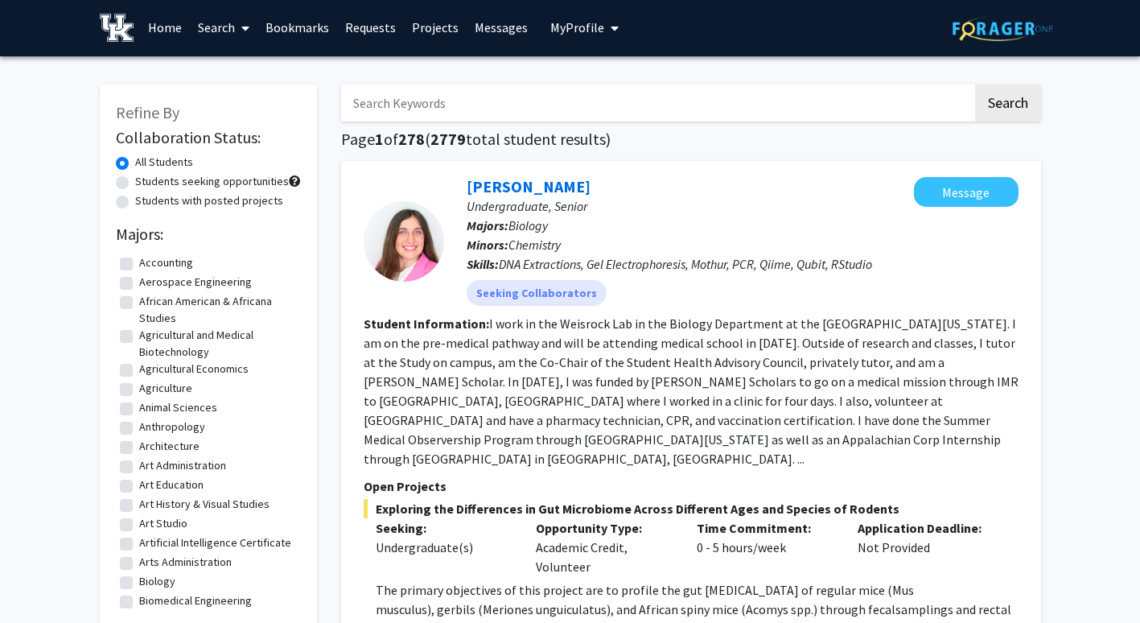
click at [461, 101] on input "Search Keywords" at bounding box center [657, 103] width 632 height 37
type input "health \"
click at [1029, 94] on button "Search" at bounding box center [1008, 103] width 66 height 37
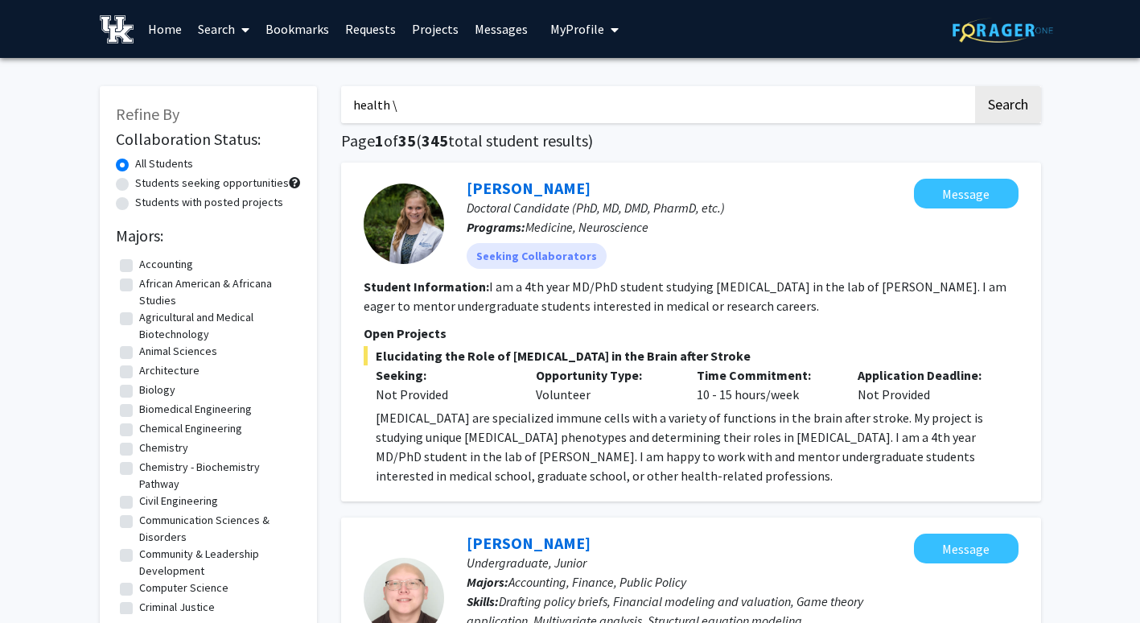
click at [837, 96] on input "health \" at bounding box center [657, 104] width 632 height 37
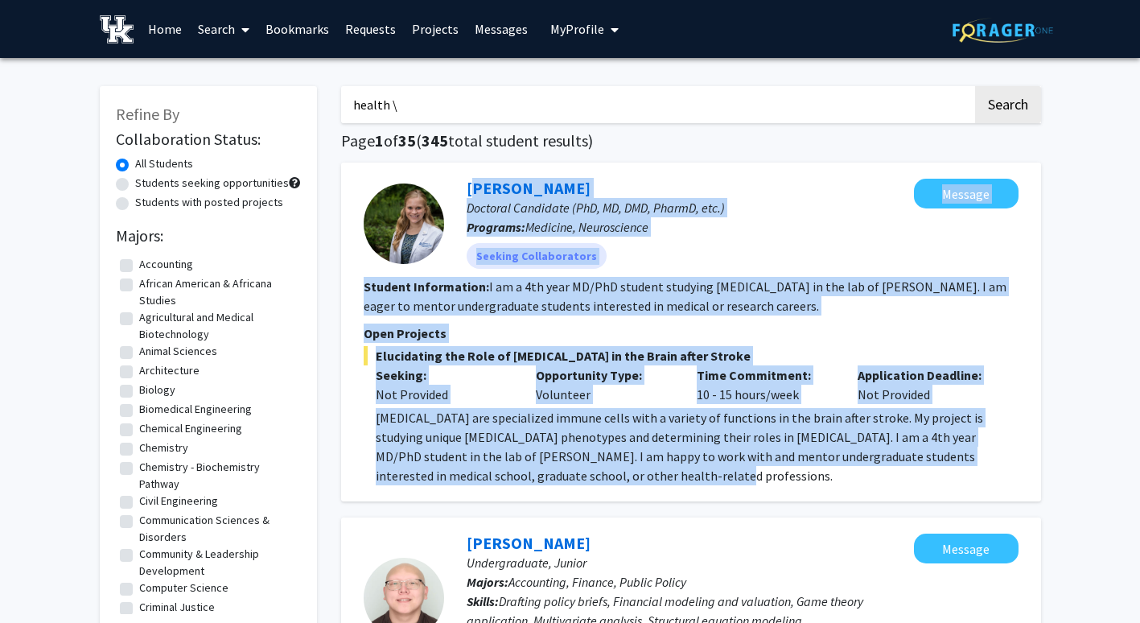
drag, startPoint x: 461, startPoint y: 184, endPoint x: 904, endPoint y: 489, distance: 537.6
click at [904, 489] on div "[PERSON_NAME] Doctoral Candidate (PhD, MD, DMD, PharmD, etc.) Programs: Medicin…" at bounding box center [691, 332] width 700 height 339
copy fg-search-applicant "[PERSON_NAME] Doctoral Candidate (PhD, MD, DMD, PharmD, etc.) Programs: Medicin…"
click at [739, 179] on div "[PERSON_NAME] Doctoral Candidate (PhD, MD, DMD, PharmD, etc.) Programs: Medicin…" at bounding box center [679, 224] width 470 height 90
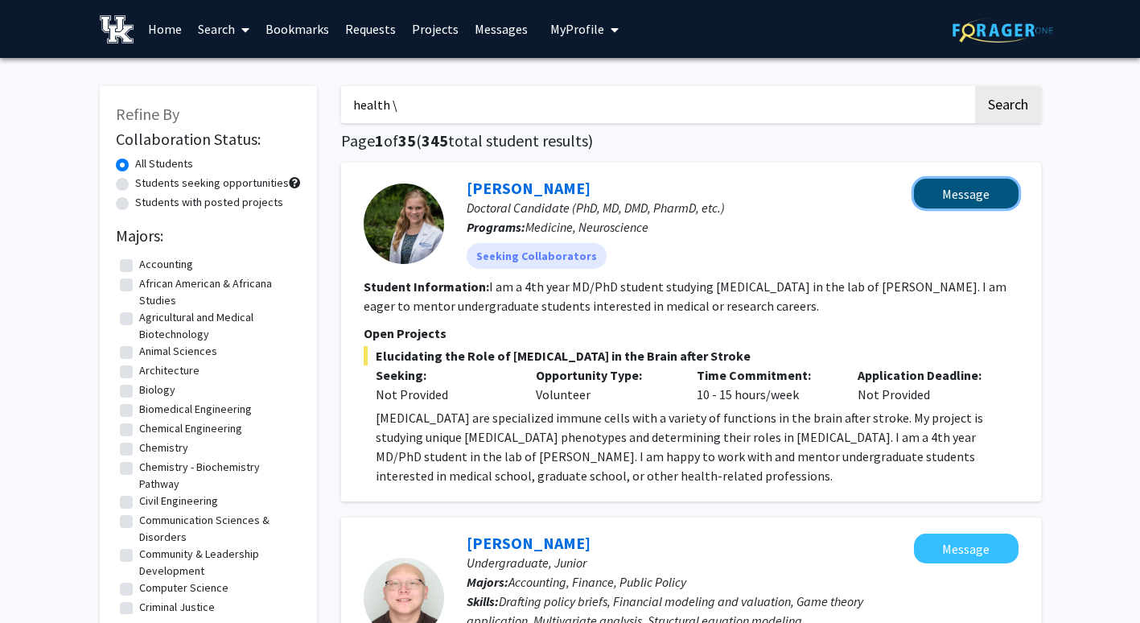
click at [949, 189] on button "Message" at bounding box center [966, 194] width 105 height 30
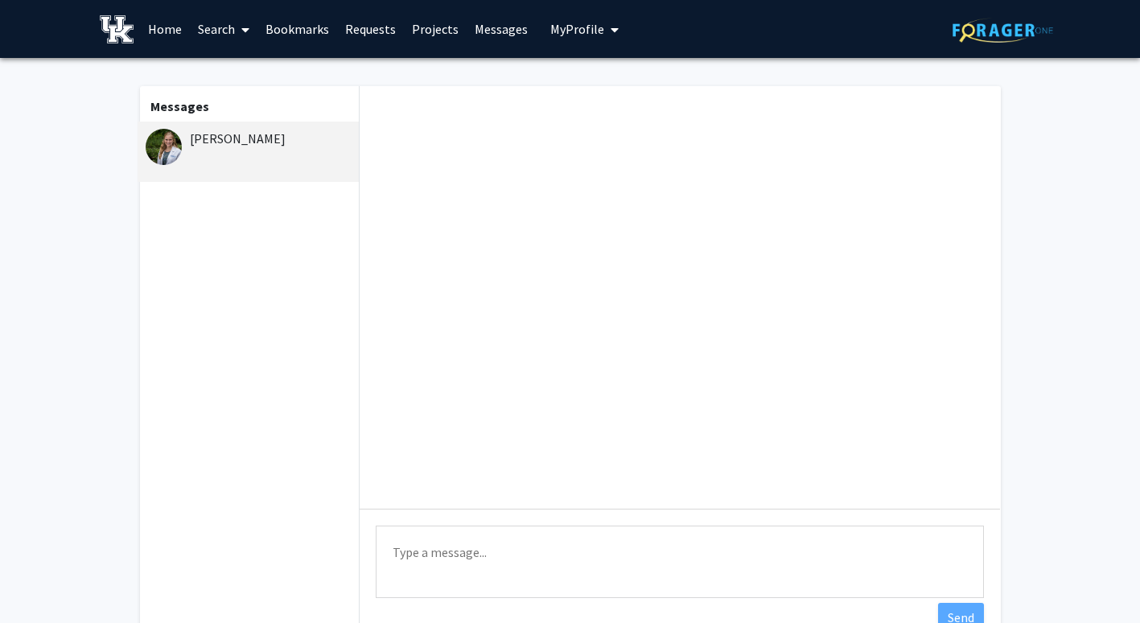
click at [596, 550] on textarea "Type a message" at bounding box center [680, 562] width 608 height 72
paste textarea "Hi, my name is [PERSON_NAME]. I’m a Human Health Sciences major on the pre-PA t…"
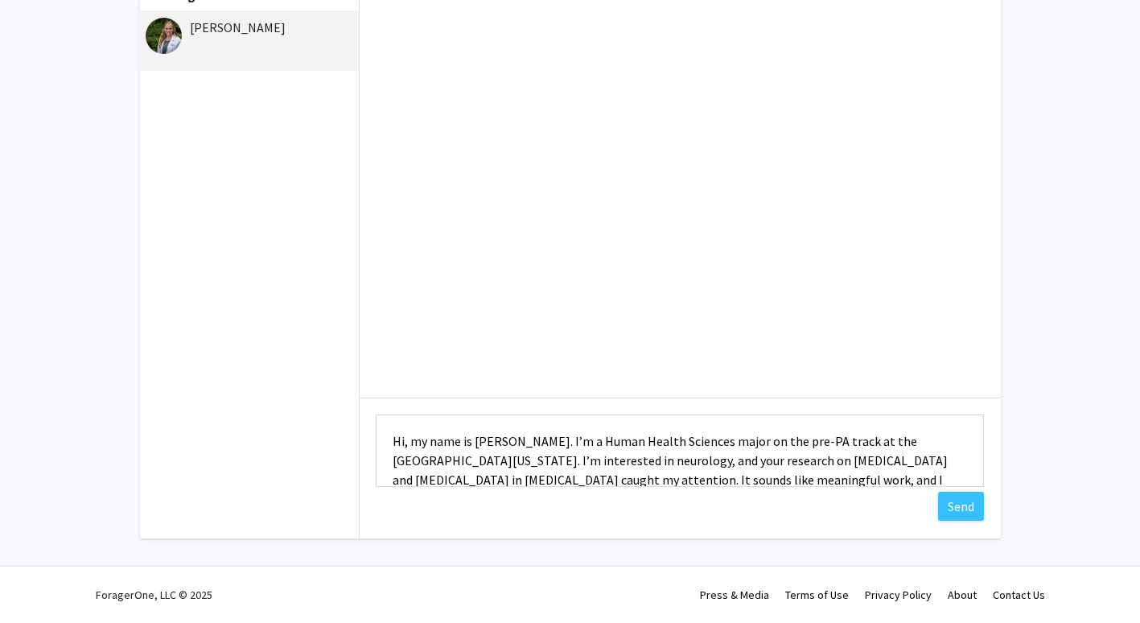
click at [572, 435] on textarea "Hi, my name is [PERSON_NAME]. I’m a Human Health Sciences major on the pre-PA t…" at bounding box center [680, 450] width 608 height 72
click at [575, 437] on textarea "Hi, my name is [PERSON_NAME]. I’m a Human Health Sciences major on the pre-PA t…" at bounding box center [680, 450] width 608 height 72
click at [596, 439] on textarea "Hi, my name is [PERSON_NAME]. I’m a Human Health Sciences major on the pre-PA t…" at bounding box center [680, 450] width 608 height 72
click at [659, 438] on textarea "Hi, my name is [PERSON_NAME]. I’m freshman a Human Health Sciences major on the…" at bounding box center [680, 450] width 608 height 72
drag, startPoint x: 767, startPoint y: 427, endPoint x: 913, endPoint y: 460, distance: 150.1
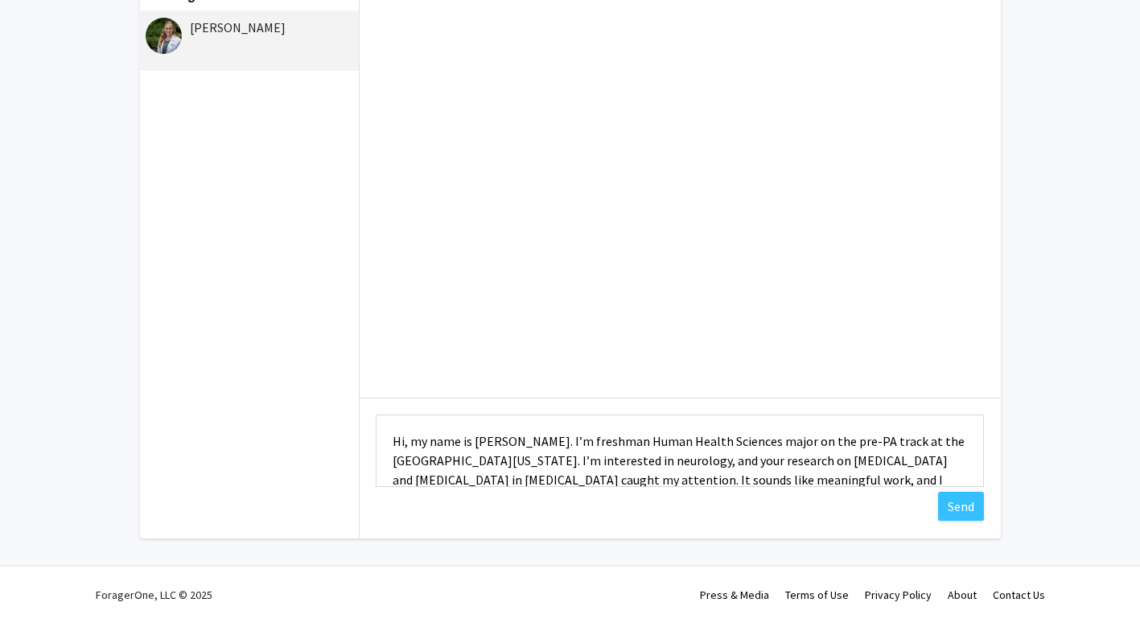
click at [913, 460] on textarea "Hi, my name is [PERSON_NAME]. I’m freshman Human Health Sciences major on the p…" at bounding box center [680, 450] width 608 height 72
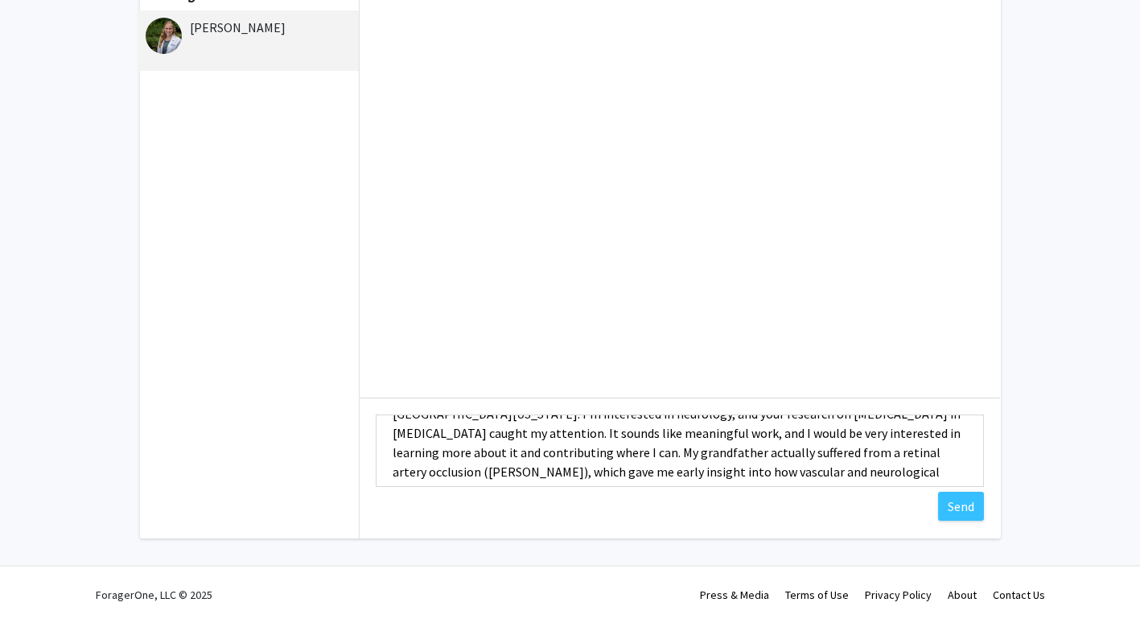
scroll to position [47, 0]
drag, startPoint x: 398, startPoint y: 452, endPoint x: 547, endPoint y: 460, distance: 149.9
click at [547, 460] on textarea "Hi, my name is [PERSON_NAME]. I’m freshman Human Health Sciences major on the p…" at bounding box center [680, 450] width 608 height 72
drag, startPoint x: 594, startPoint y: 456, endPoint x: 612, endPoint y: 453, distance: 17.9
click at [612, 453] on textarea "Hi, my name is [PERSON_NAME]. I’m freshman Human Health Sciences major on the p…" at bounding box center [680, 450] width 608 height 72
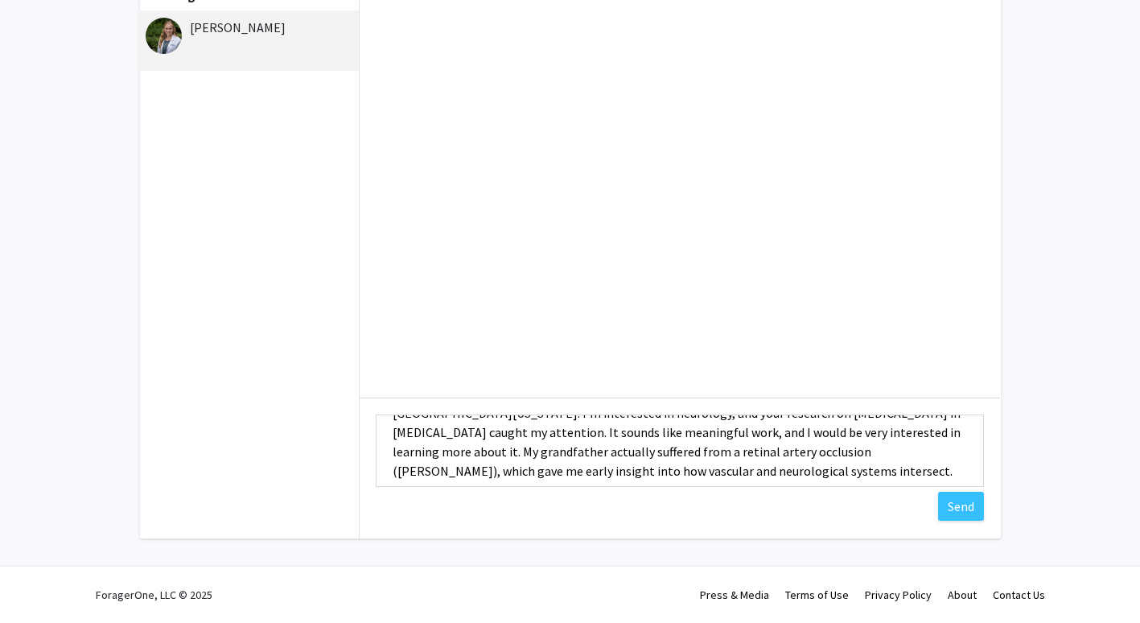
click at [589, 451] on textarea "Hi, my name is [PERSON_NAME]. I’m freshman Human Health Sciences major on the p…" at bounding box center [680, 450] width 608 height 72
drag, startPoint x: 589, startPoint y: 451, endPoint x: 715, endPoint y: 451, distance: 125.5
click at [715, 451] on textarea "Hi, my name is [PERSON_NAME]. I’m freshman Human Health Sciences major on the p…" at bounding box center [680, 450] width 608 height 72
click at [618, 451] on textarea "Hi, my name is [PERSON_NAME]. I’m freshman Human Health Sciences major on the p…" at bounding box center [680, 450] width 608 height 72
click at [614, 451] on textarea "Hi, my name is [PERSON_NAME]. I’m freshman Human Health Sciences major on the p…" at bounding box center [680, 450] width 608 height 72
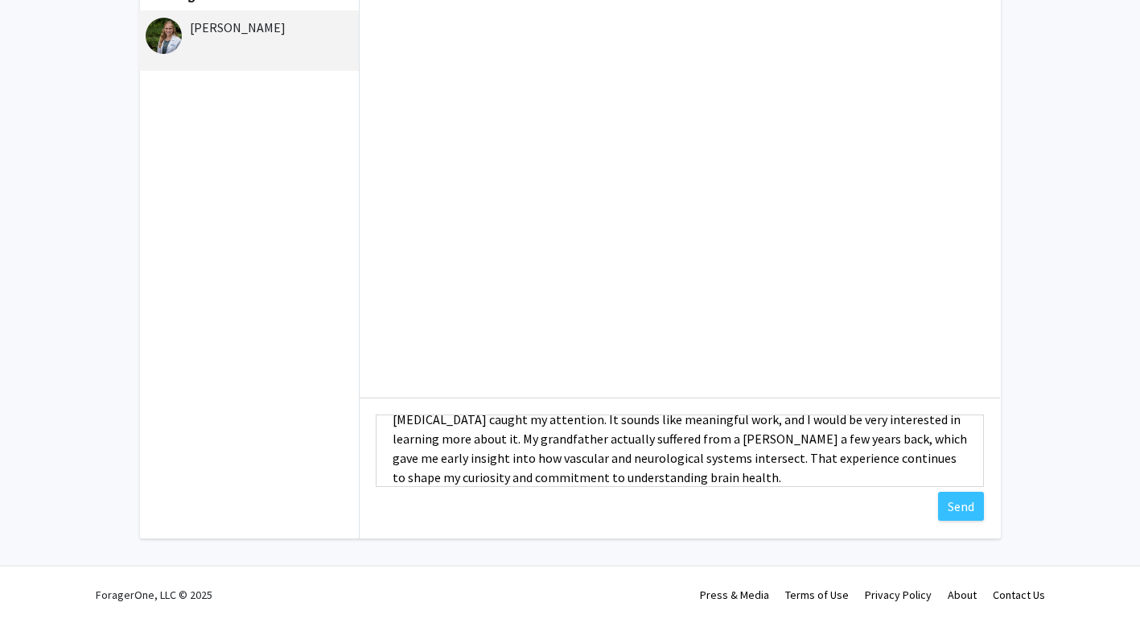
scroll to position [60, 0]
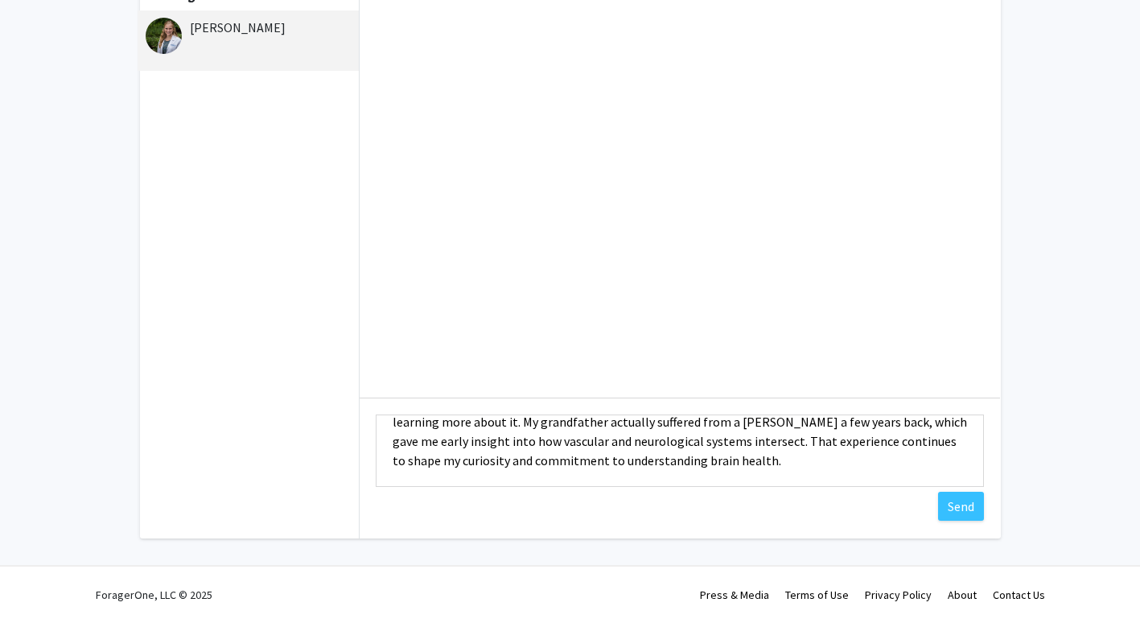
drag, startPoint x: 701, startPoint y: 442, endPoint x: 735, endPoint y: 489, distance: 57.6
click at [735, 489] on div "Type a message Hi, my name is [PERSON_NAME]. I’m freshman Human Health Sciences…" at bounding box center [680, 453] width 641 height 110
paste textarea "I am very curious and interested to learn more."
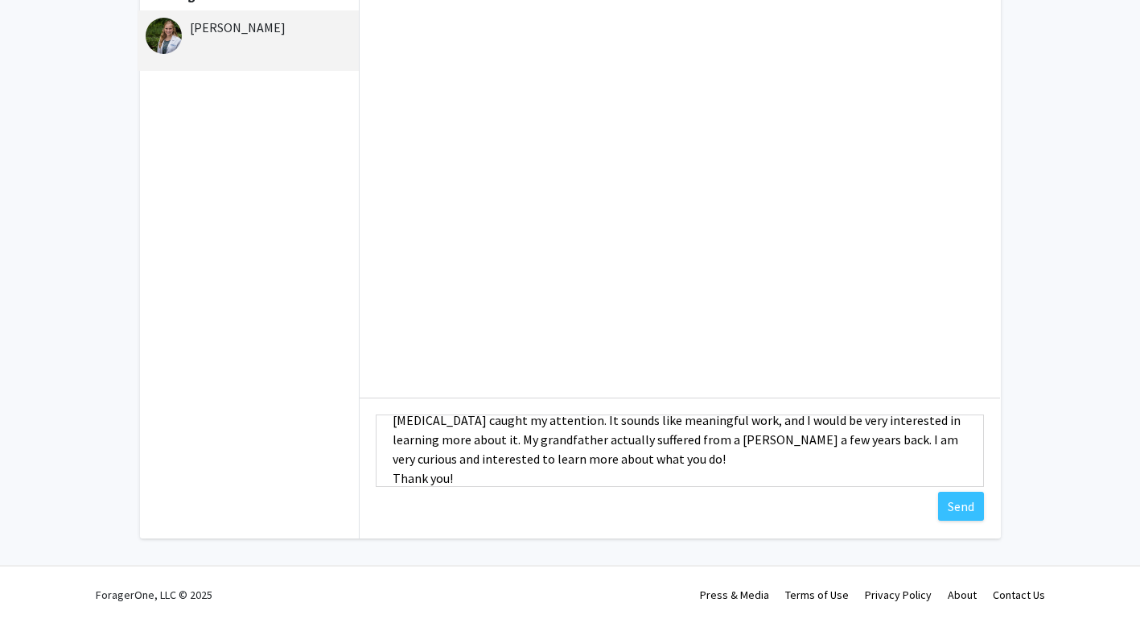
click at [892, 471] on textarea "Hi, my name is [PERSON_NAME]. I’m freshman Human Health Sciences major on the p…" at bounding box center [680, 450] width 608 height 72
click at [854, 462] on textarea "Hi, my name is [PERSON_NAME]. I’m freshman Human Health Sciences major on the p…" at bounding box center [680, 450] width 608 height 72
type textarea "Hi, my name is [PERSON_NAME]. I’m freshman Human Health Sciences major on the p…"
click at [978, 509] on button "Send" at bounding box center [961, 506] width 46 height 29
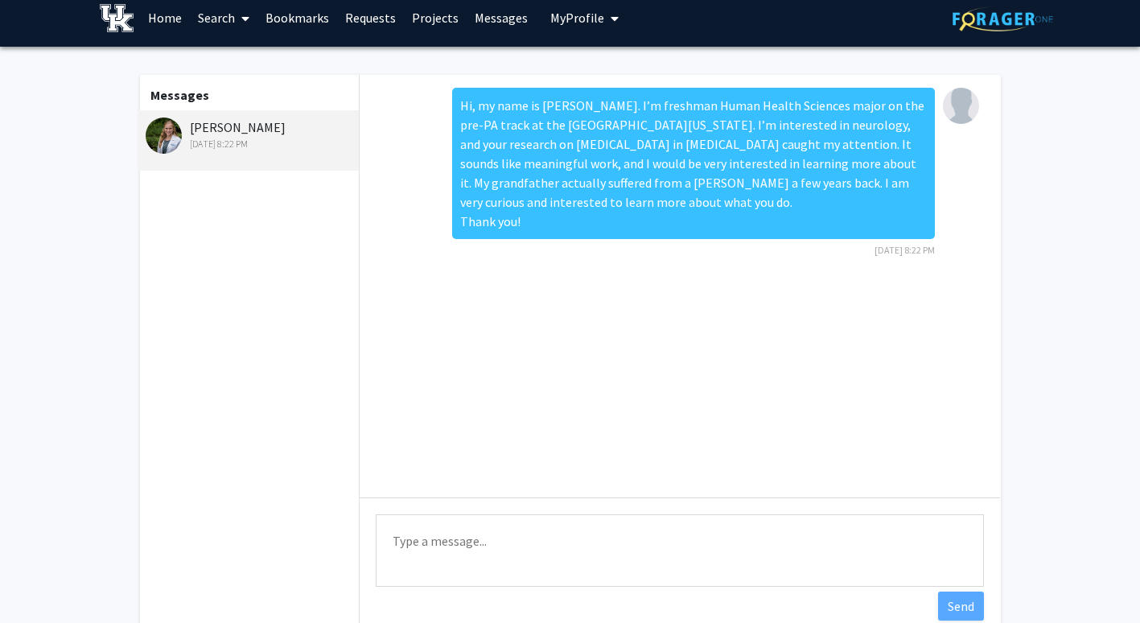
scroll to position [0, 0]
